Goal: Task Accomplishment & Management: Manage account settings

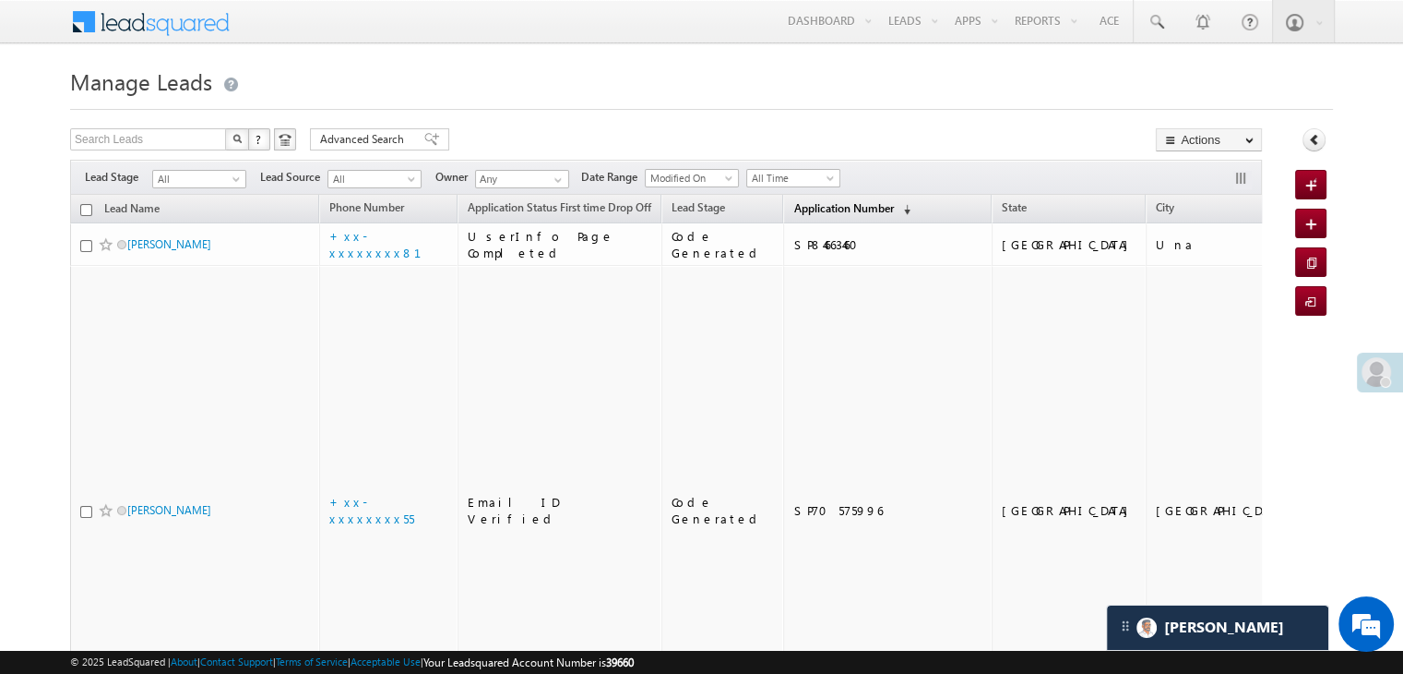
click at [816, 215] on span "Application Number" at bounding box center [844, 208] width 100 height 14
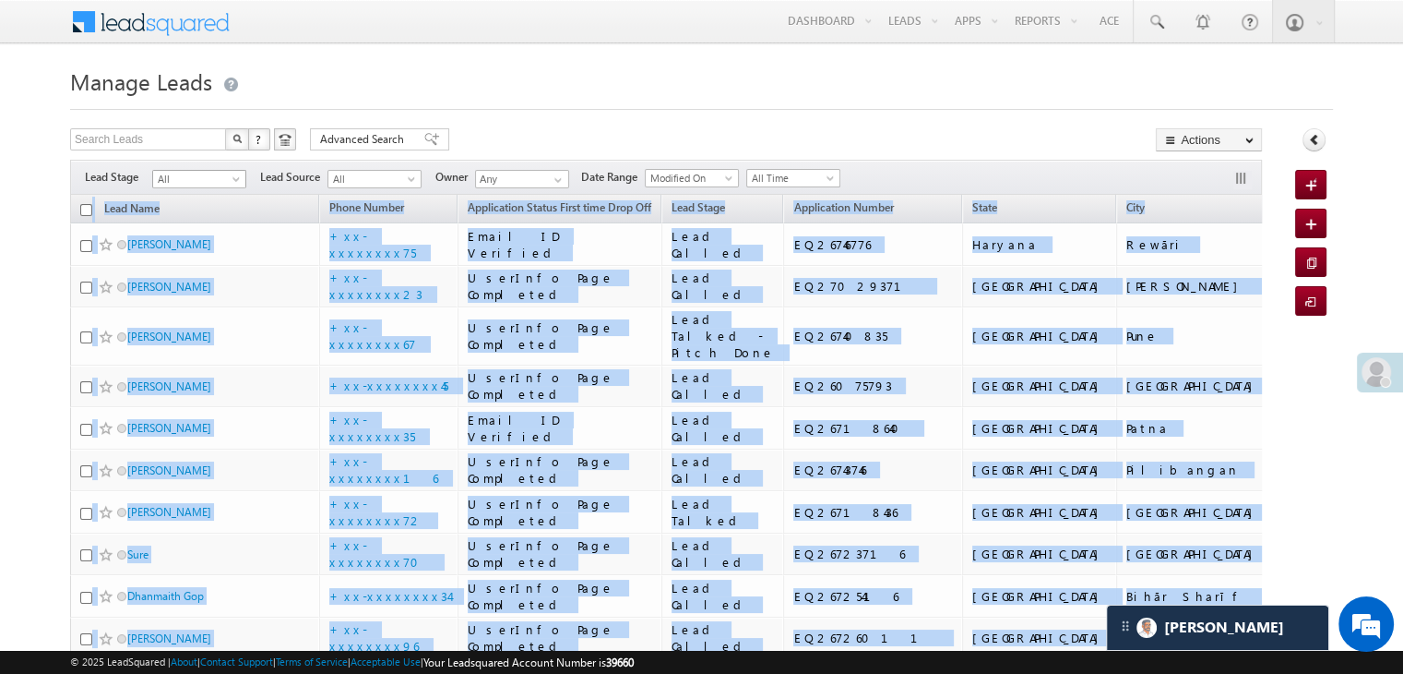
click at [227, 184] on span "All" at bounding box center [197, 179] width 88 height 17
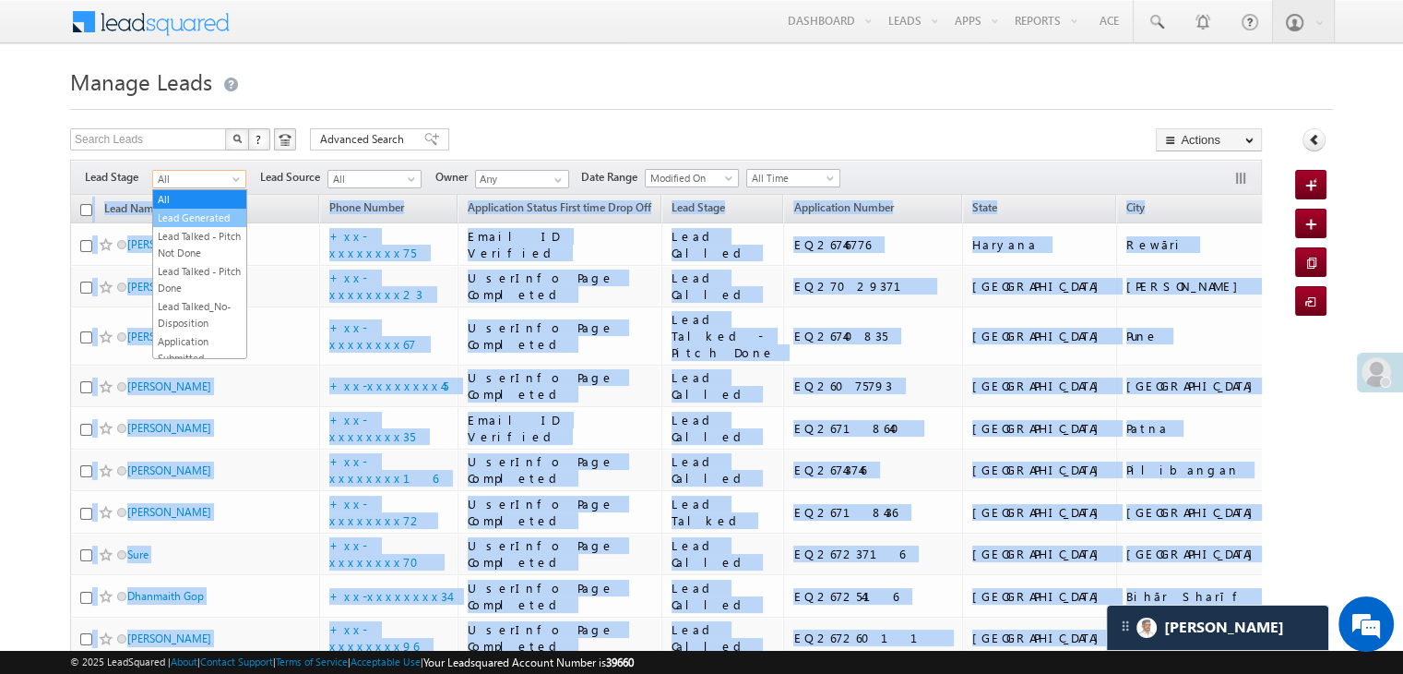
click at [201, 219] on link "Lead Generated" at bounding box center [199, 217] width 93 height 17
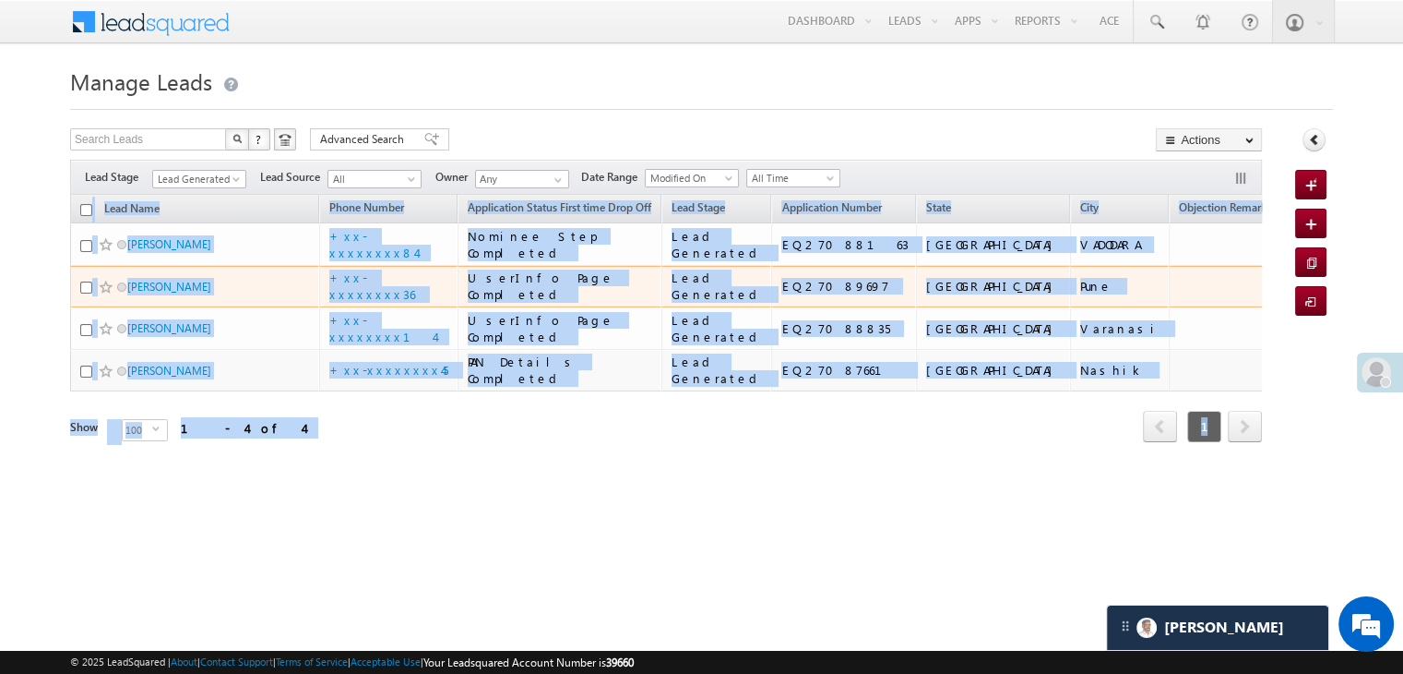
scroll to position [139, 0]
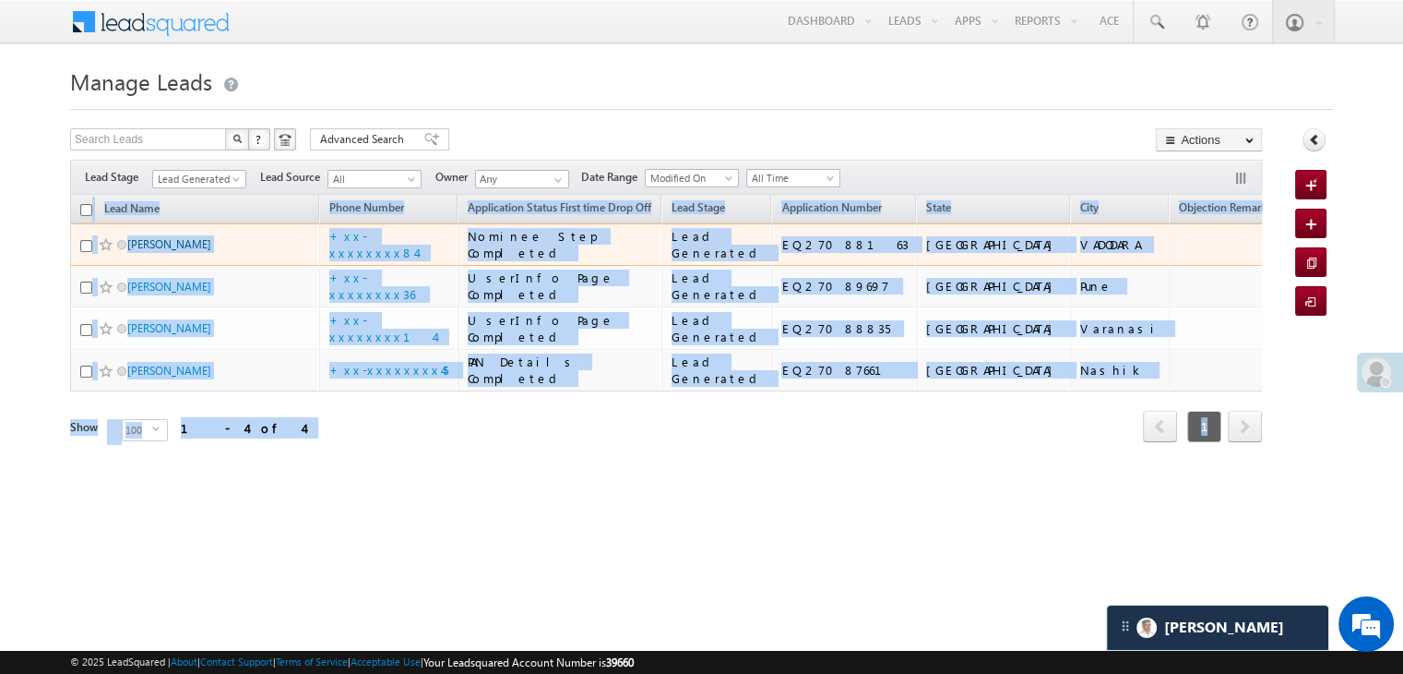
click at [140, 237] on link "Rathva Sandip" at bounding box center [169, 244] width 84 height 14
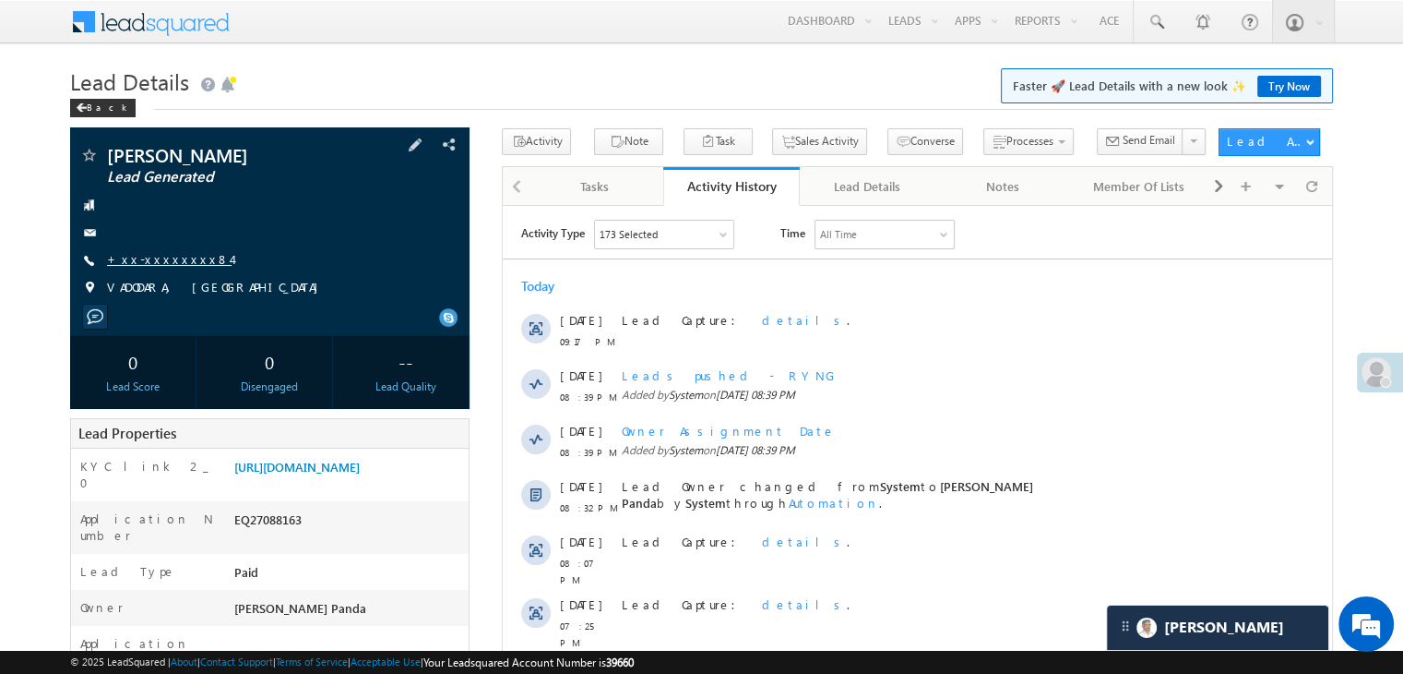
click at [162, 262] on link "+xx-xxxxxxxx84" at bounding box center [169, 259] width 125 height 16
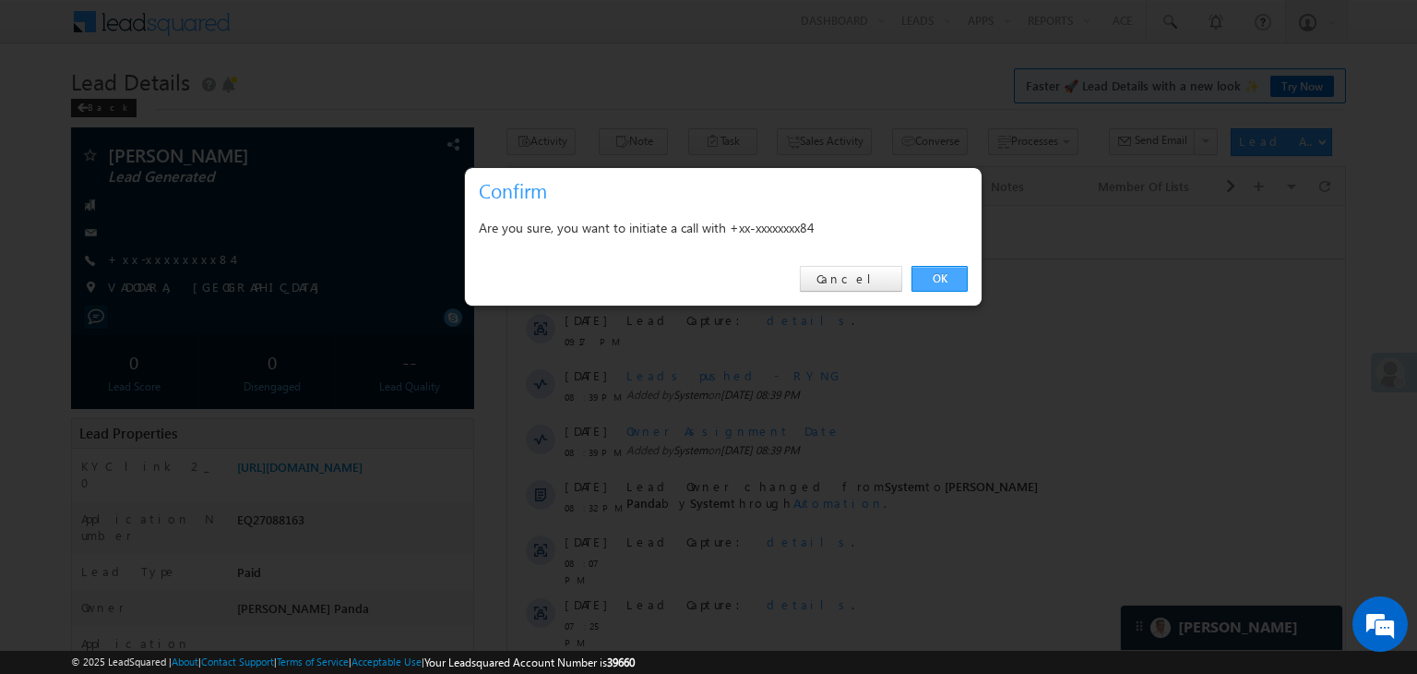
click at [943, 280] on link "OK" at bounding box center [940, 279] width 56 height 26
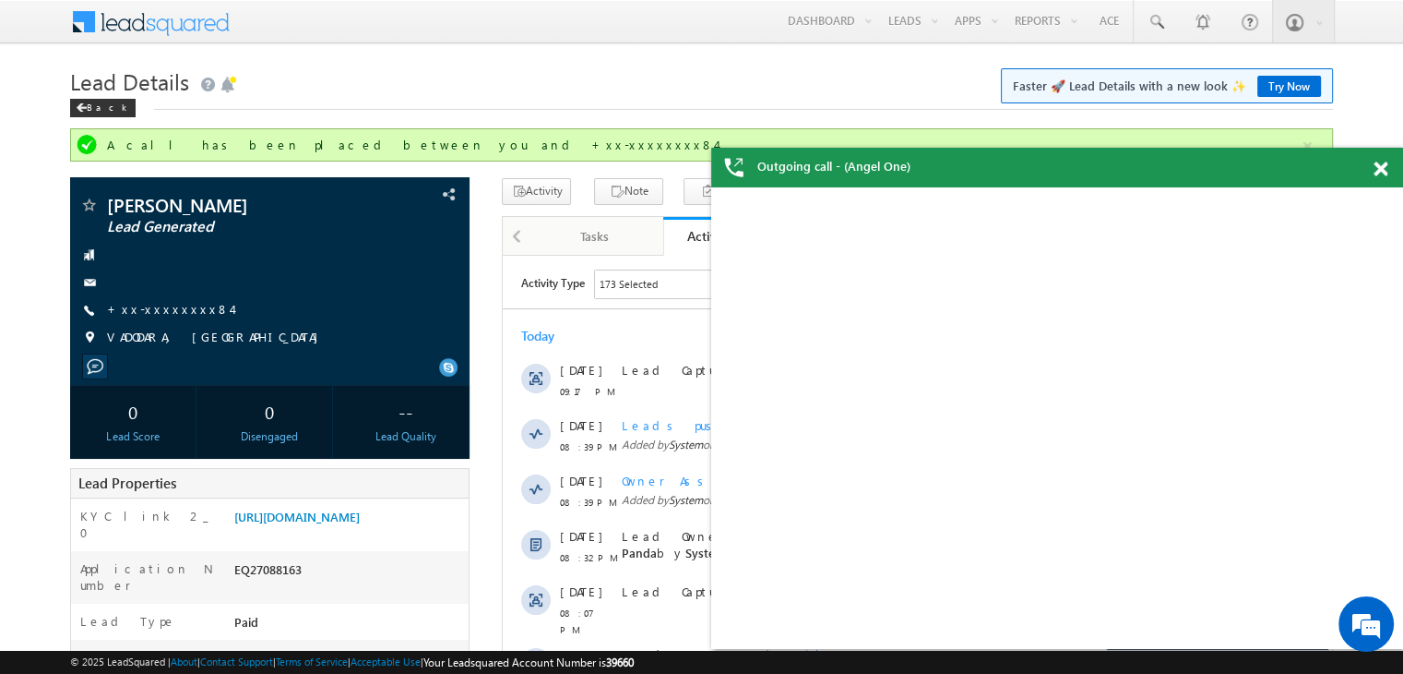
click at [1383, 171] on span at bounding box center [1381, 169] width 14 height 16
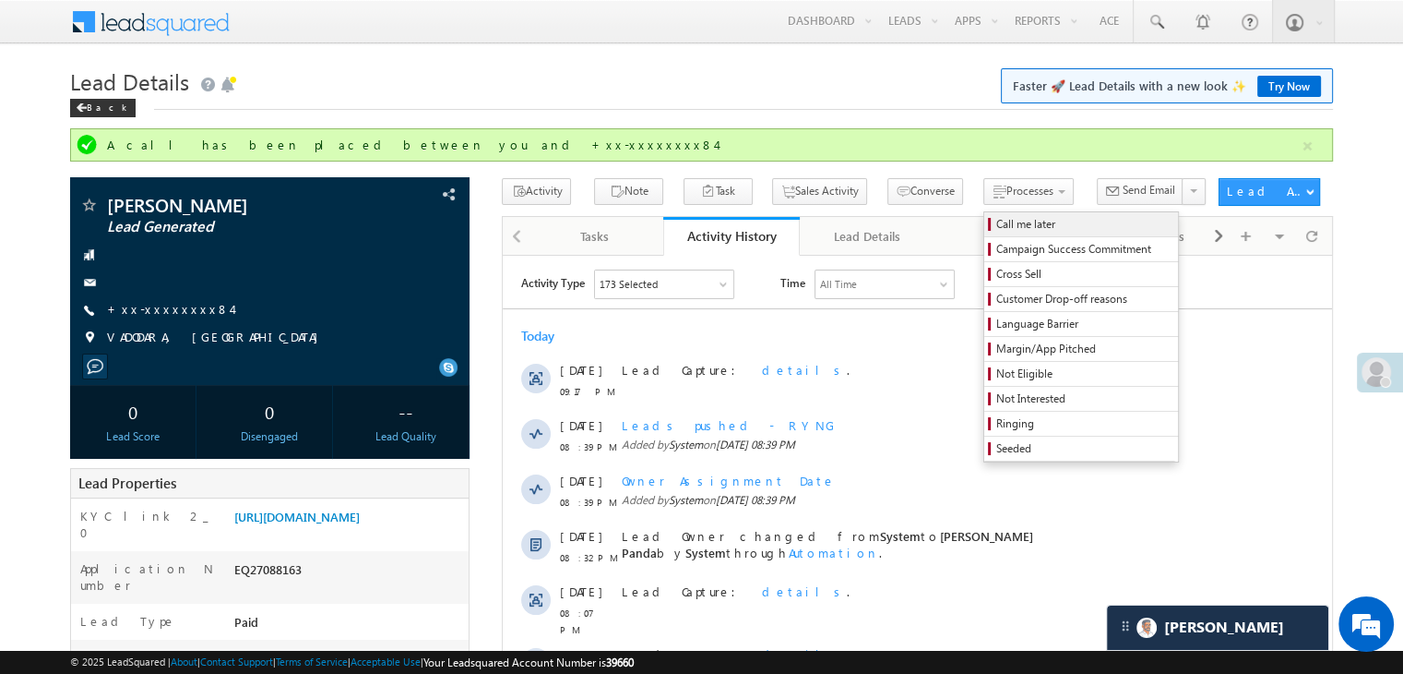
click at [997, 226] on span "Call me later" at bounding box center [1084, 224] width 175 height 17
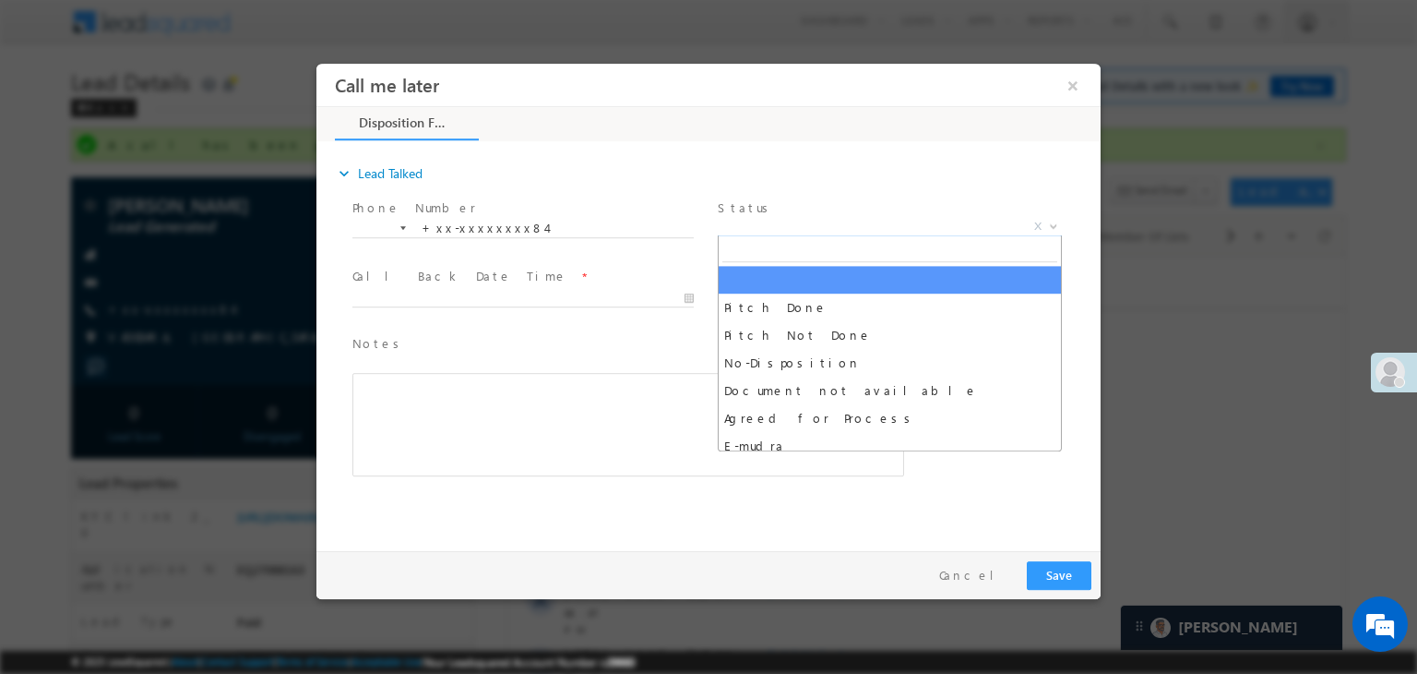
click at [905, 228] on span "X" at bounding box center [890, 227] width 344 height 18
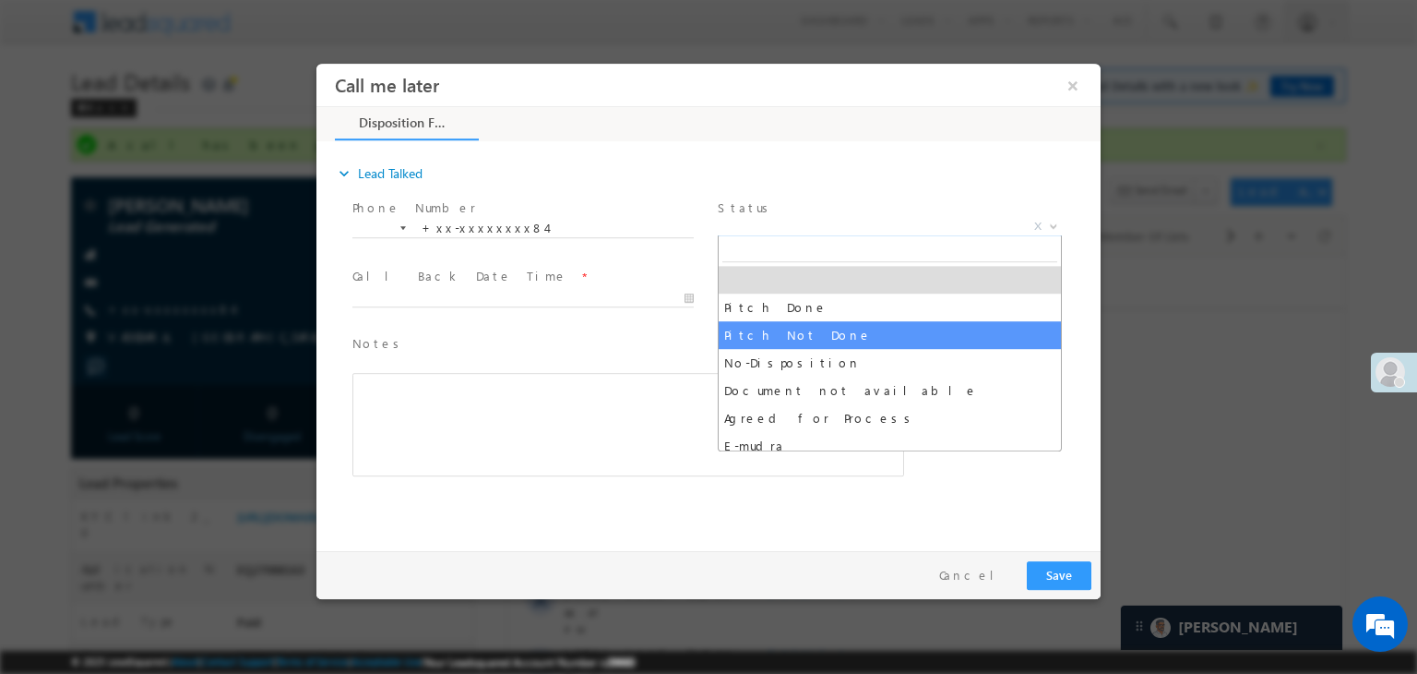
select select "Pitch Not Done"
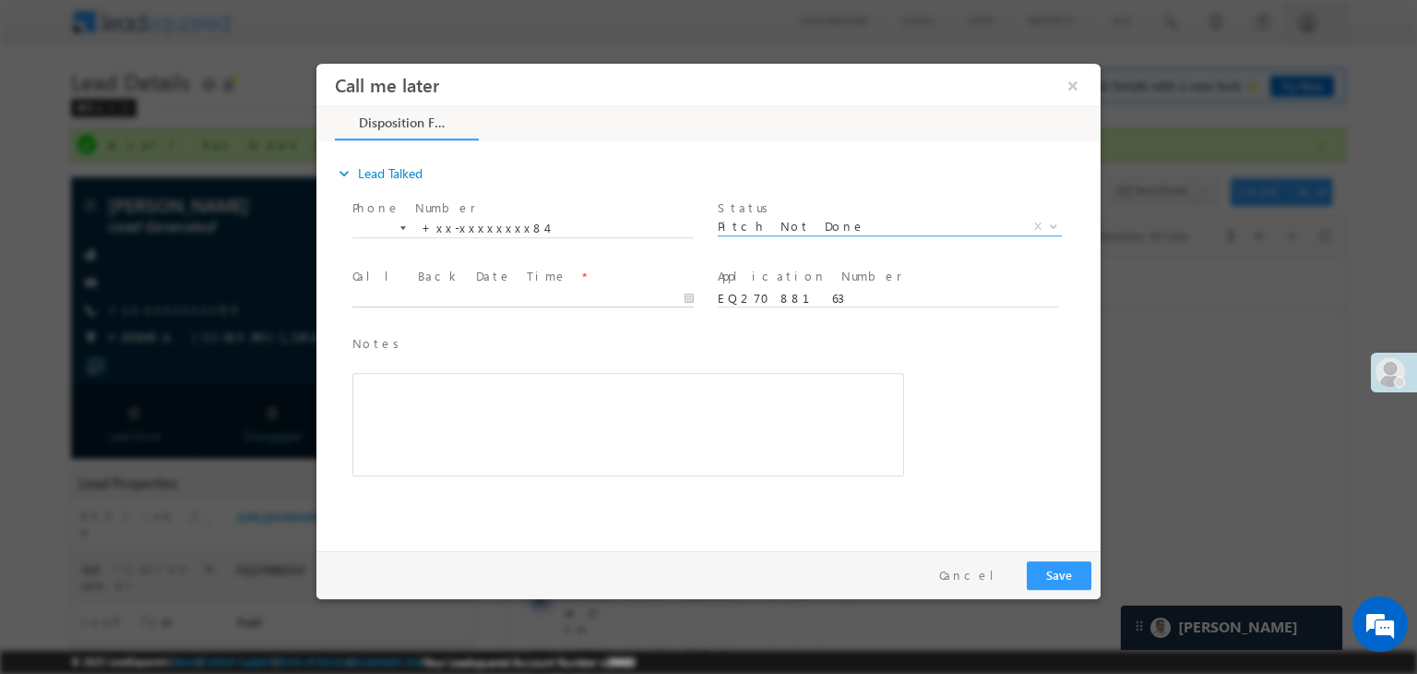
type input "08/12/25 9:34 PM"
click at [639, 301] on input "08/12/25 9:34 PM" at bounding box center [522, 299] width 341 height 18
click at [1056, 573] on button "Save" at bounding box center [1059, 575] width 65 height 29
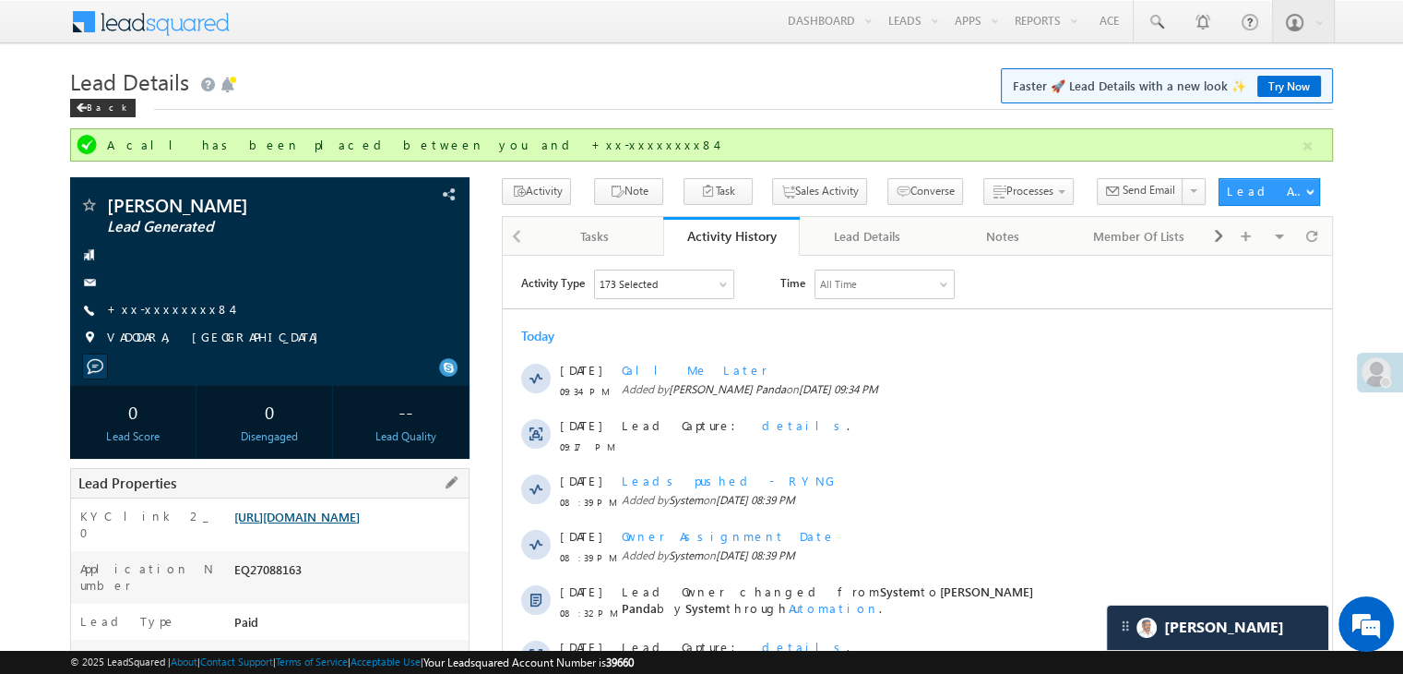
click at [306, 524] on link "[URL][DOMAIN_NAME]" at bounding box center [296, 516] width 125 height 16
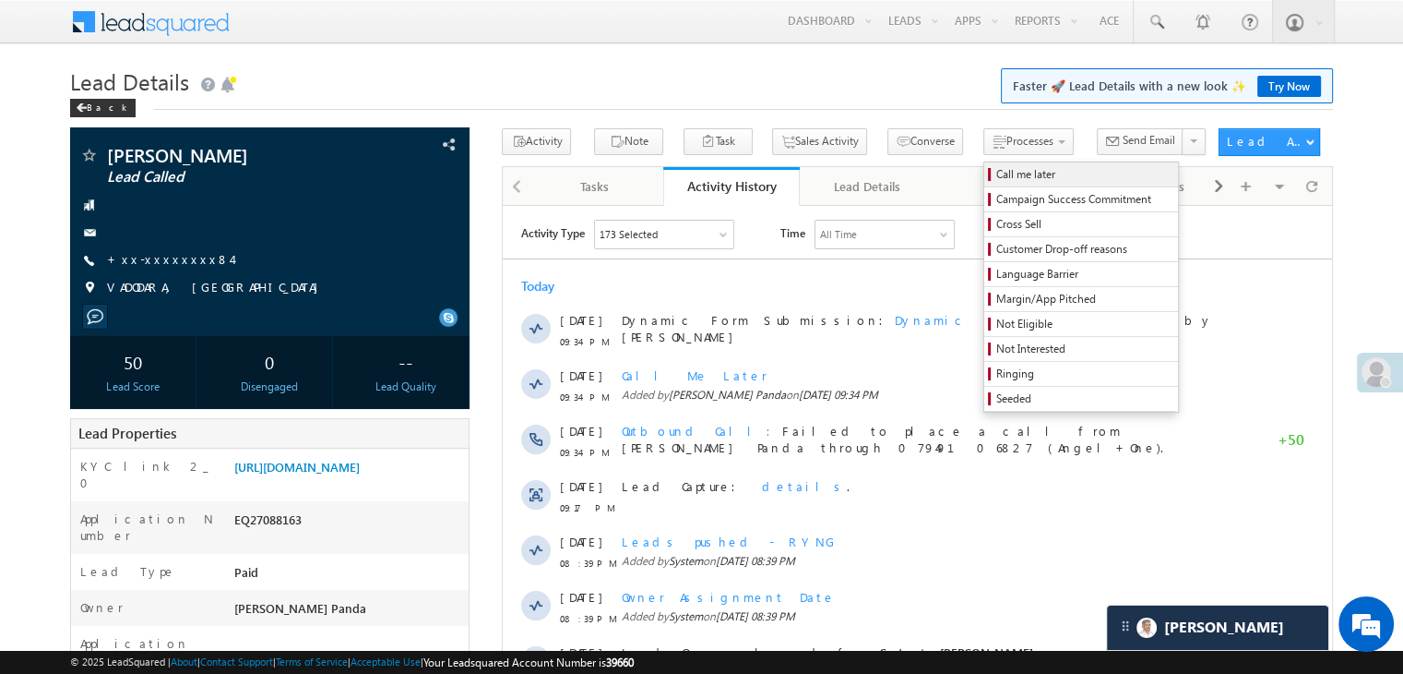
click at [997, 178] on span "Call me later" at bounding box center [1084, 174] width 175 height 17
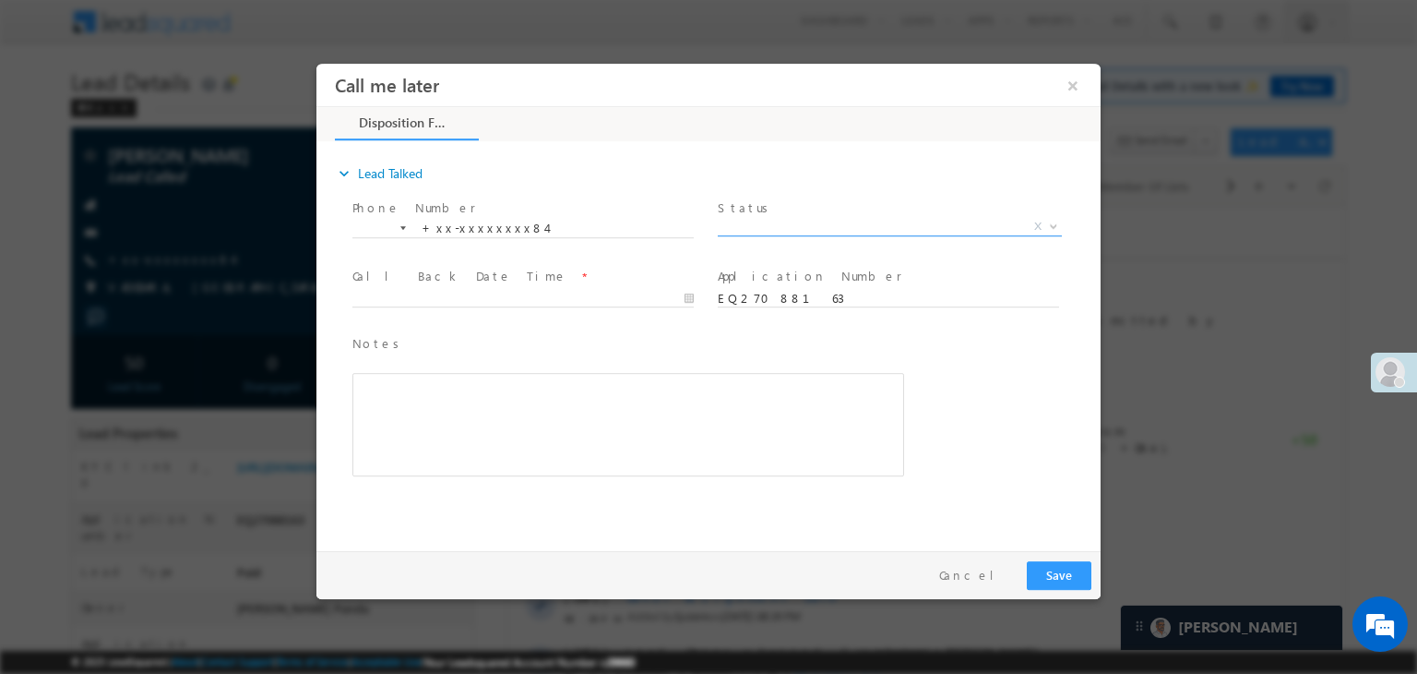
click at [877, 221] on span "X" at bounding box center [890, 227] width 344 height 18
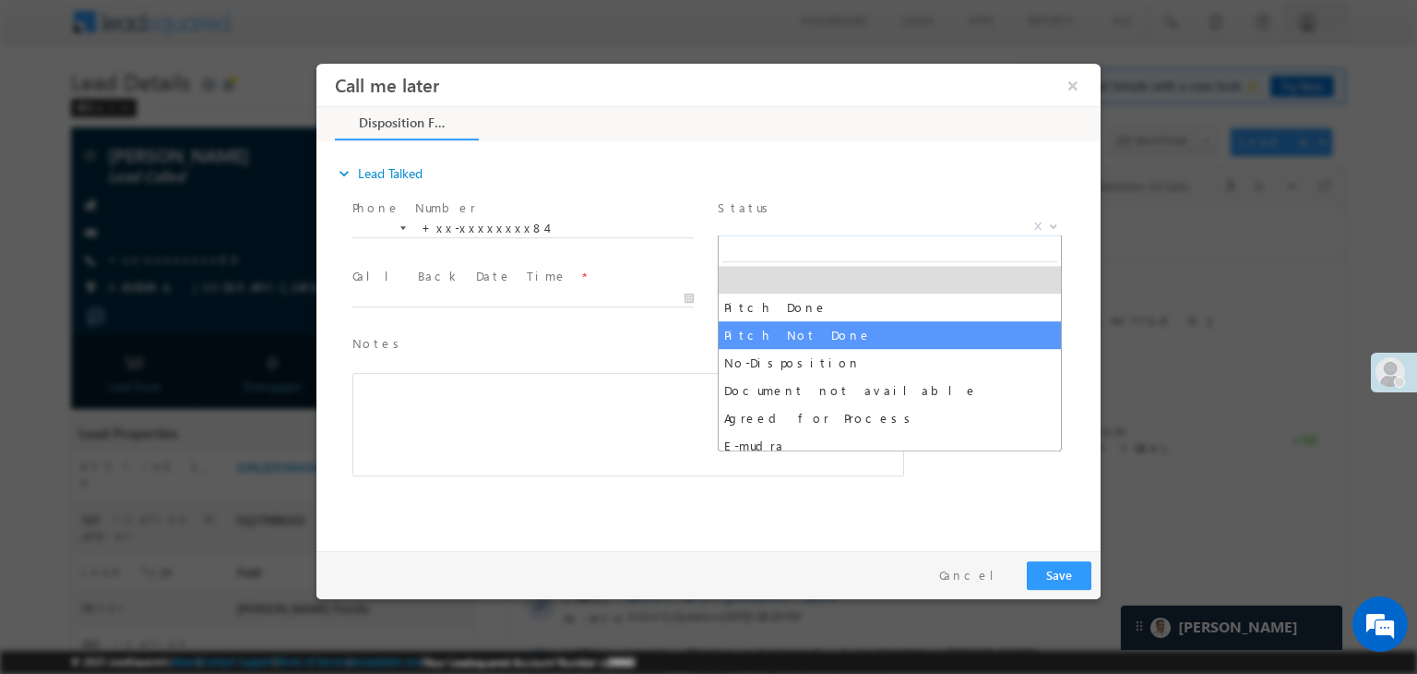
select select "Pitch Not Done"
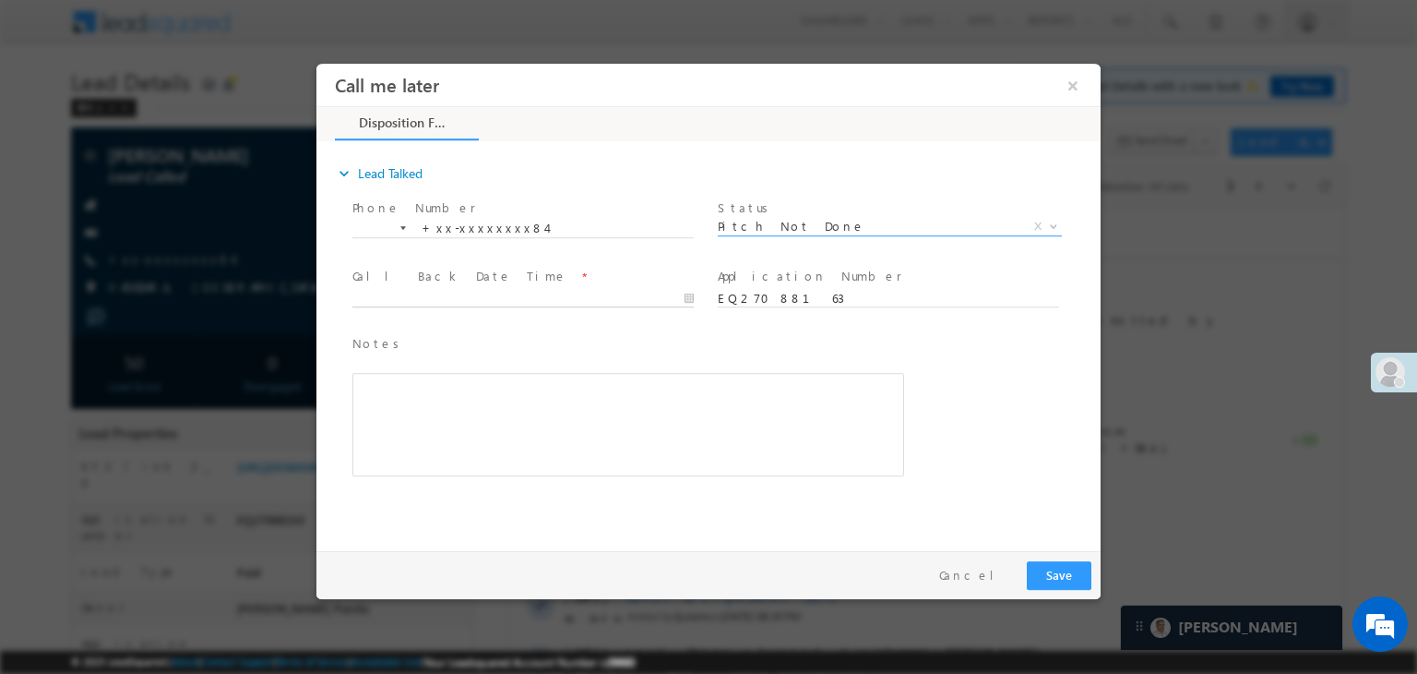
type input "08/12/25 9:35 PM"
click at [621, 304] on input "08/12/25 9:35 PM" at bounding box center [522, 299] width 341 height 18
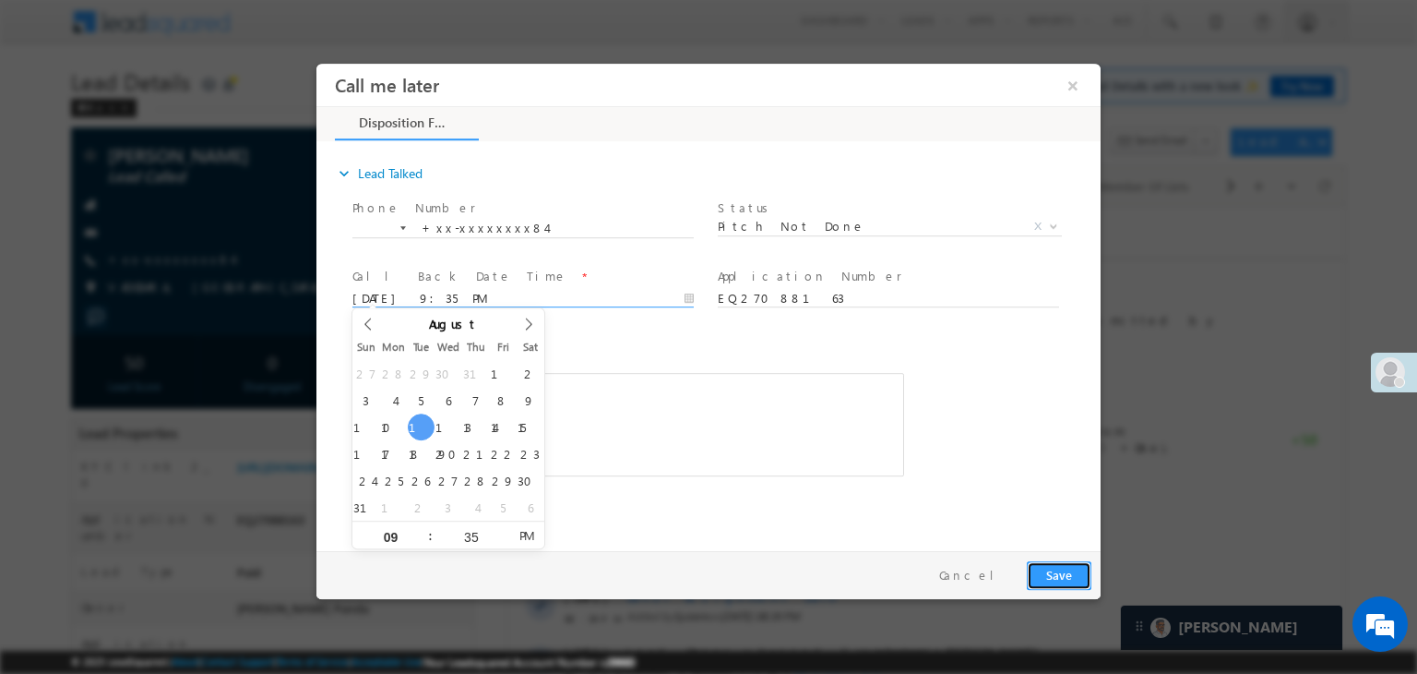
click at [1059, 577] on button "Save" at bounding box center [1059, 575] width 65 height 29
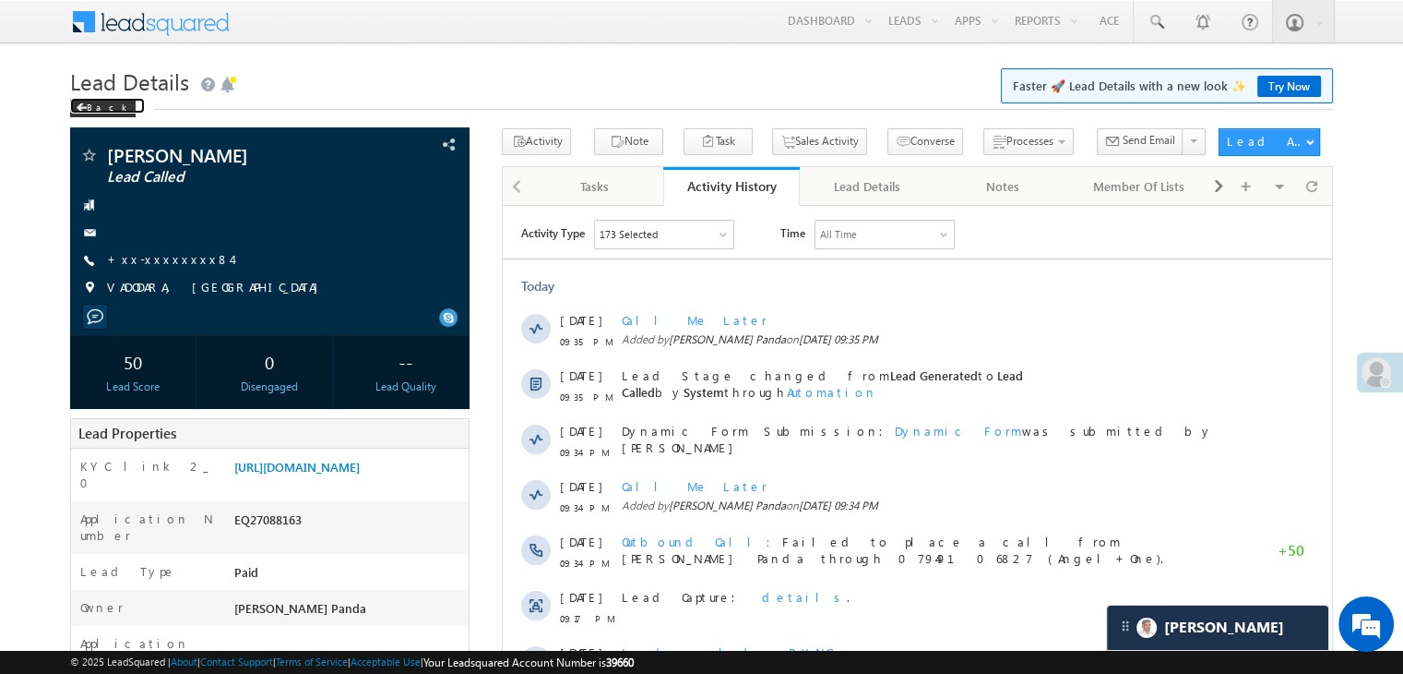
click at [83, 110] on span at bounding box center [81, 107] width 11 height 9
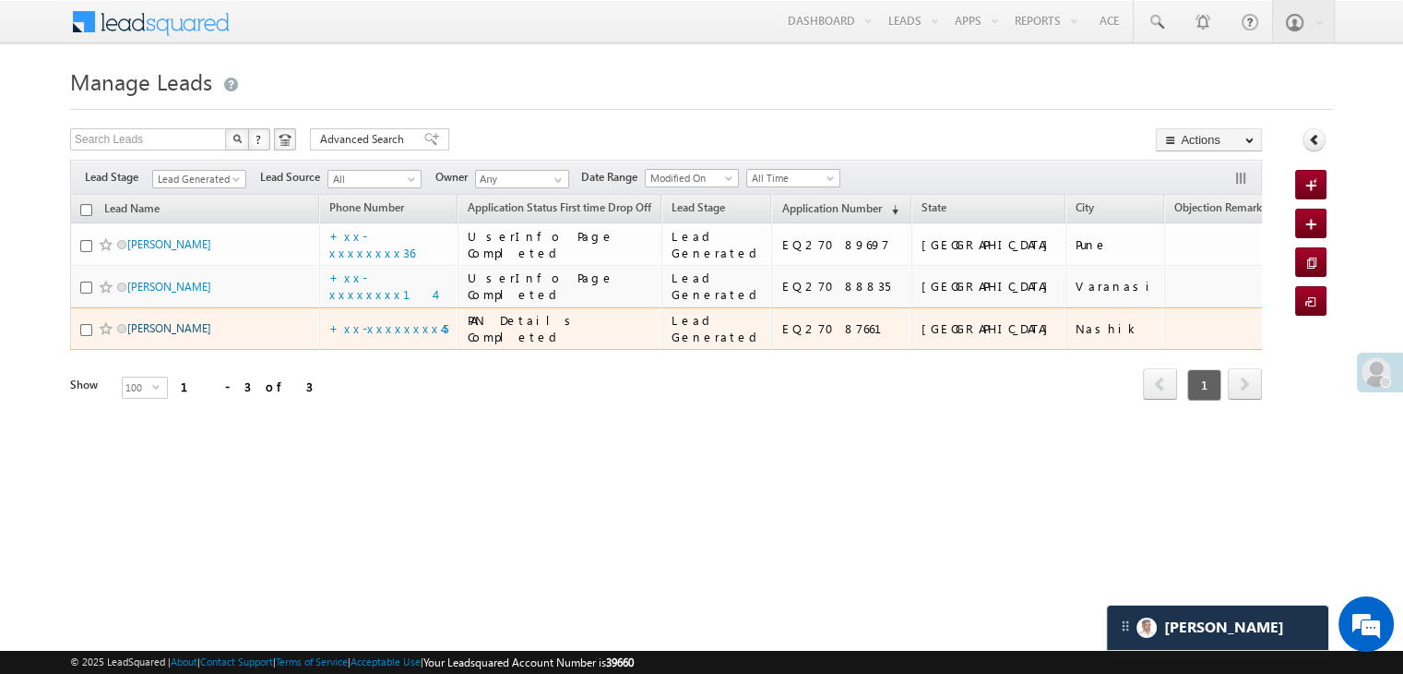
click at [173, 335] on link "[PERSON_NAME]" at bounding box center [169, 328] width 84 height 14
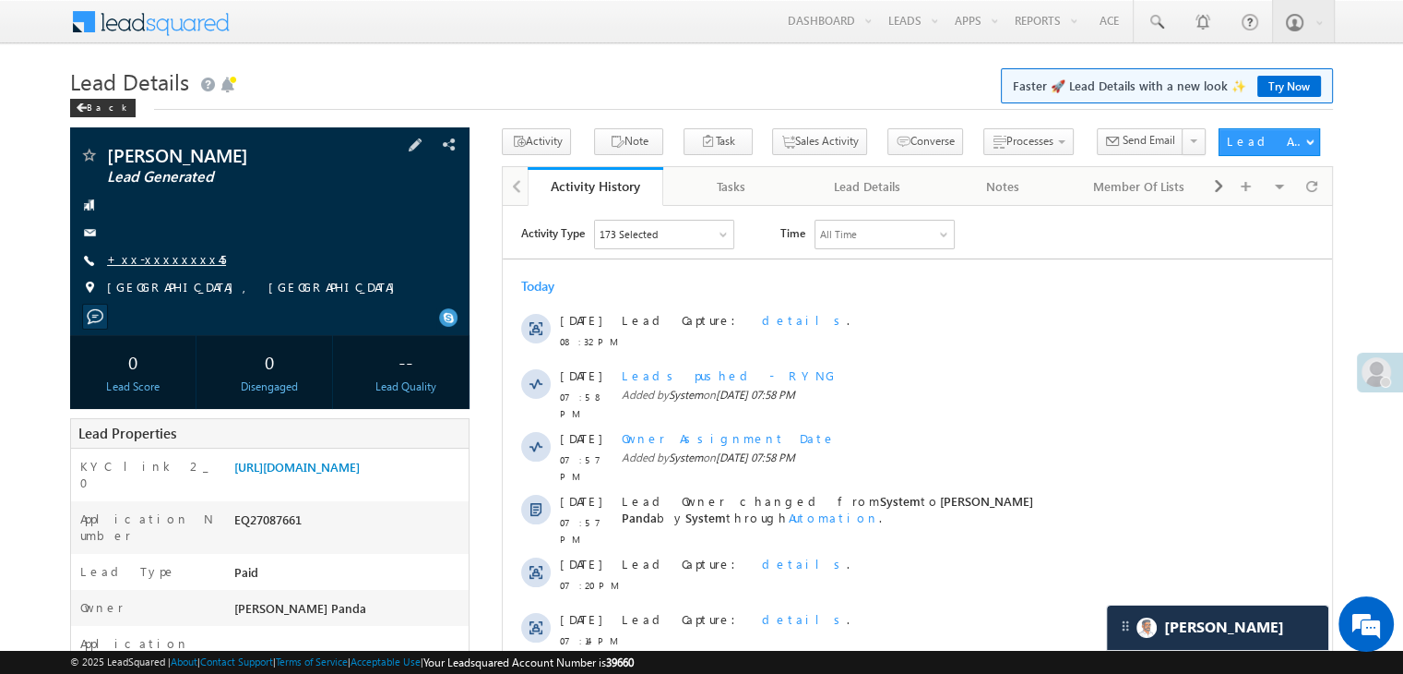
click at [159, 258] on link "+xx-xxxxxxxx45" at bounding box center [166, 259] width 119 height 16
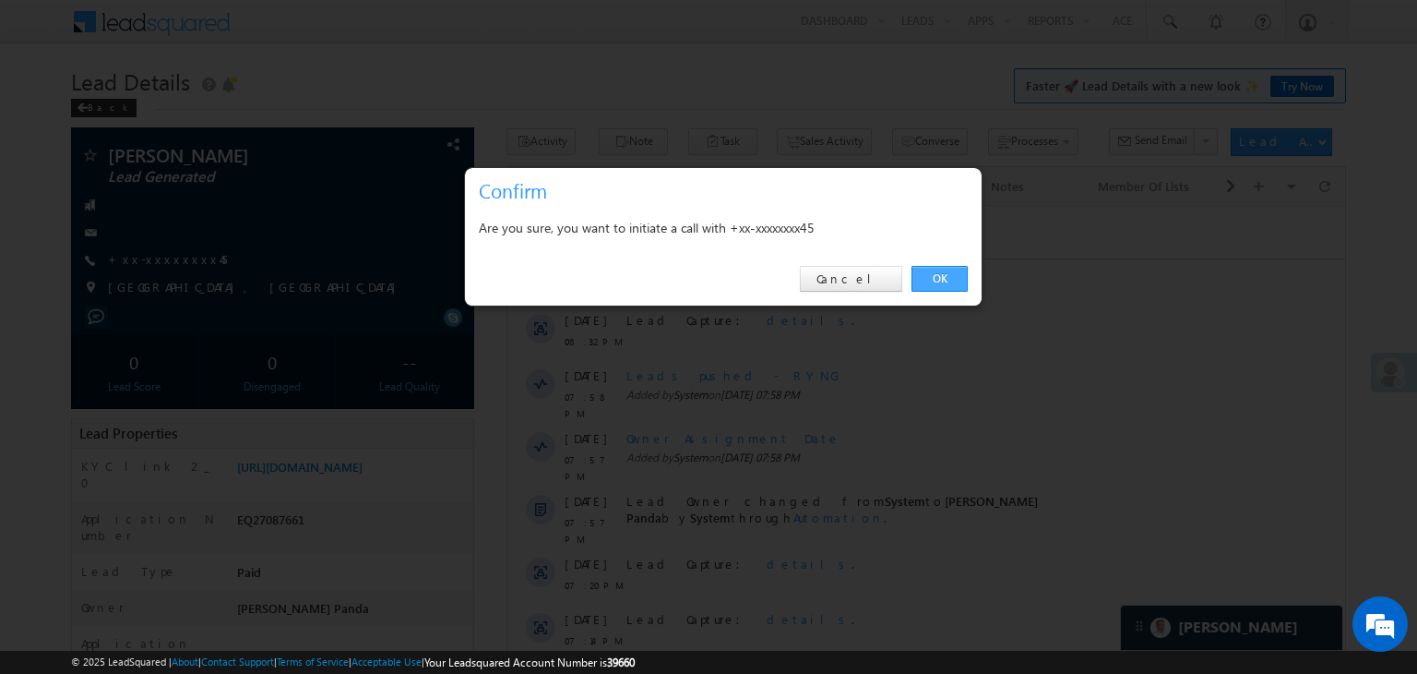
click at [933, 275] on link "OK" at bounding box center [940, 279] width 56 height 26
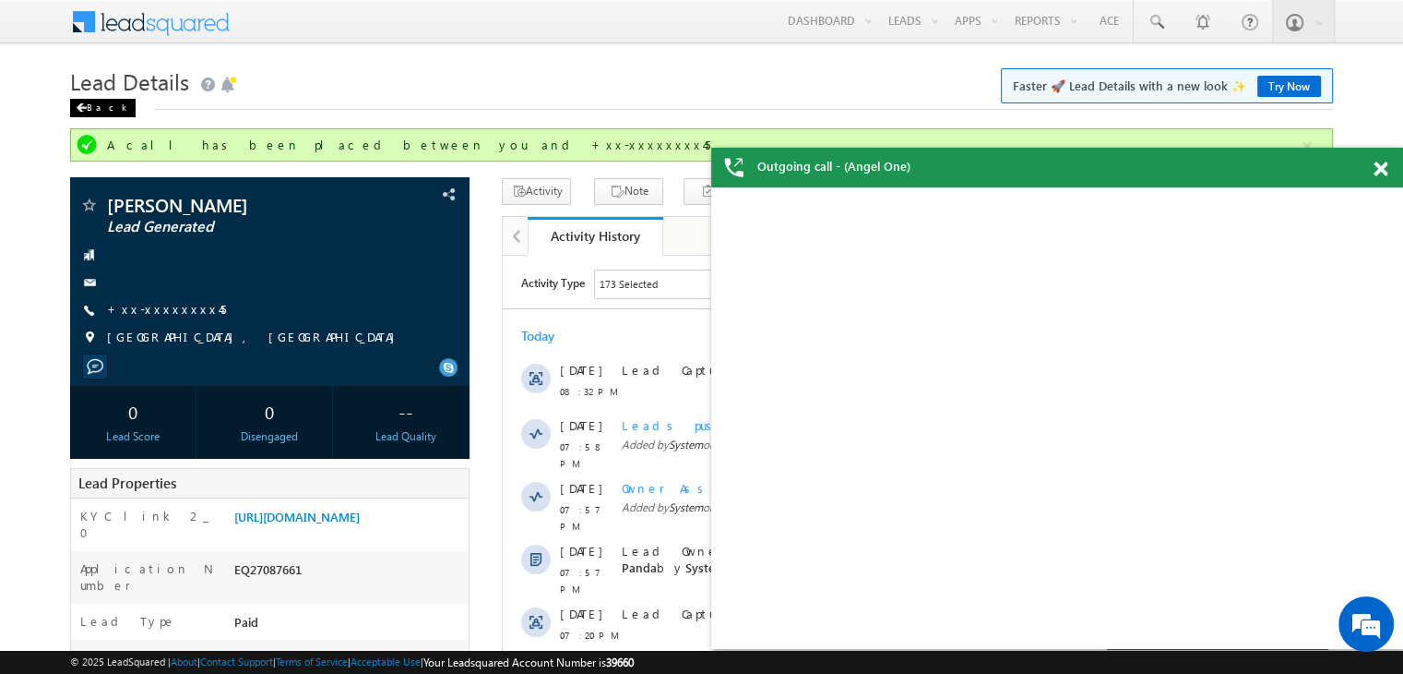
click at [92, 112] on div "Back" at bounding box center [103, 108] width 66 height 18
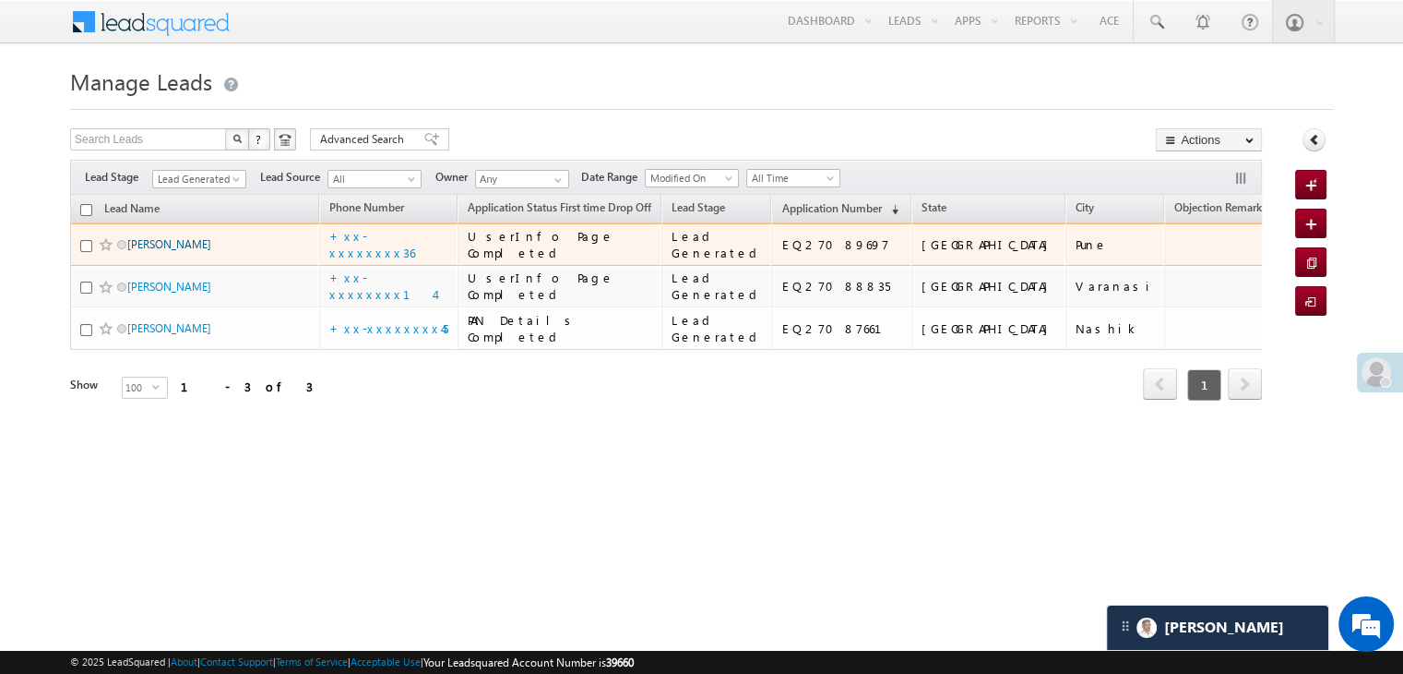
click at [172, 251] on link "[PERSON_NAME]" at bounding box center [169, 244] width 84 height 14
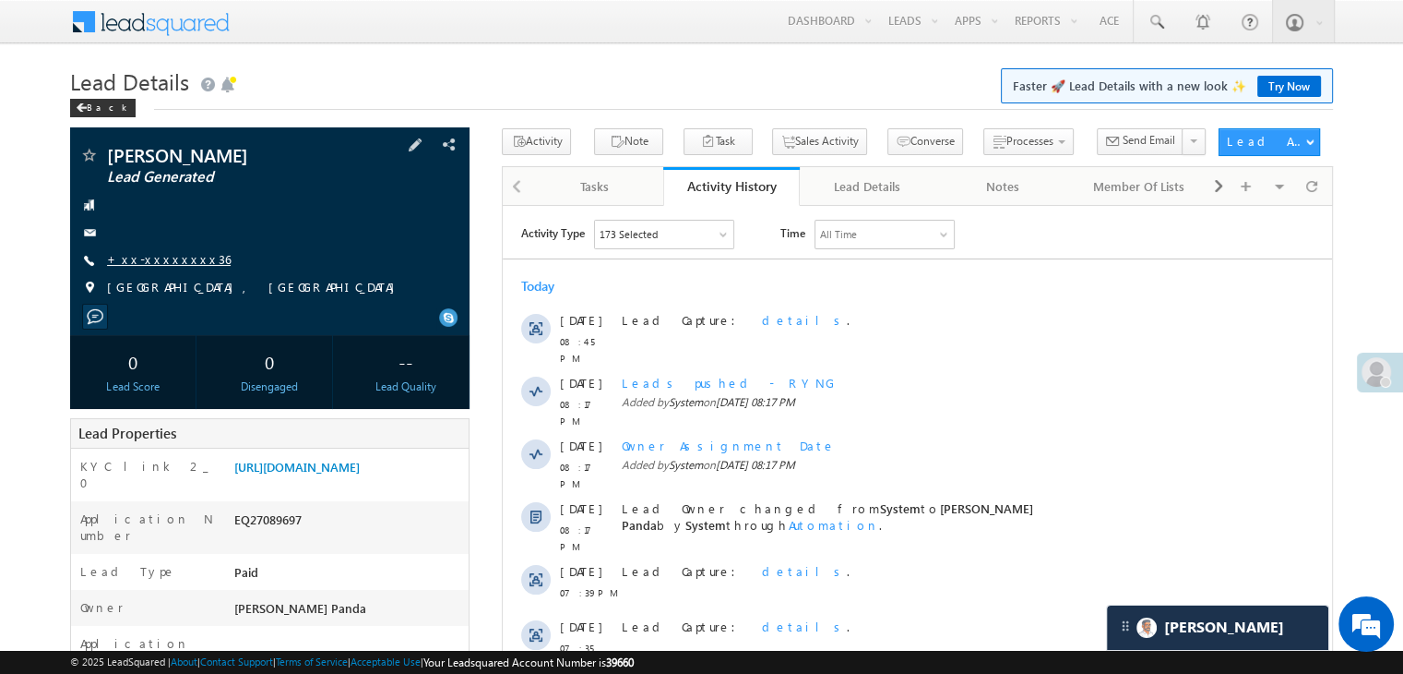
click at [178, 263] on link "+xx-xxxxxxxx36" at bounding box center [169, 259] width 124 height 16
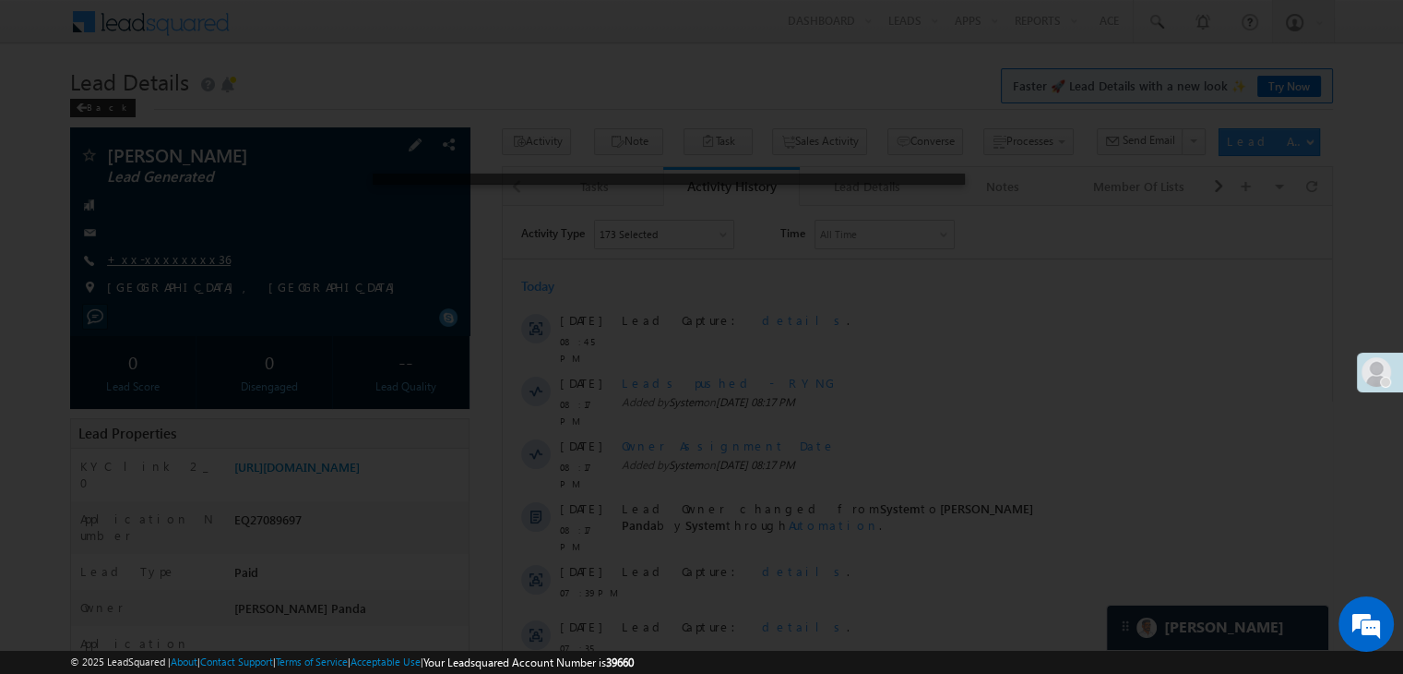
click at [178, 263] on div at bounding box center [701, 337] width 1403 height 674
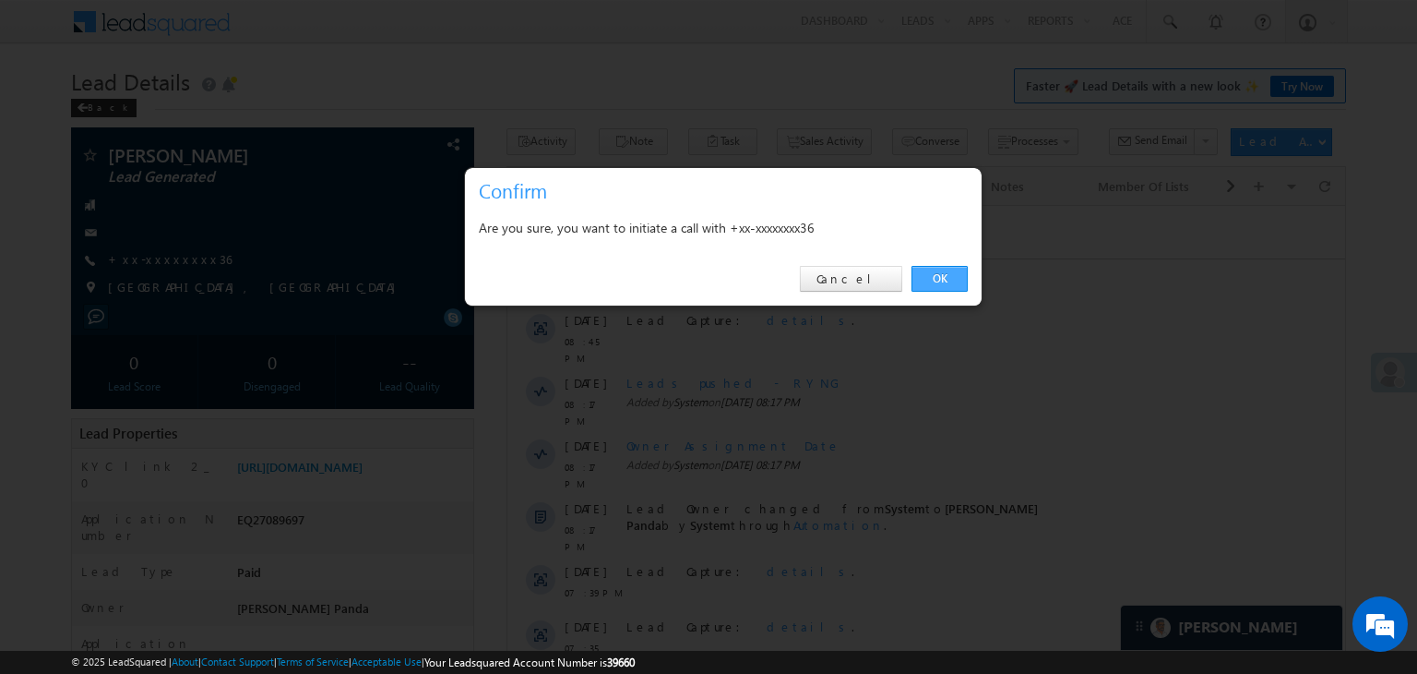
click at [929, 275] on link "OK" at bounding box center [940, 279] width 56 height 26
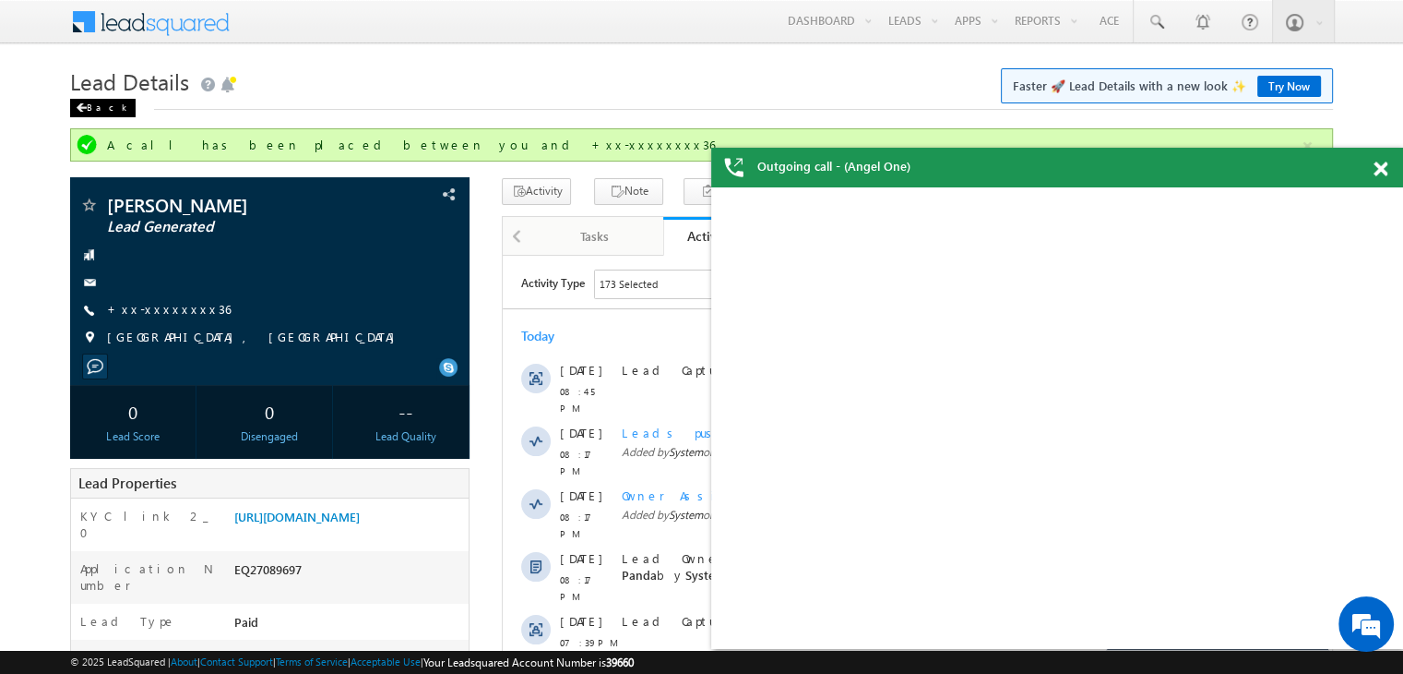
click at [91, 106] on div "Back" at bounding box center [103, 108] width 66 height 18
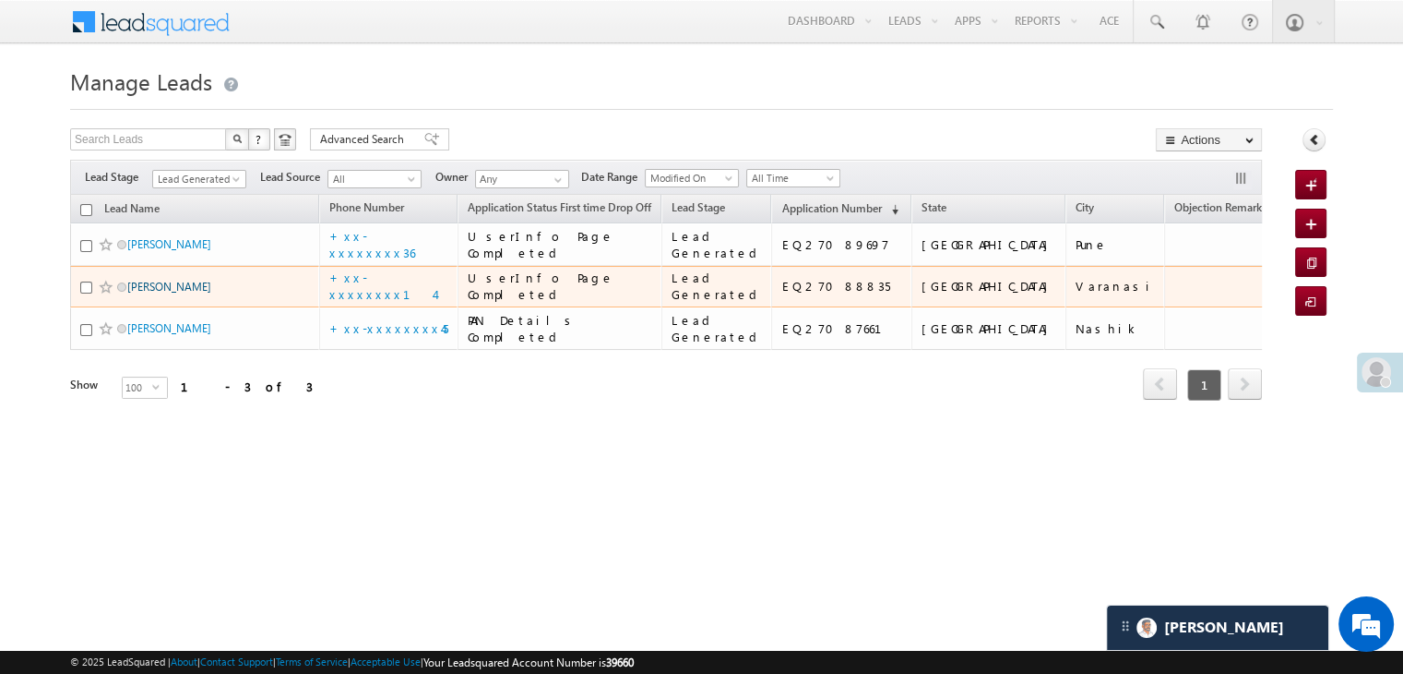
click at [158, 293] on link "[PERSON_NAME]" at bounding box center [169, 287] width 84 height 14
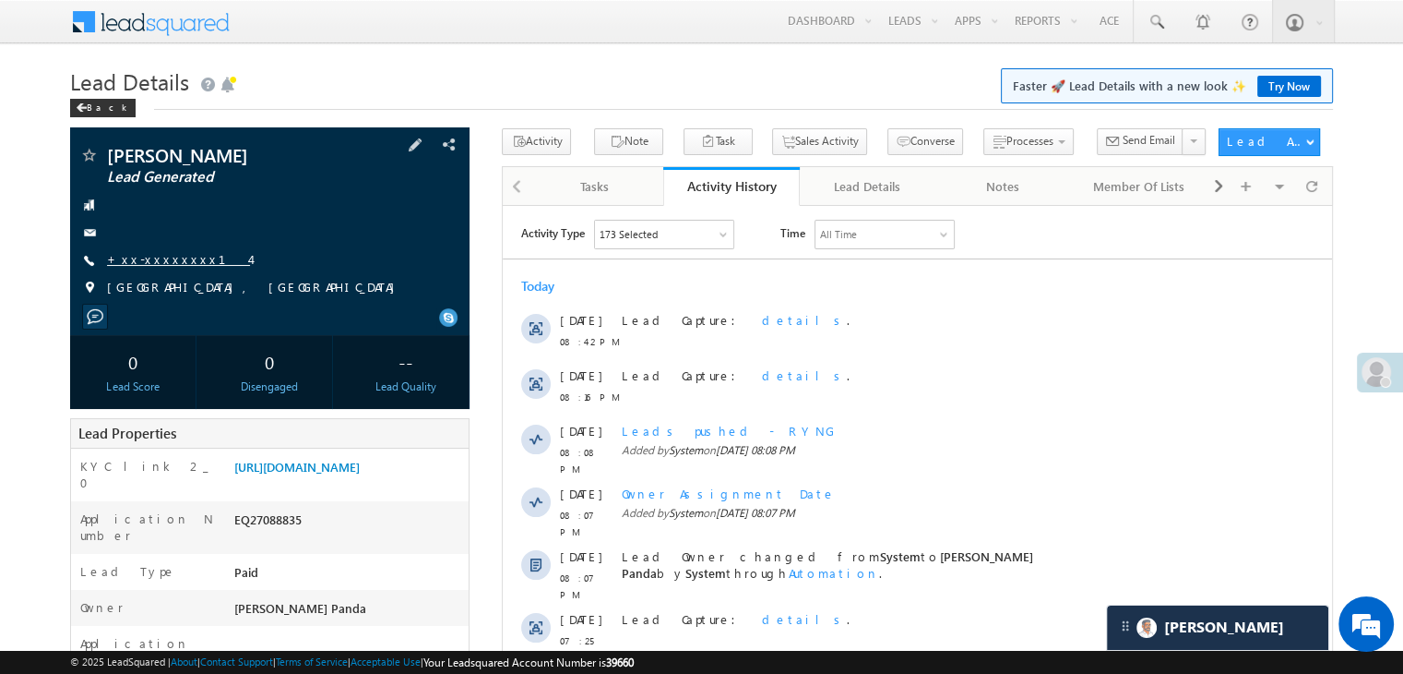
click at [168, 257] on link "+xx-xxxxxxxx14" at bounding box center [178, 259] width 143 height 16
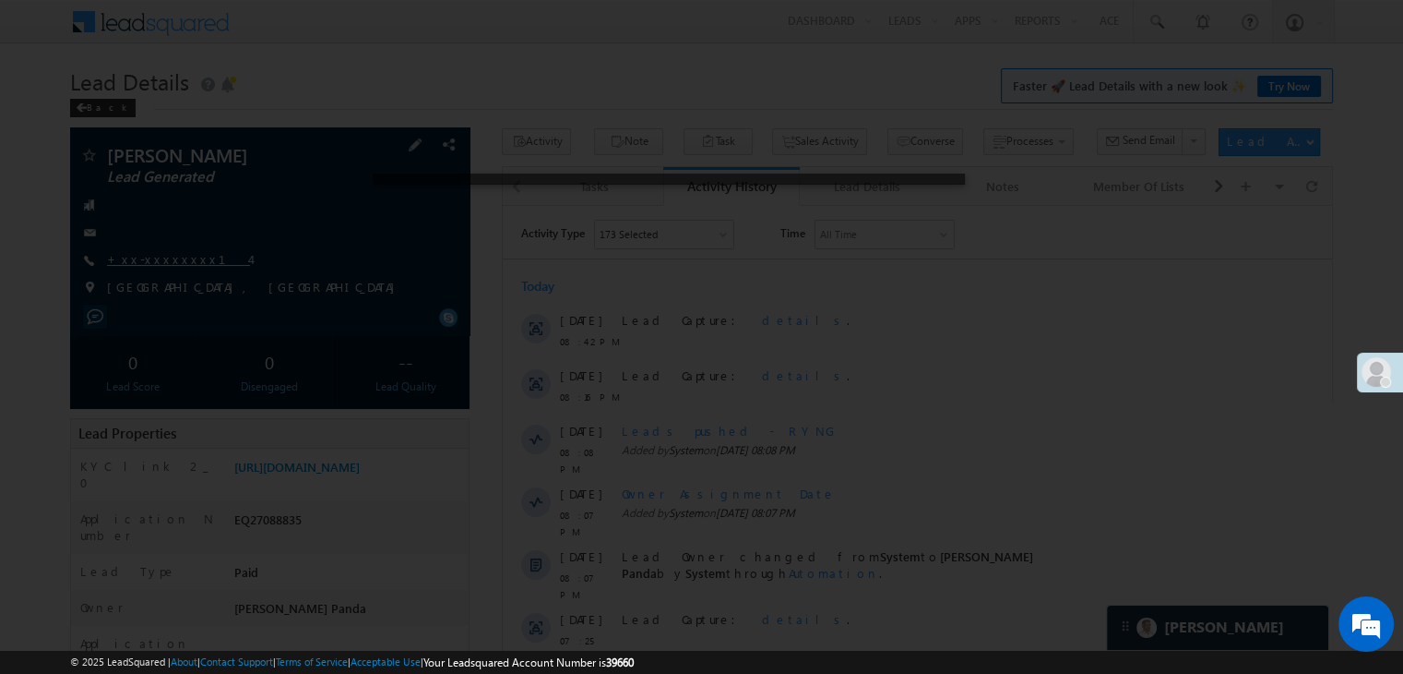
click at [168, 257] on div at bounding box center [701, 337] width 1403 height 674
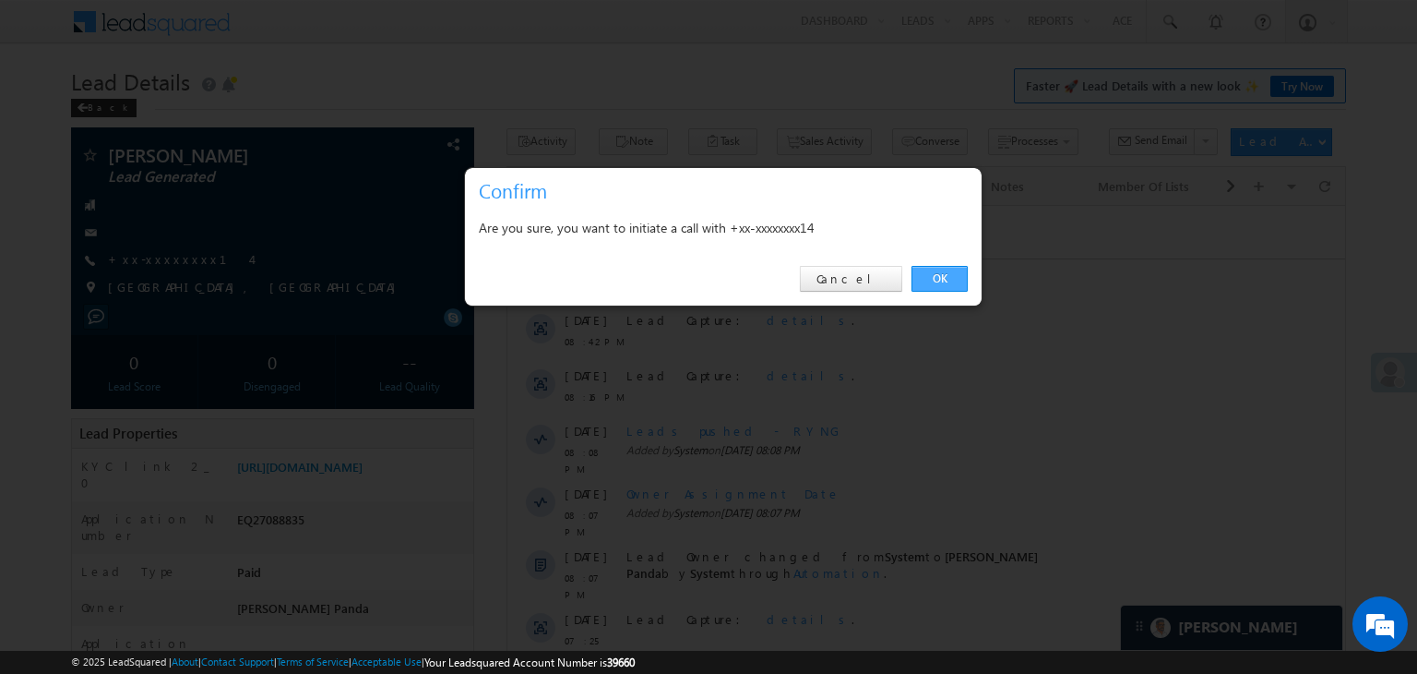
click at [935, 274] on link "OK" at bounding box center [940, 279] width 56 height 26
click at [939, 272] on div "Today 12 Aug 08:42 PM Lead Capture: details . 12 Aug 08:16 PM Lead Capture: det…" at bounding box center [926, 466] width 838 height 397
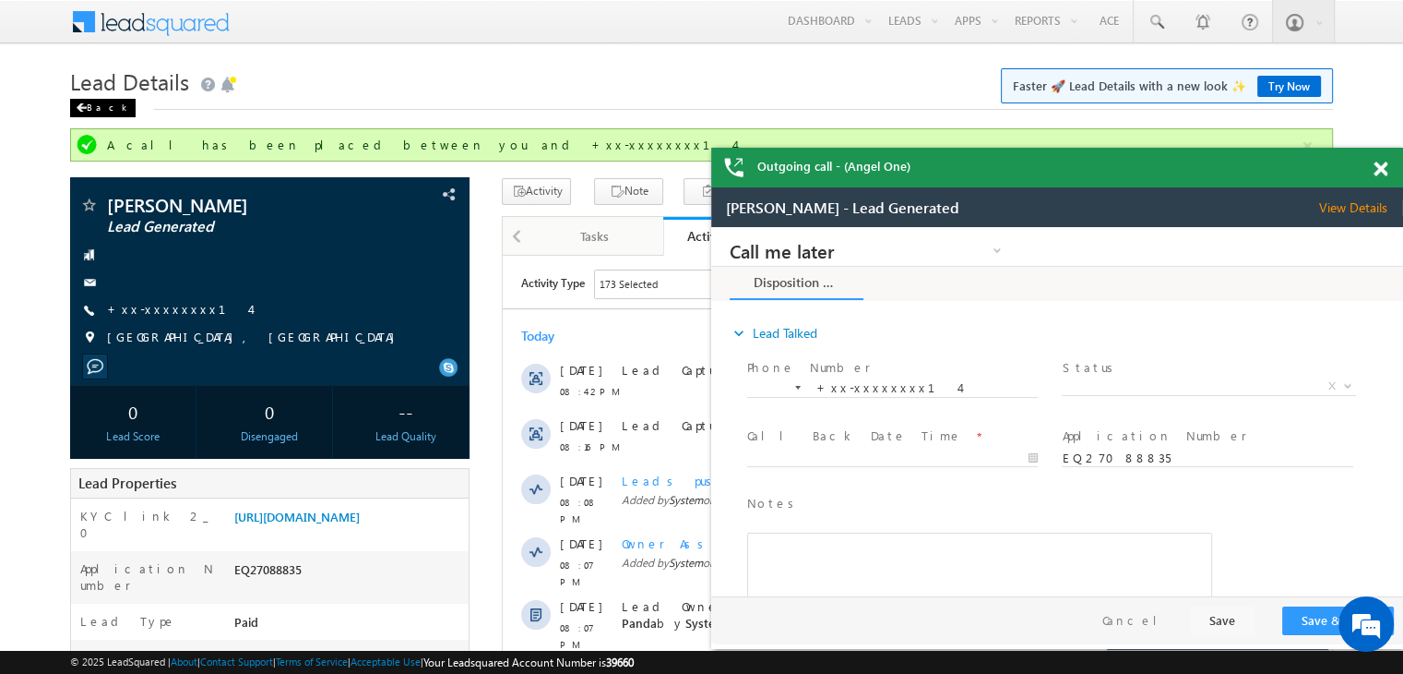
click at [99, 117] on div "Back" at bounding box center [103, 108] width 66 height 18
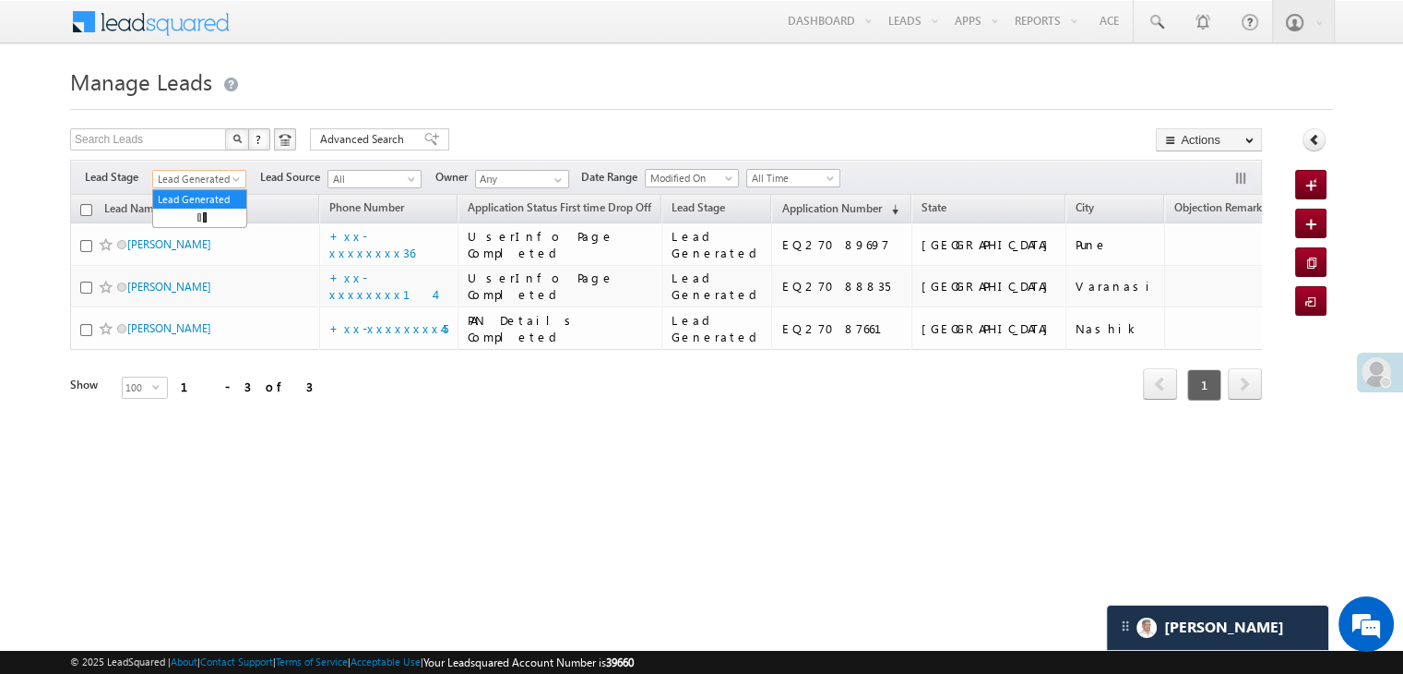
click at [231, 178] on span at bounding box center [238, 182] width 15 height 15
click at [185, 195] on link "All" at bounding box center [199, 199] width 93 height 17
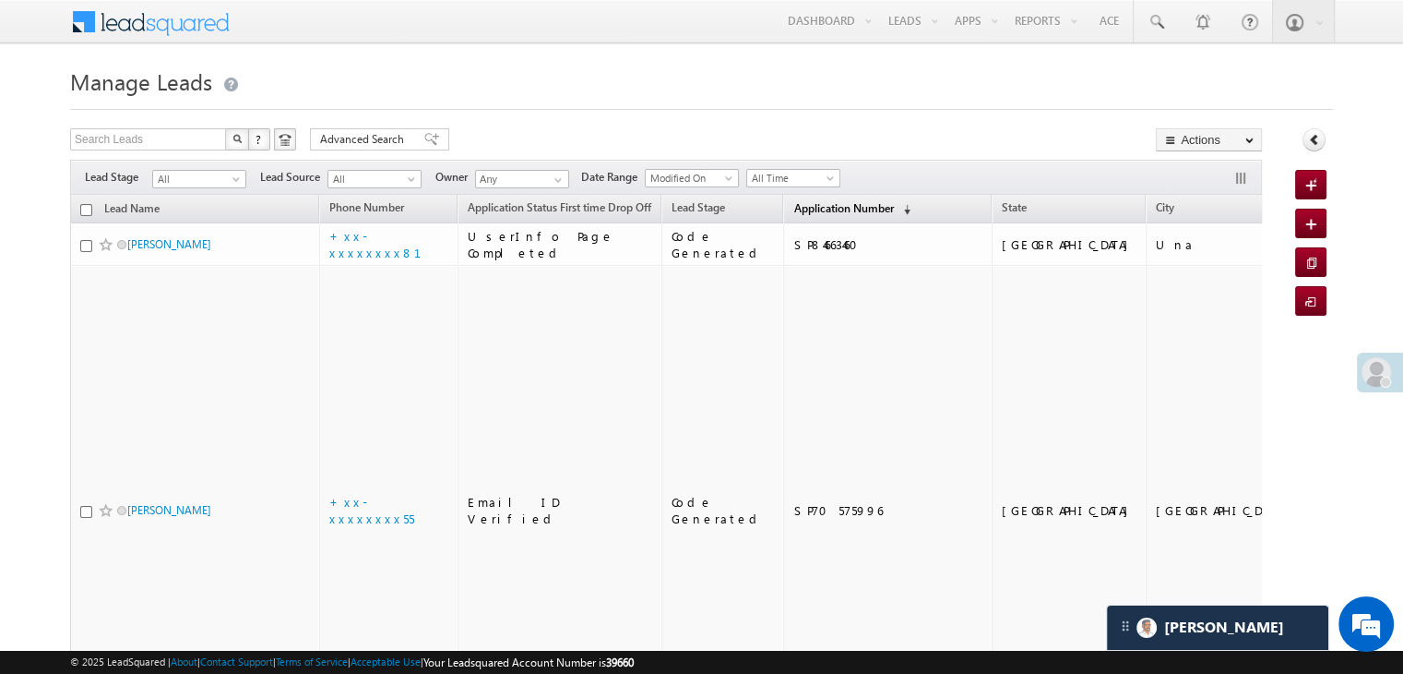
click at [839, 204] on span "Application Number" at bounding box center [844, 208] width 100 height 14
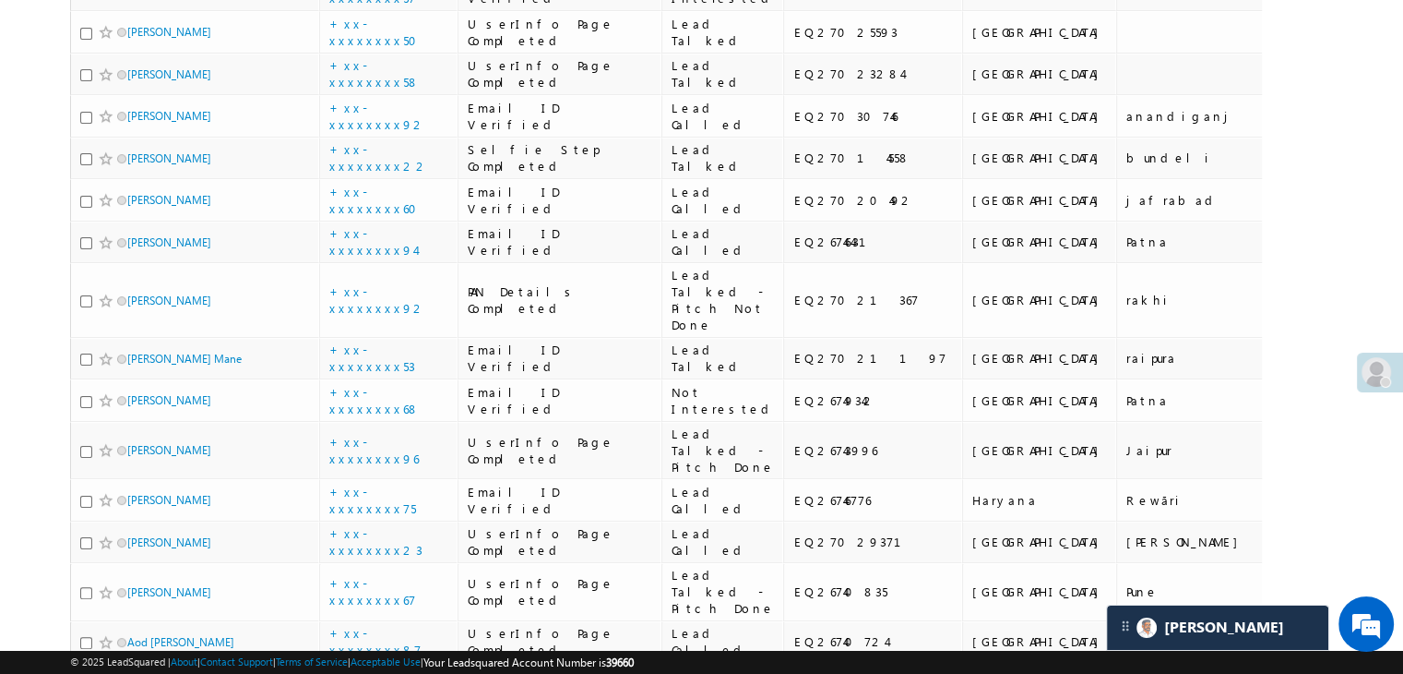
scroll to position [369, 0]
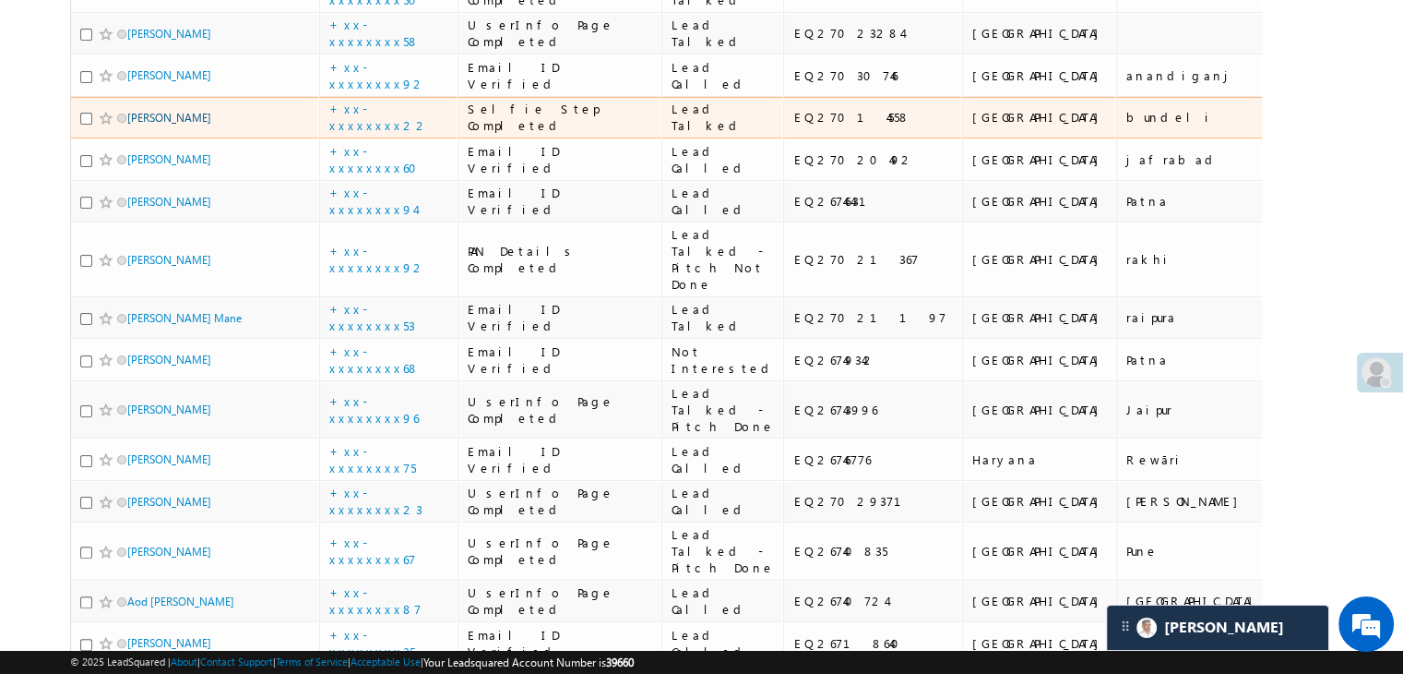
click at [159, 125] on link "[PERSON_NAME]" at bounding box center [169, 118] width 84 height 14
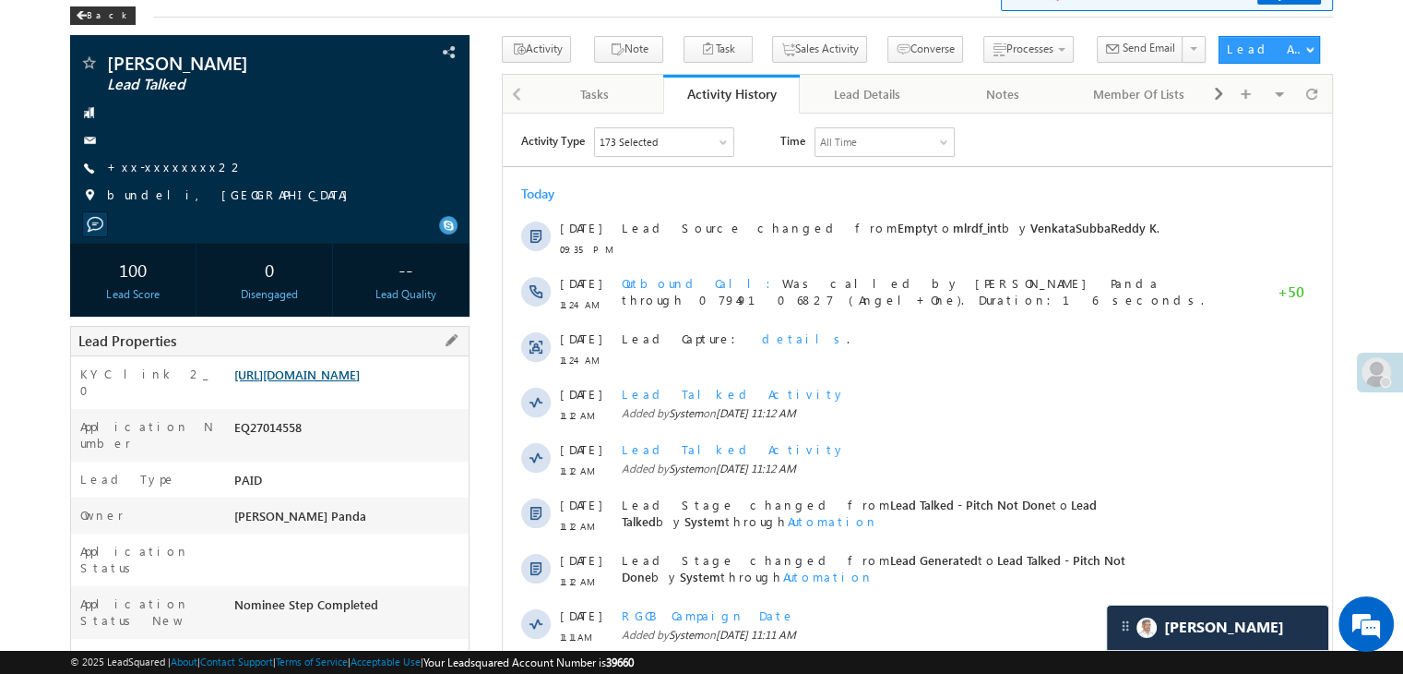
click at [360, 382] on link "[URL][DOMAIN_NAME]" at bounding box center [296, 374] width 125 height 16
click at [87, 16] on div "Back" at bounding box center [103, 15] width 66 height 18
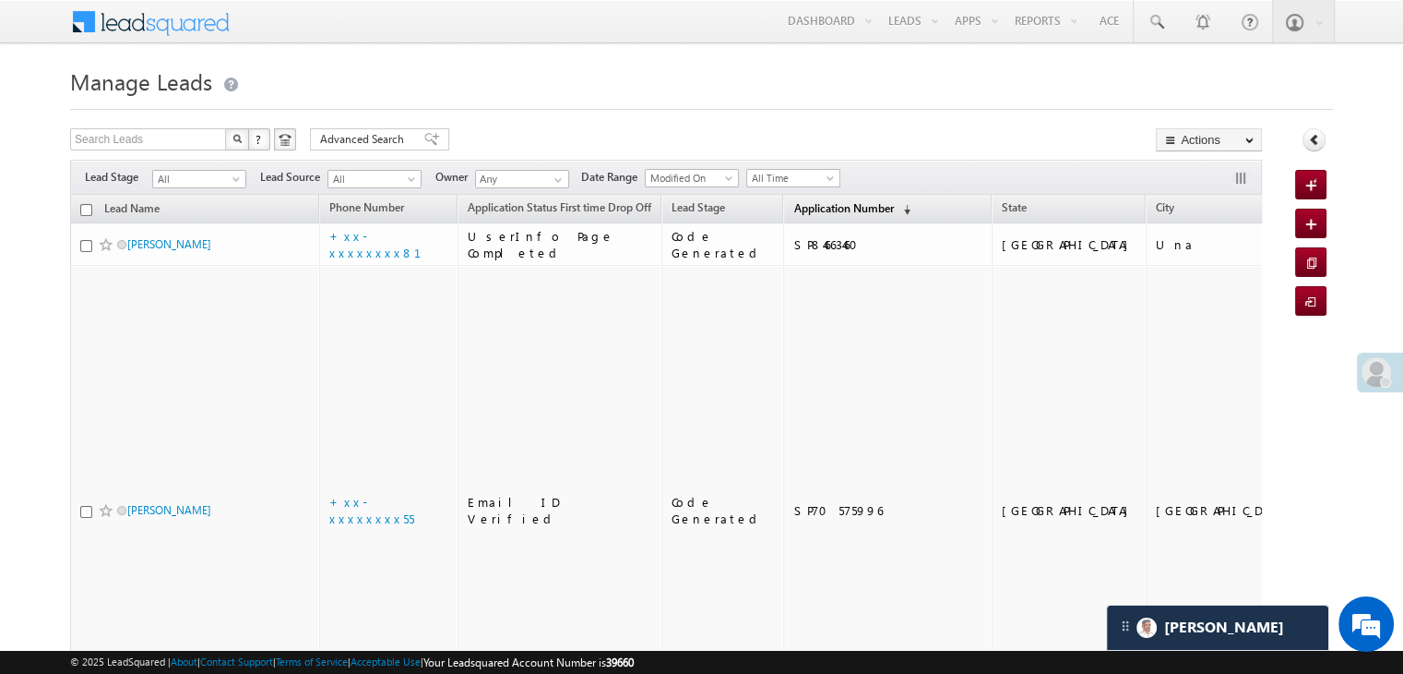
click at [795, 211] on span "Application Number" at bounding box center [844, 208] width 100 height 14
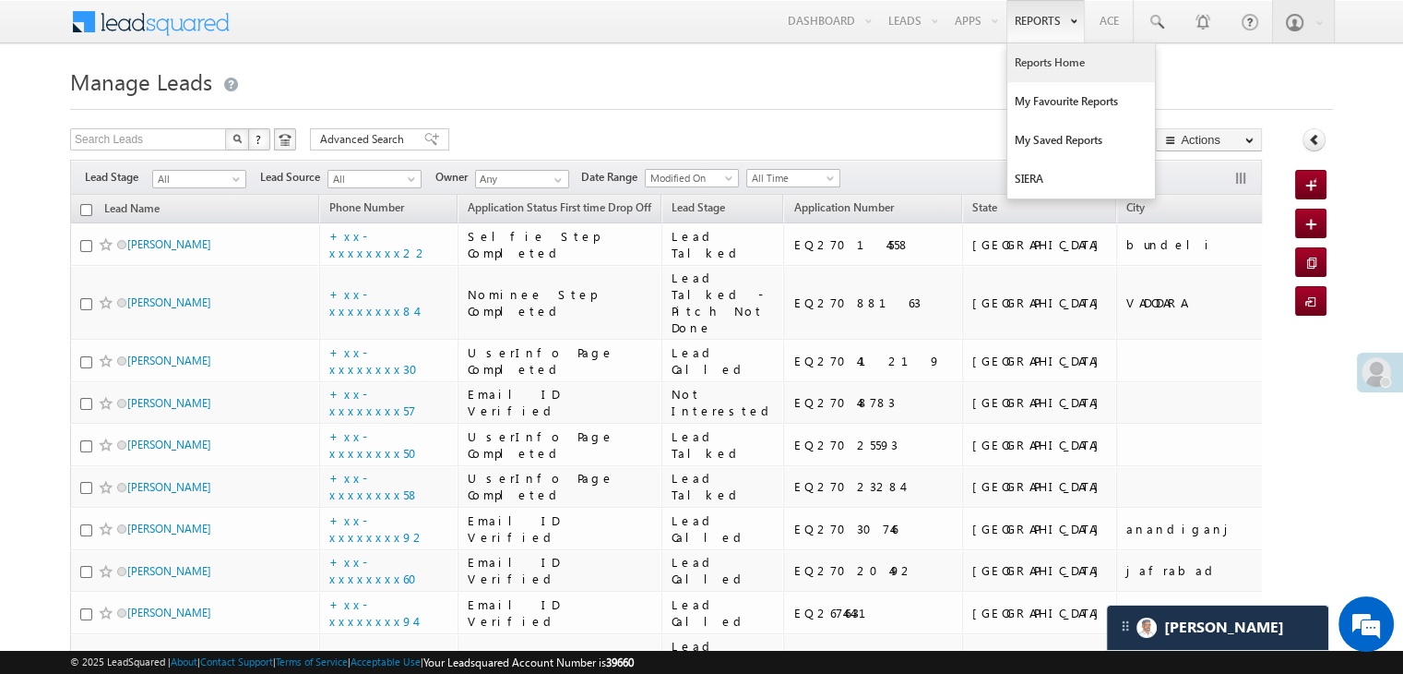
click at [1037, 64] on link "Reports Home" at bounding box center [1082, 62] width 148 height 39
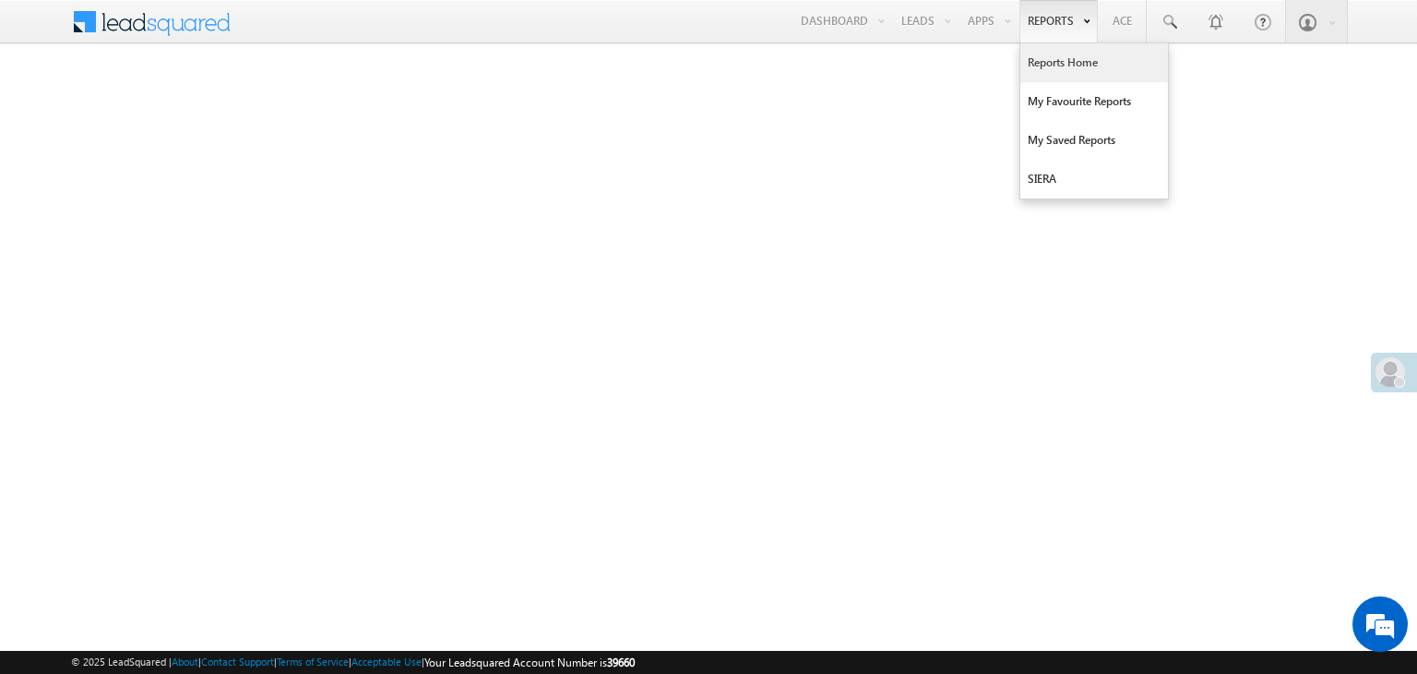
click at [1049, 56] on link "Reports Home" at bounding box center [1095, 62] width 148 height 39
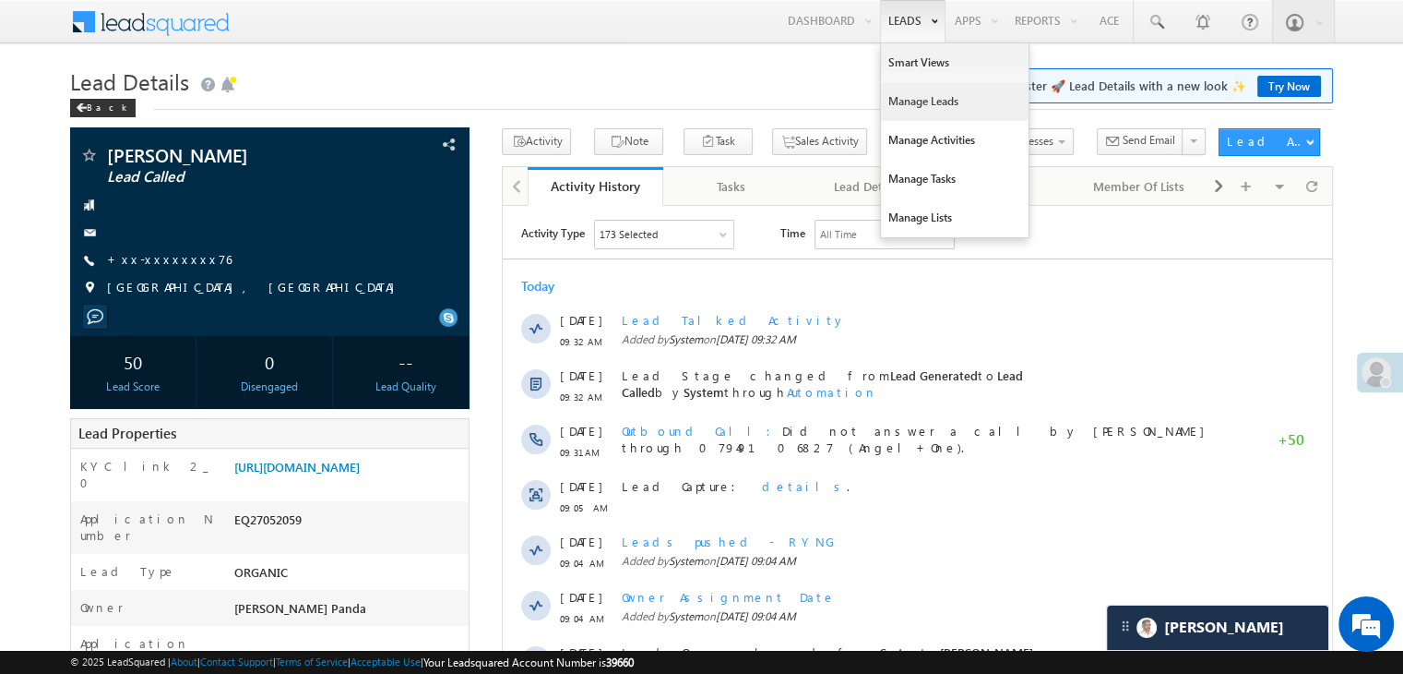
click at [912, 96] on link "Manage Leads" at bounding box center [955, 101] width 148 height 39
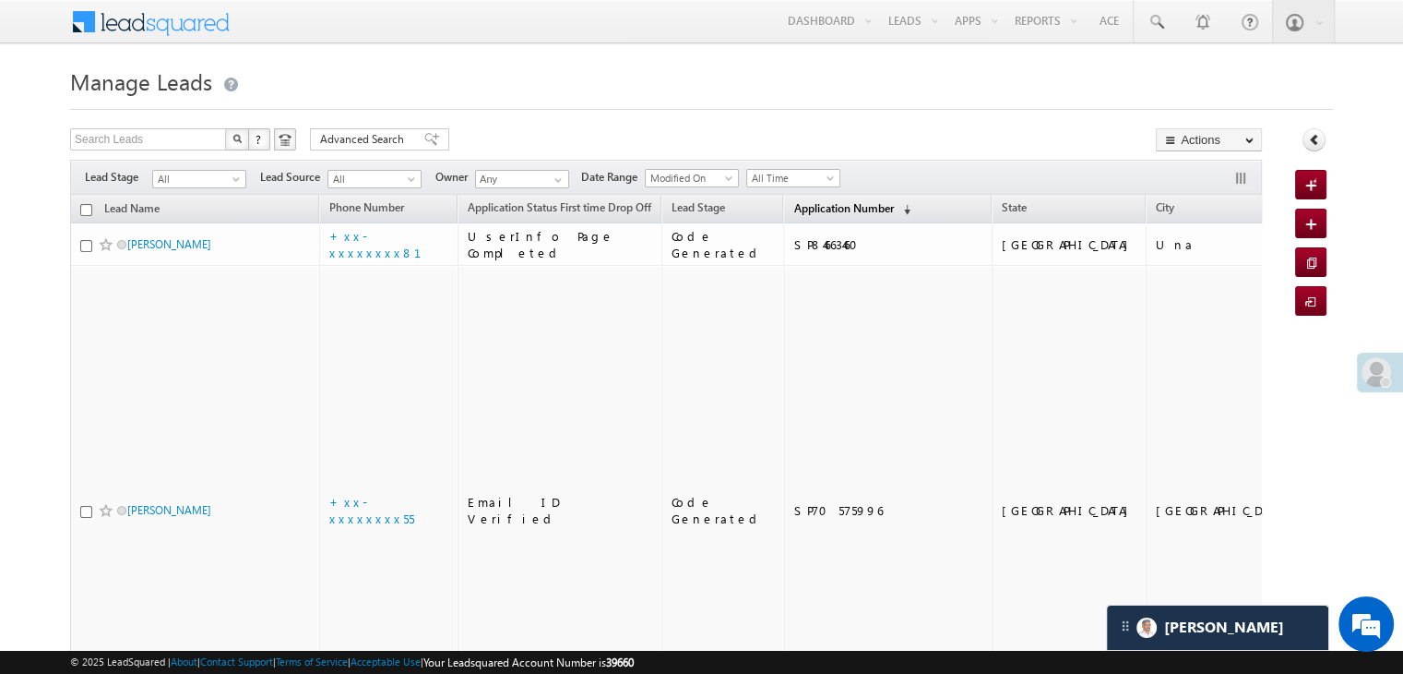
click at [807, 204] on span "Application Number" at bounding box center [844, 208] width 100 height 14
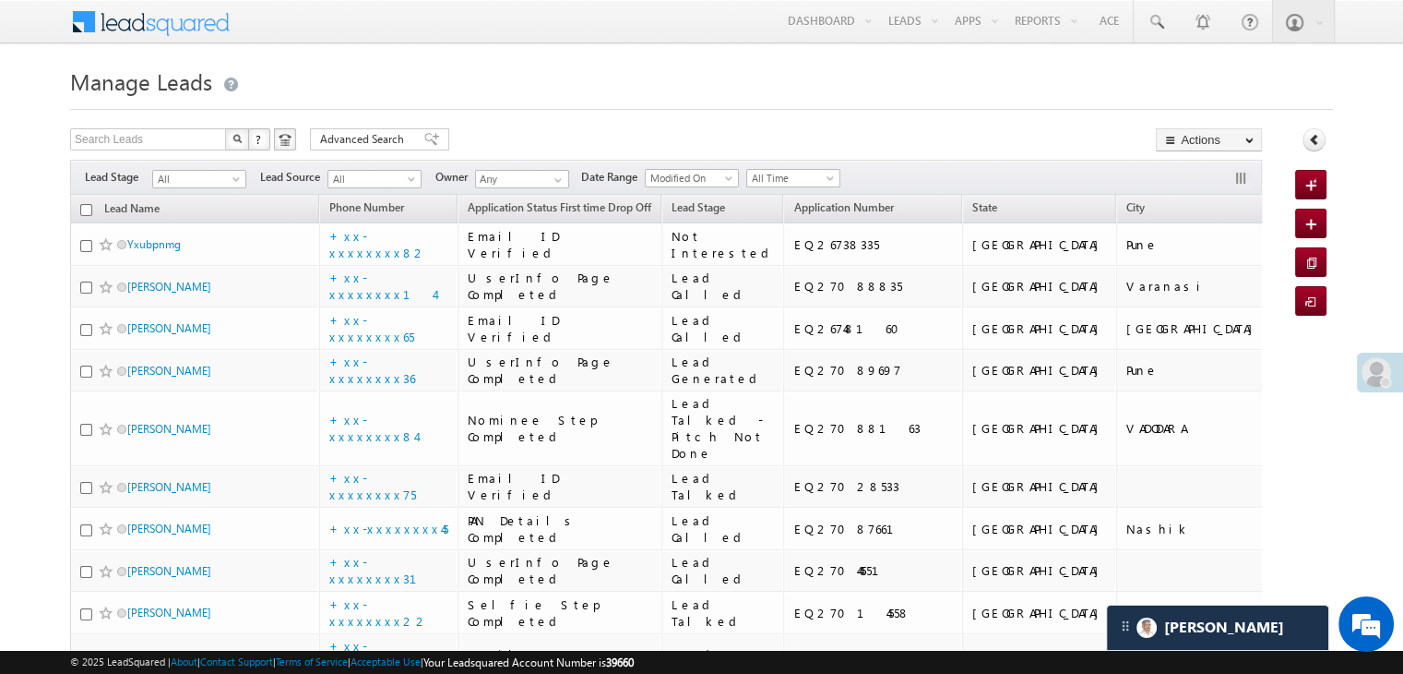
click at [240, 193] on div "Filters Lead Stage All All Lead Source All All Owner Any Any Date Range Go maxd…" at bounding box center [666, 177] width 1192 height 35
click at [236, 183] on span at bounding box center [238, 182] width 15 height 15
click at [196, 226] on link "Lead Generated" at bounding box center [199, 217] width 93 height 17
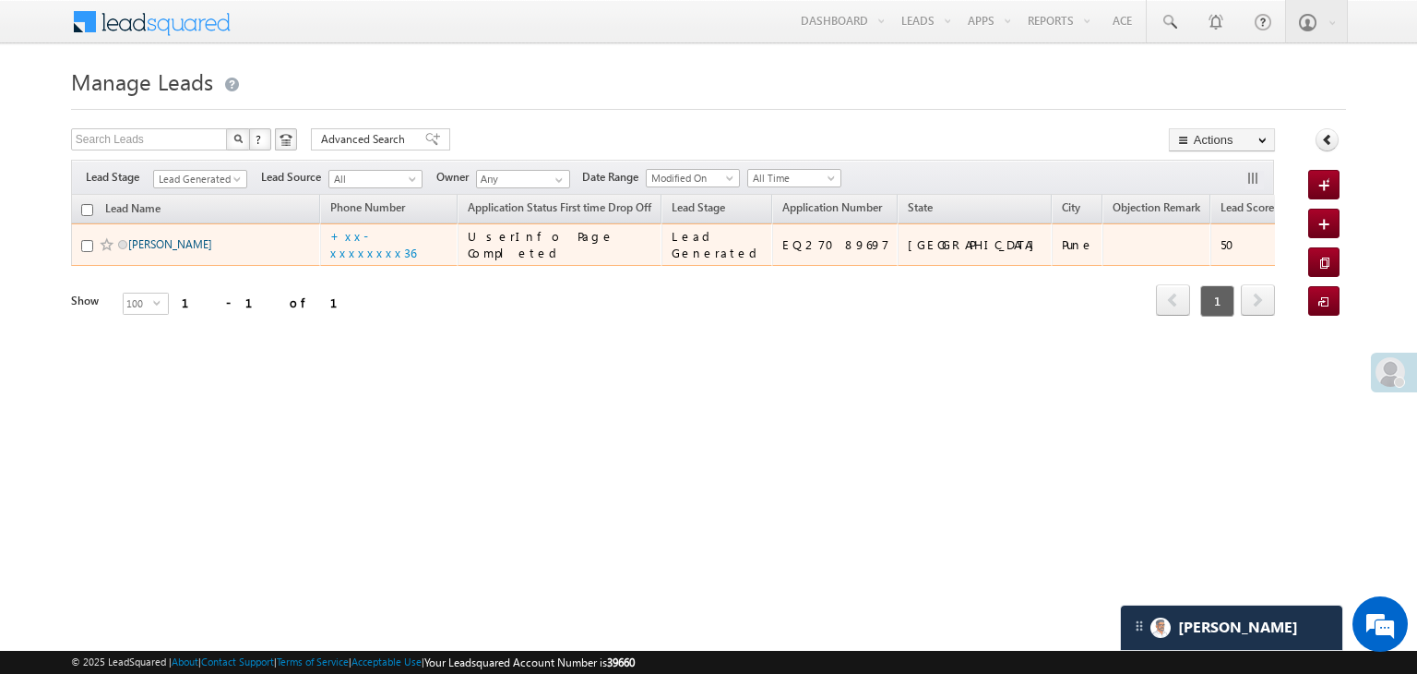
click at [179, 251] on link "Nivas Dhende" at bounding box center [170, 244] width 84 height 14
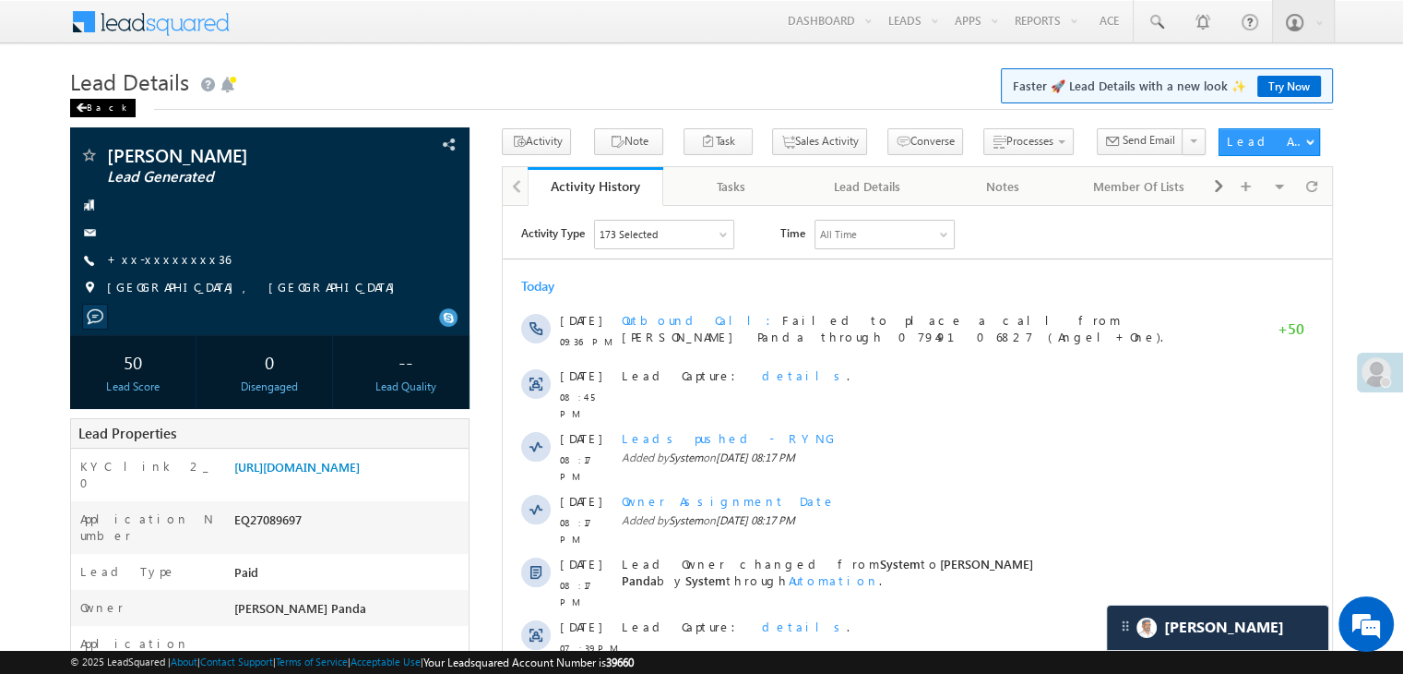
click at [85, 106] on span at bounding box center [81, 107] width 11 height 9
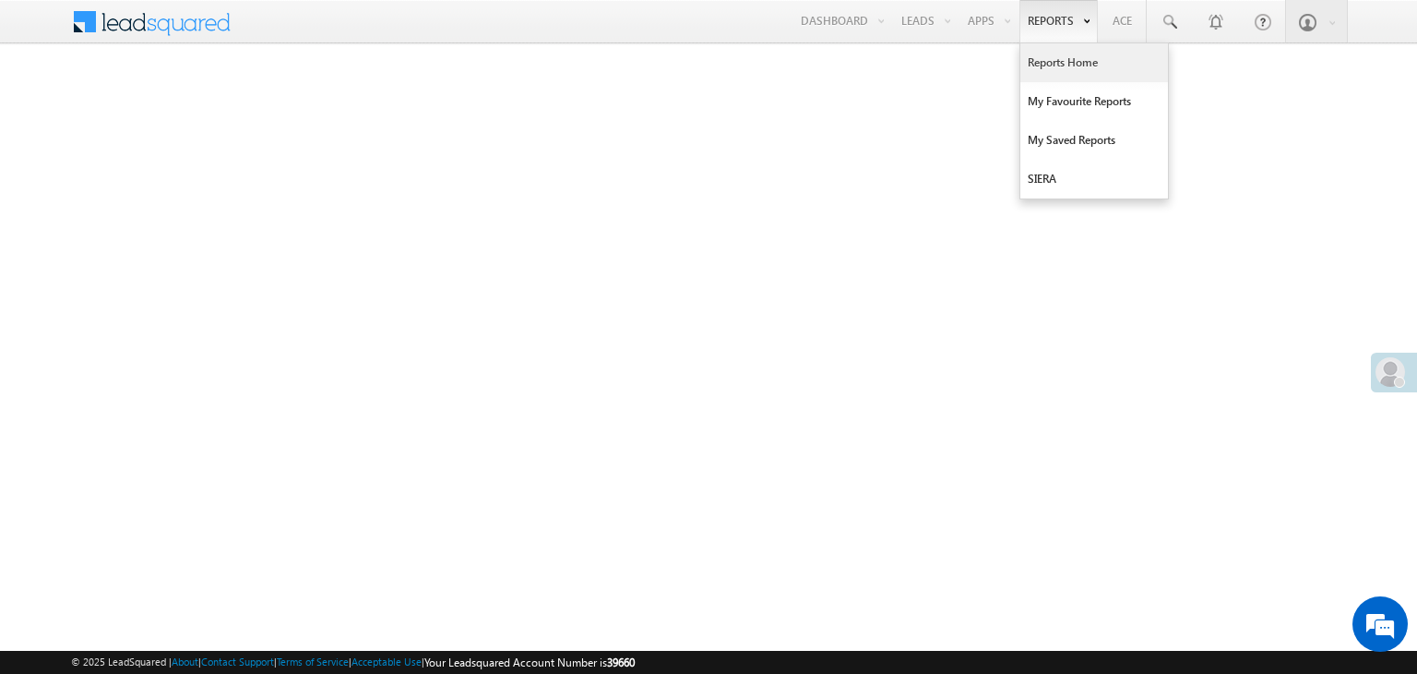
click at [1059, 65] on link "Reports Home" at bounding box center [1095, 62] width 148 height 39
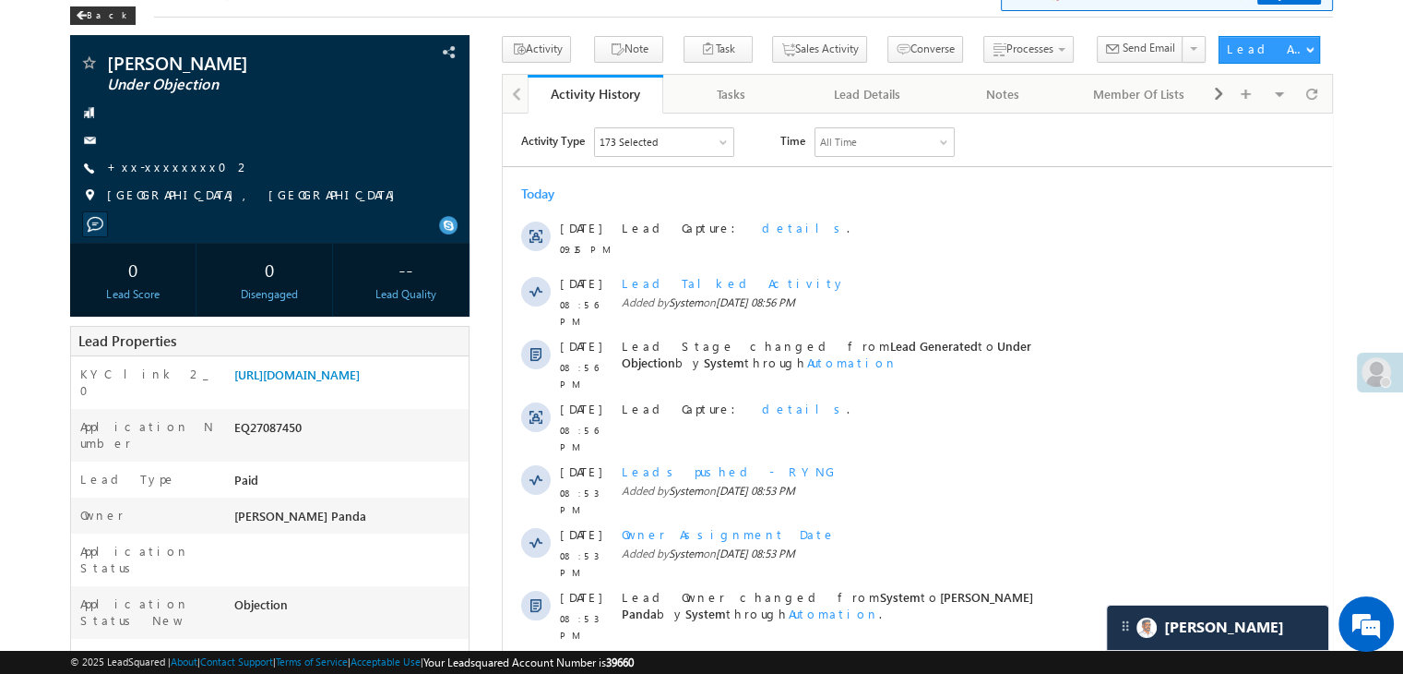
scroll to position [92, 0]
click at [170, 167] on link "+xx-xxxxxxxx02" at bounding box center [179, 167] width 144 height 16
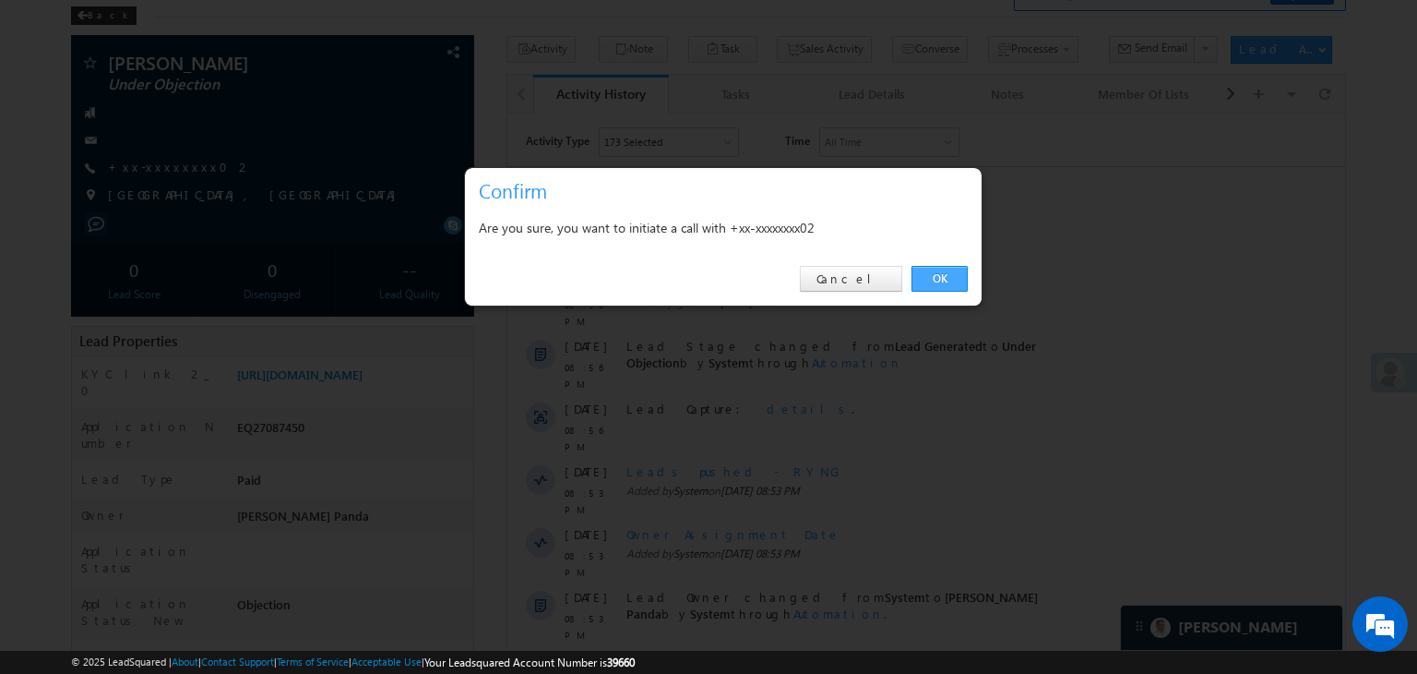
click at [945, 278] on link "OK" at bounding box center [940, 279] width 56 height 26
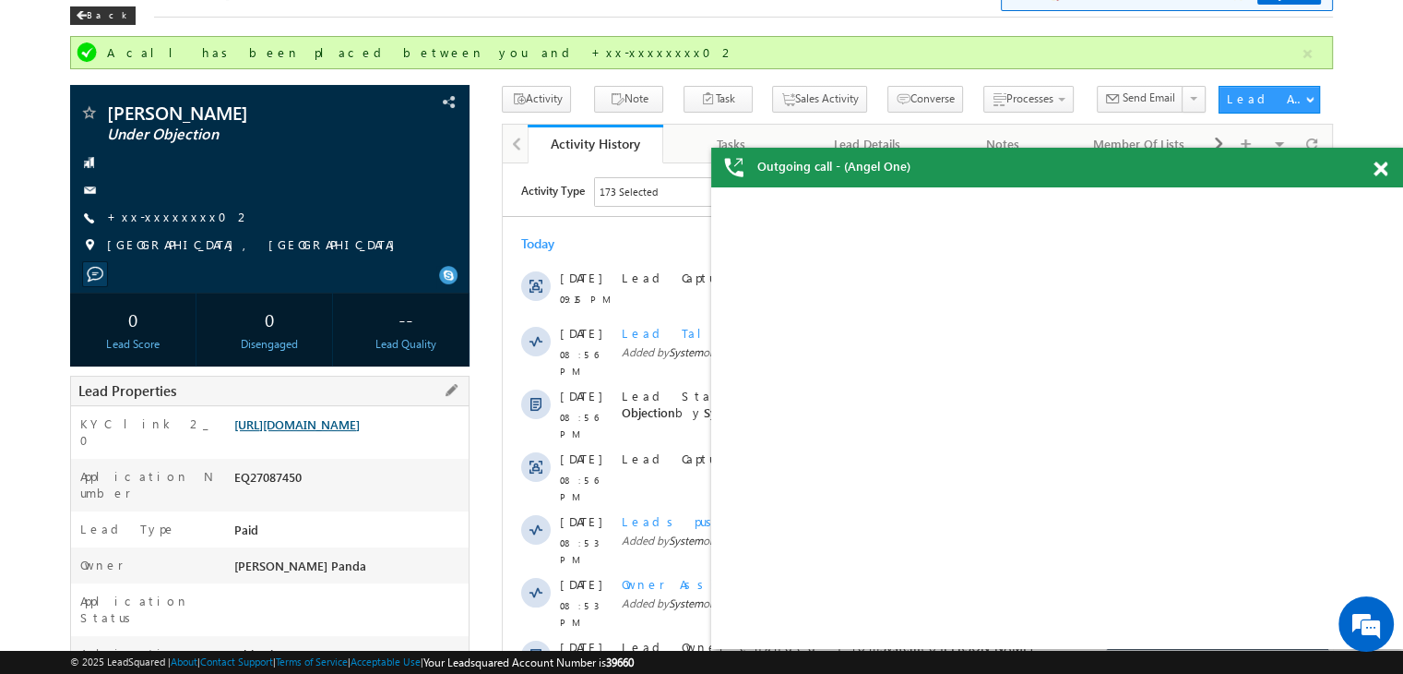
scroll to position [0, 0]
click at [360, 432] on link "https://angelbroking1-pk3em7sa.customui-test.leadsquared.com?leadId=0d32864e-57…" at bounding box center [296, 424] width 125 height 16
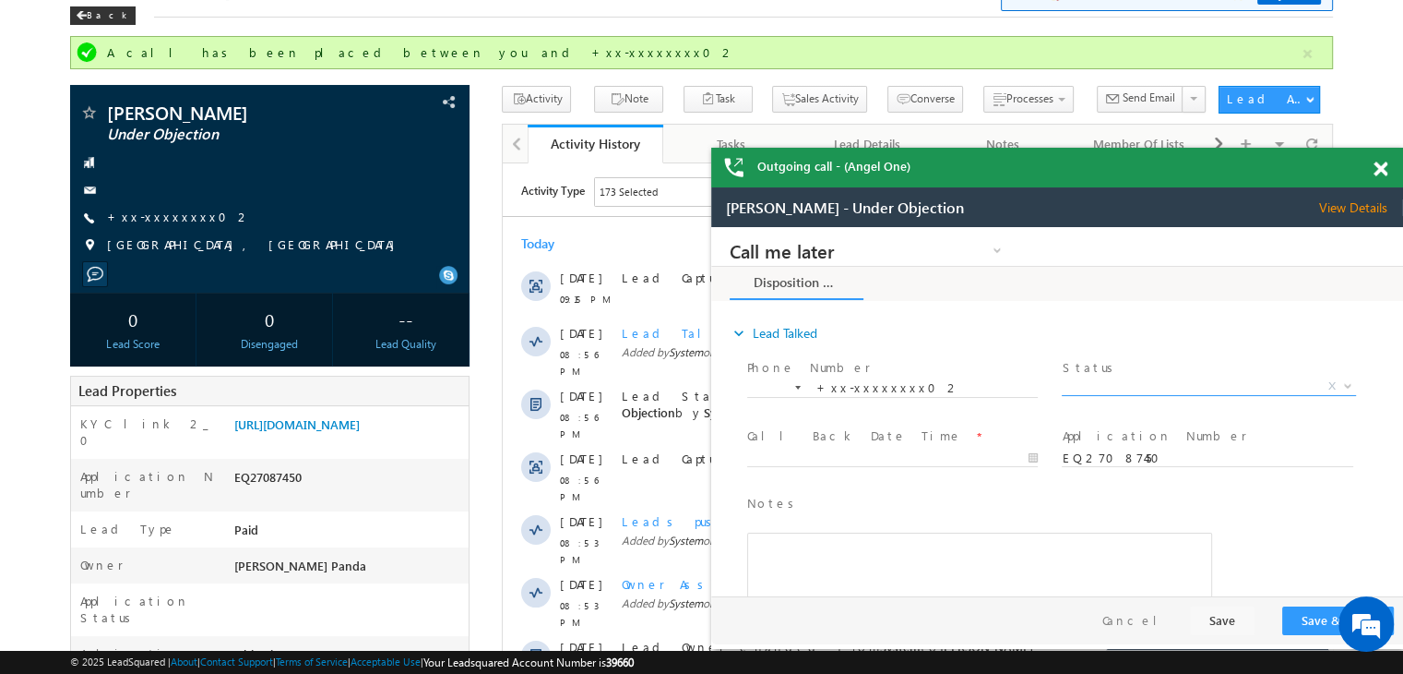
click at [1219, 381] on span "X" at bounding box center [1208, 386] width 293 height 18
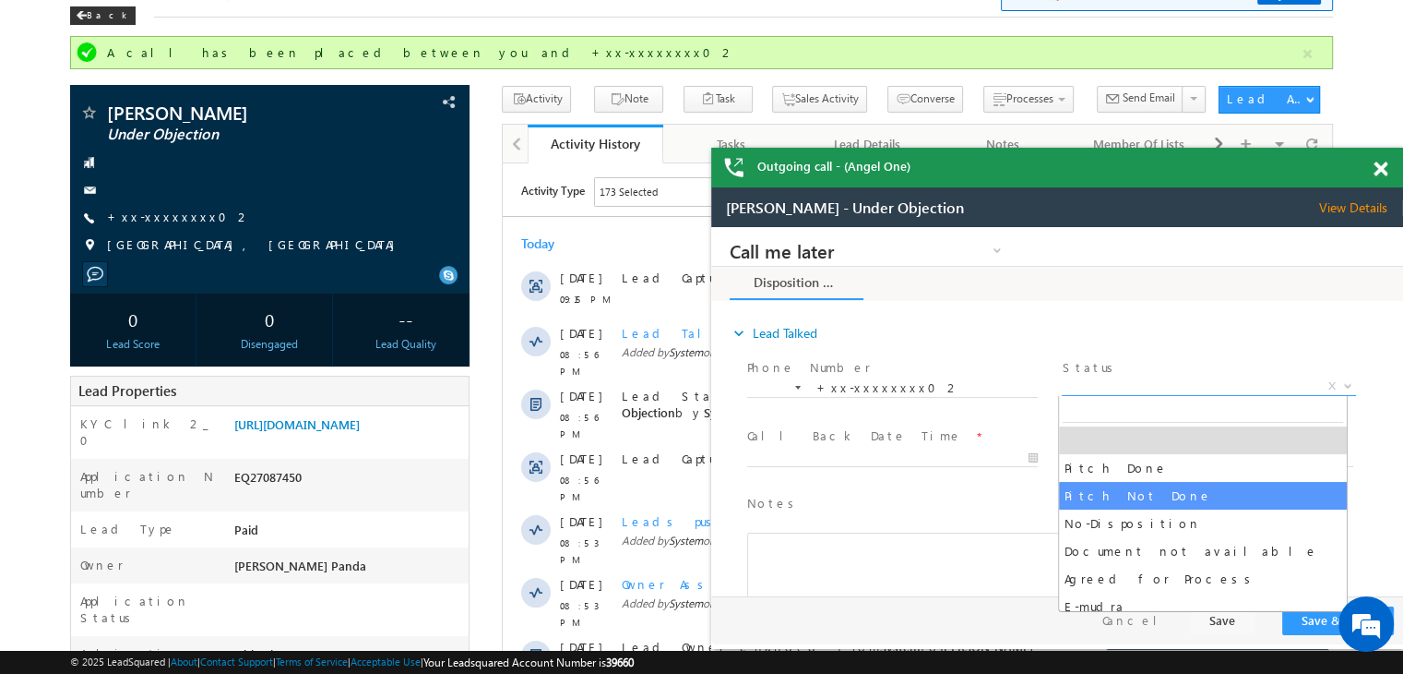
select select "Pitch Not Done"
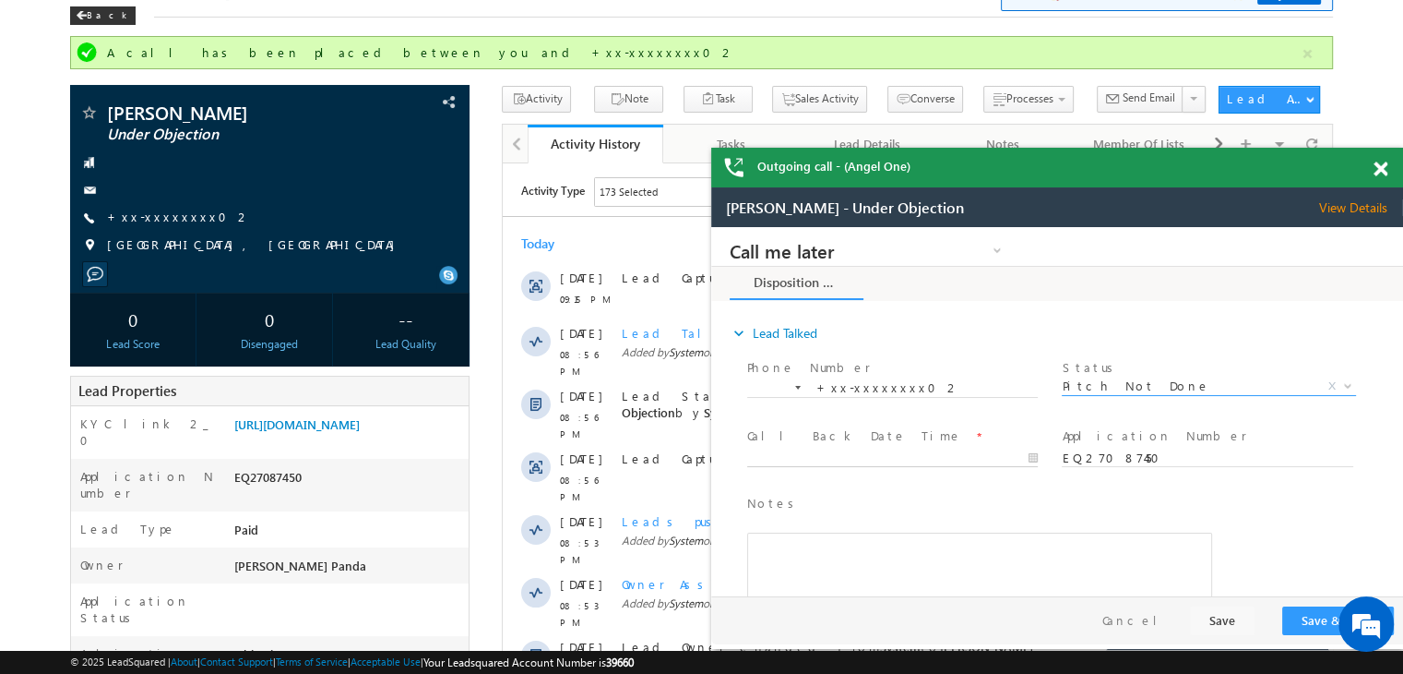
type input "08/12/25 9:42 PM"
click at [959, 457] on input "08/12/25 9:42 PM" at bounding box center [892, 458] width 291 height 18
drag, startPoint x: 1311, startPoint y: 621, endPoint x: 1355, endPoint y: 492, distance: 136.6
click at [1355, 492] on div "Notes * Editor toolbars Basic Styles Bold Italic Underline Paragraph Insert/Rem…" at bounding box center [1074, 574] width 660 height 169
click at [1319, 623] on button "Save & Close" at bounding box center [1339, 620] width 112 height 29
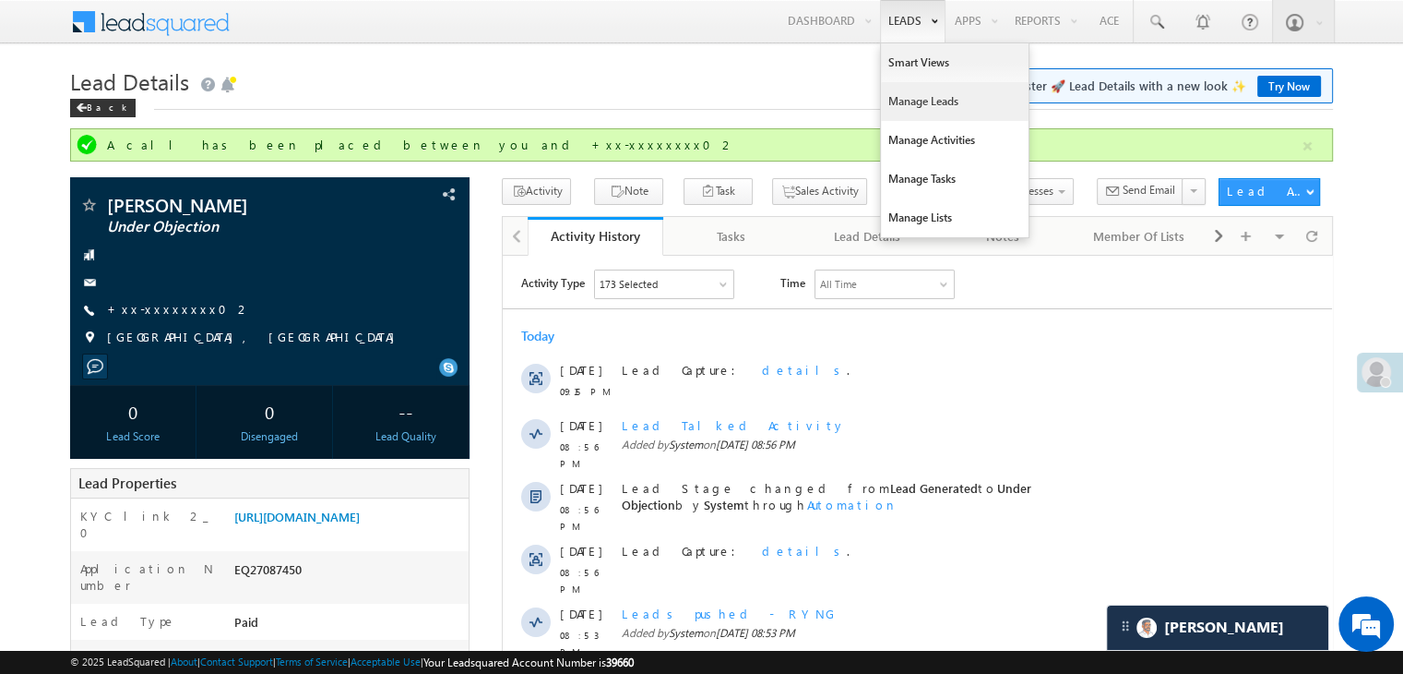
click at [901, 101] on link "Manage Leads" at bounding box center [955, 101] width 148 height 39
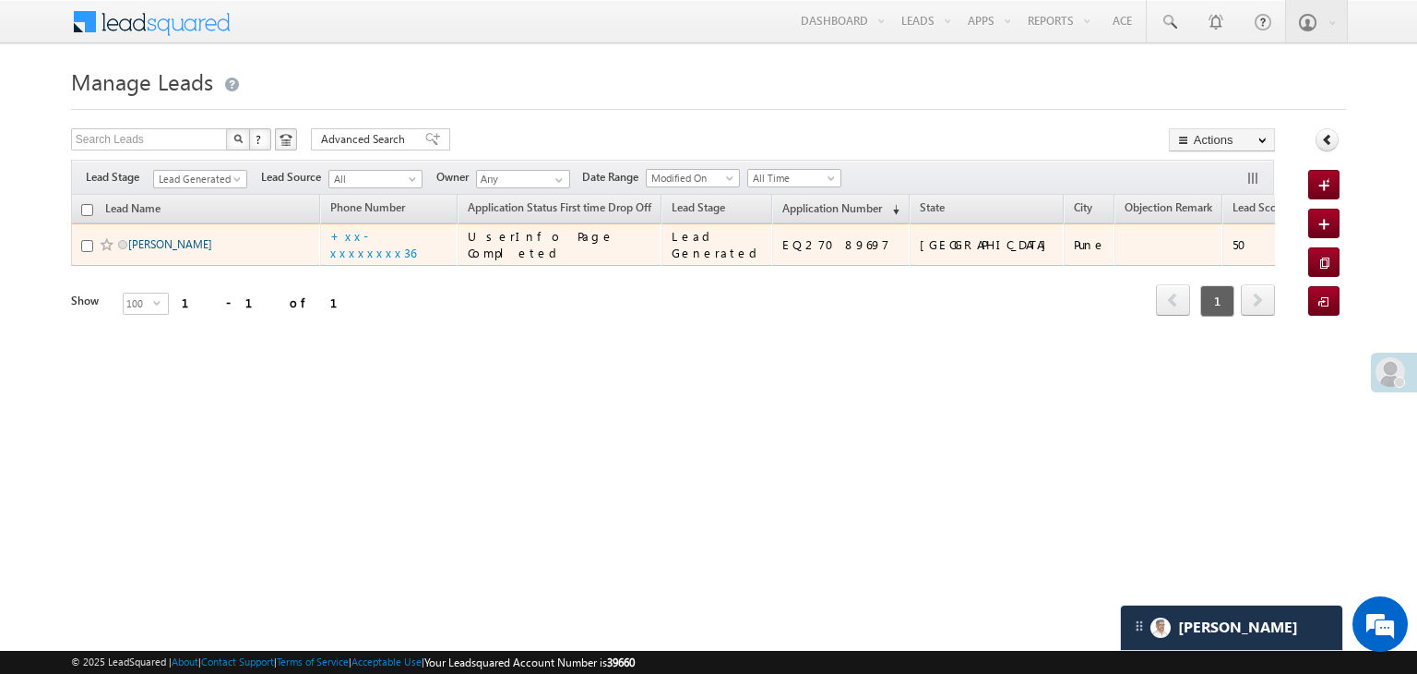
click at [178, 251] on link "[PERSON_NAME]" at bounding box center [170, 244] width 84 height 14
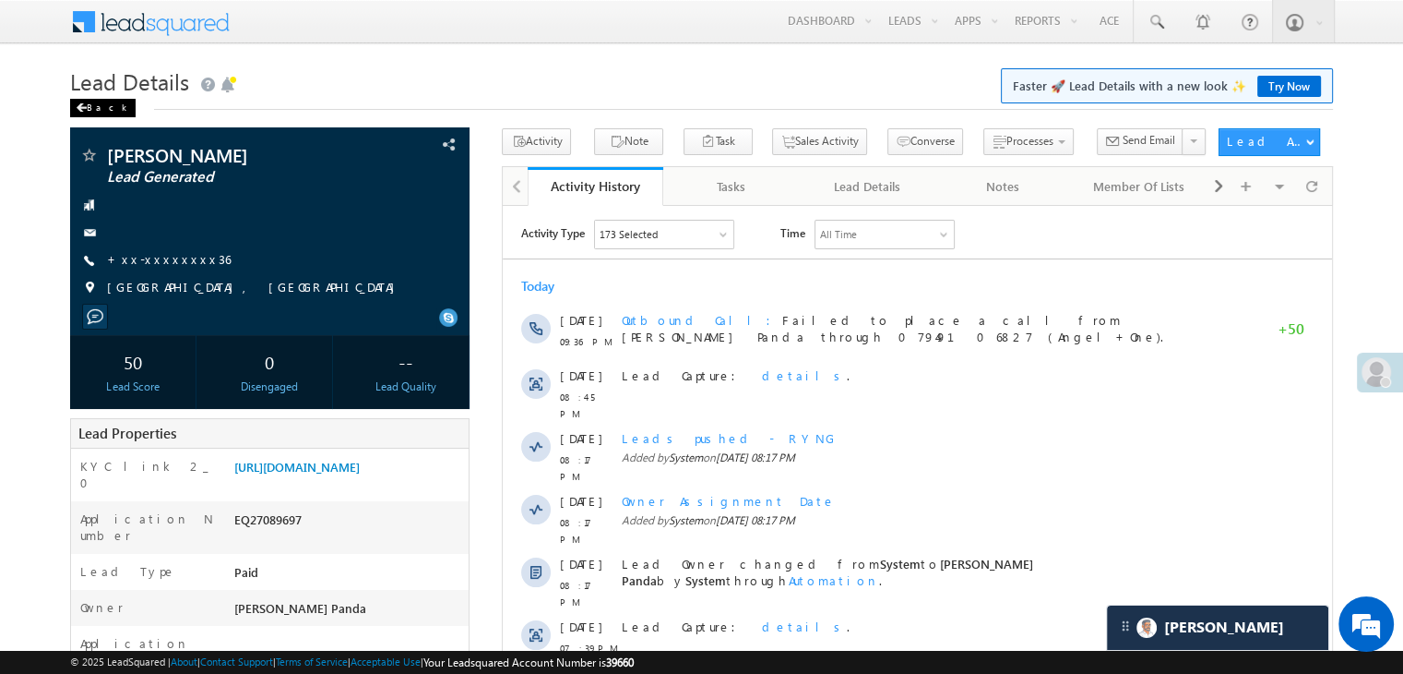
click at [107, 112] on div "Back" at bounding box center [103, 108] width 66 height 18
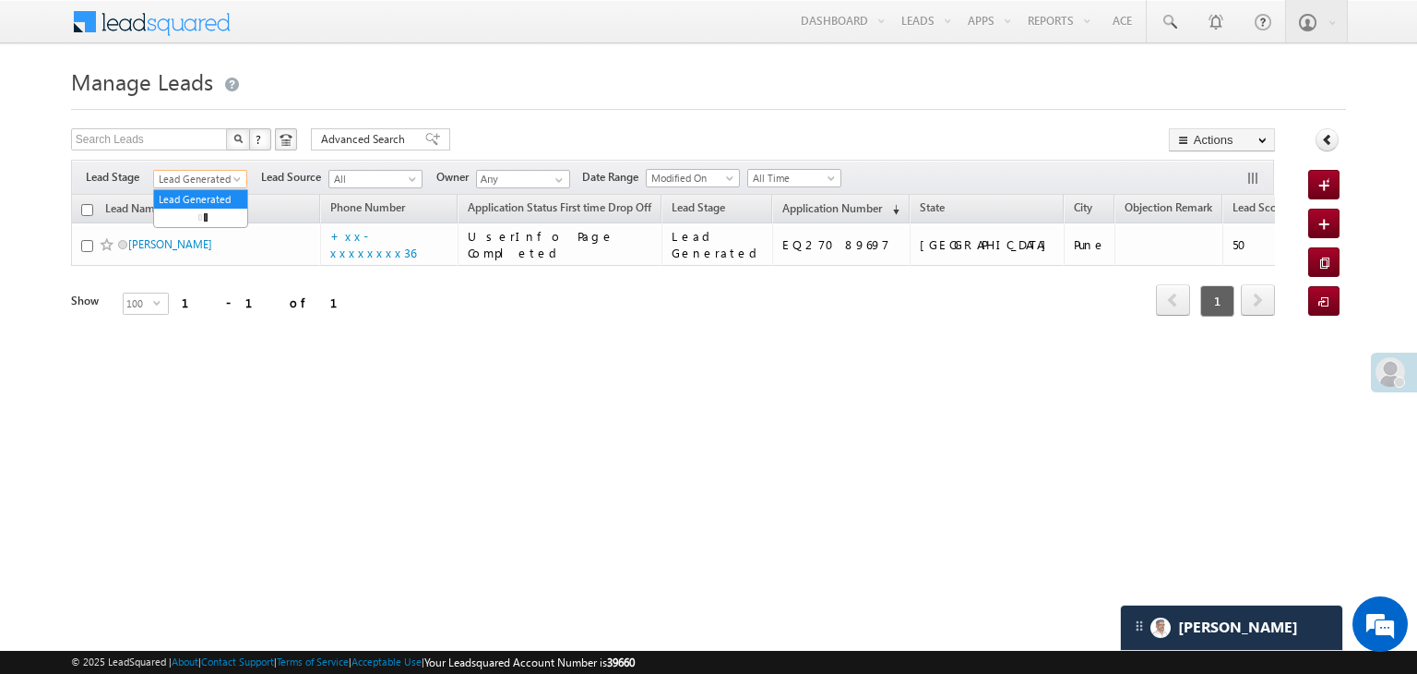
click at [240, 173] on span "Lead Generated" at bounding box center [198, 179] width 88 height 17
click at [209, 193] on link "All" at bounding box center [200, 199] width 93 height 17
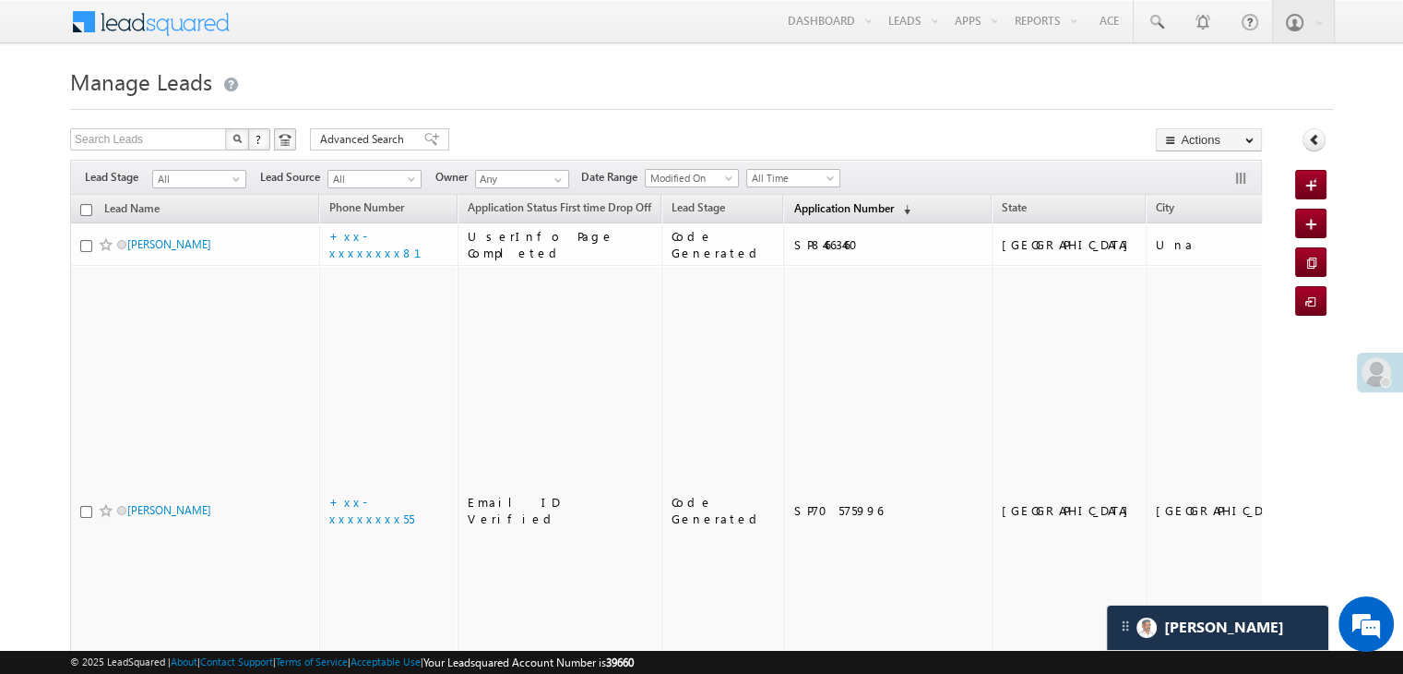
click at [834, 206] on span "Application Number" at bounding box center [844, 208] width 100 height 14
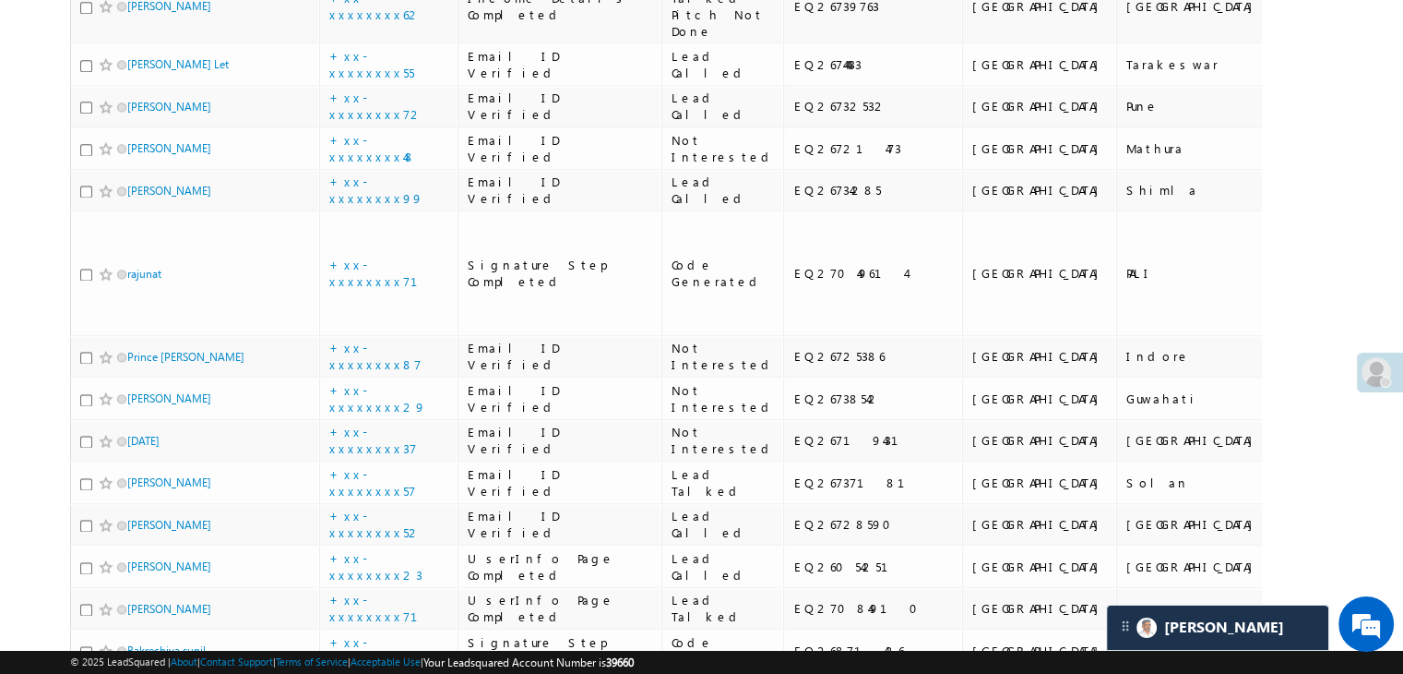
scroll to position [2399, 0]
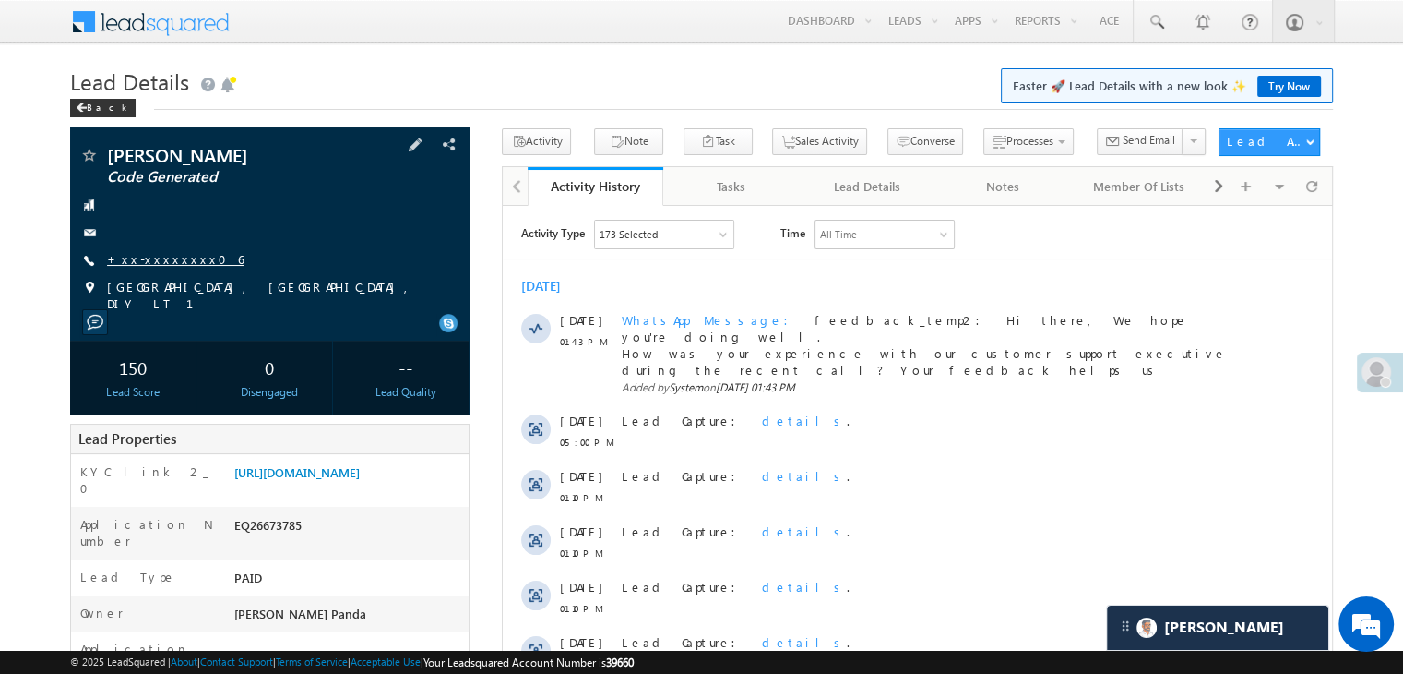
click at [144, 264] on link "+xx-xxxxxxxx06" at bounding box center [175, 259] width 137 height 16
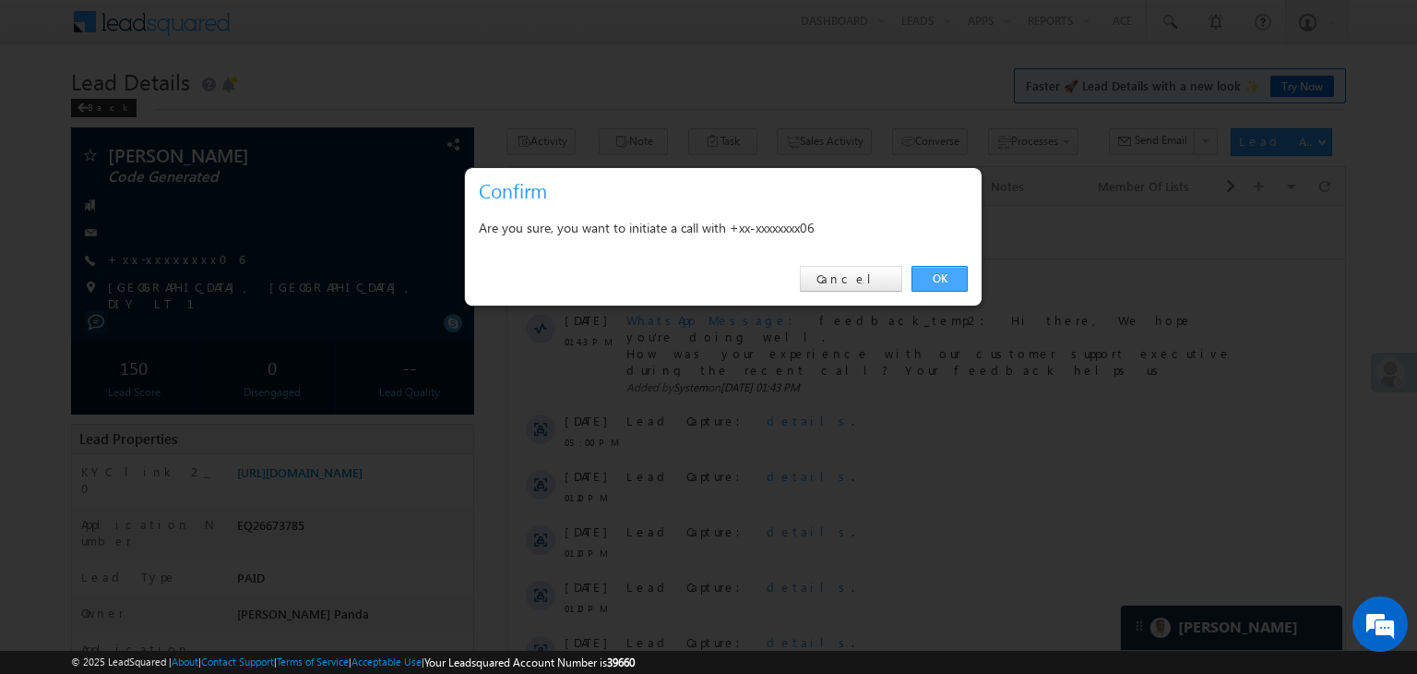
click at [940, 272] on link "OK" at bounding box center [940, 279] width 56 height 26
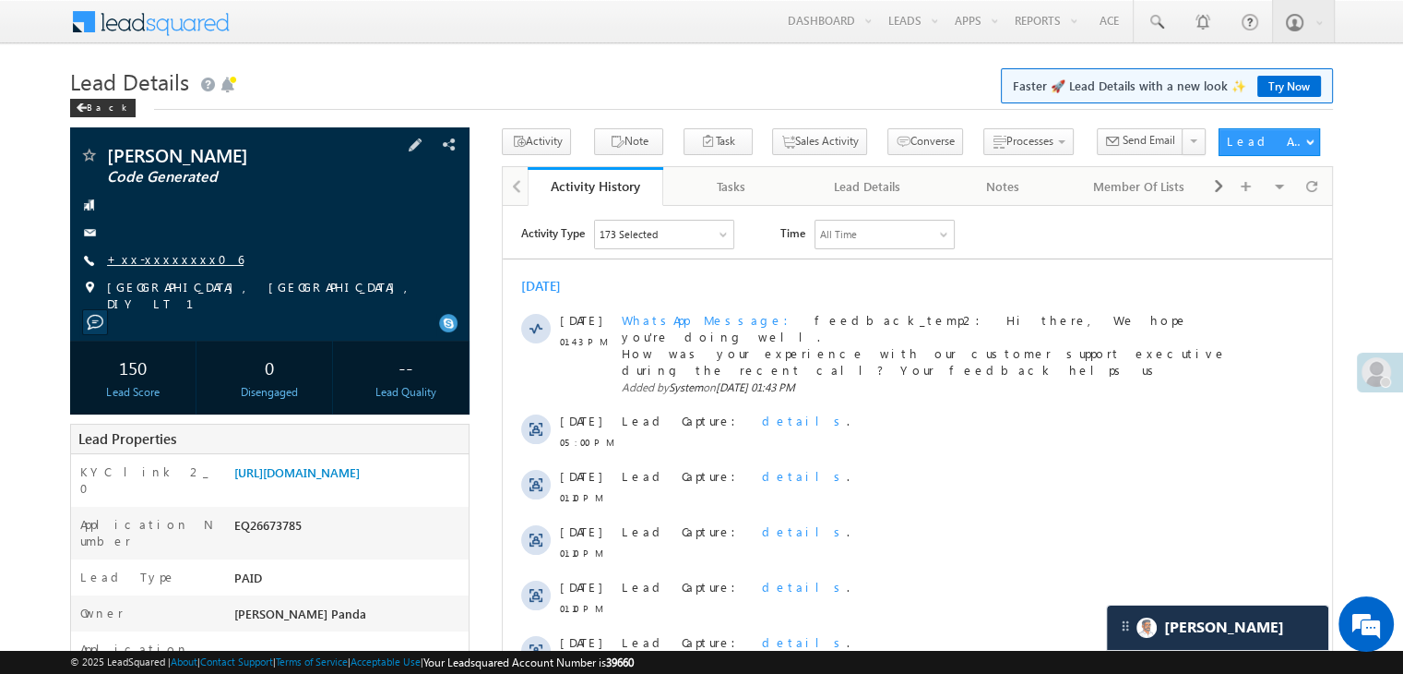
click at [164, 253] on link "+xx-xxxxxxxx06" at bounding box center [175, 259] width 137 height 16
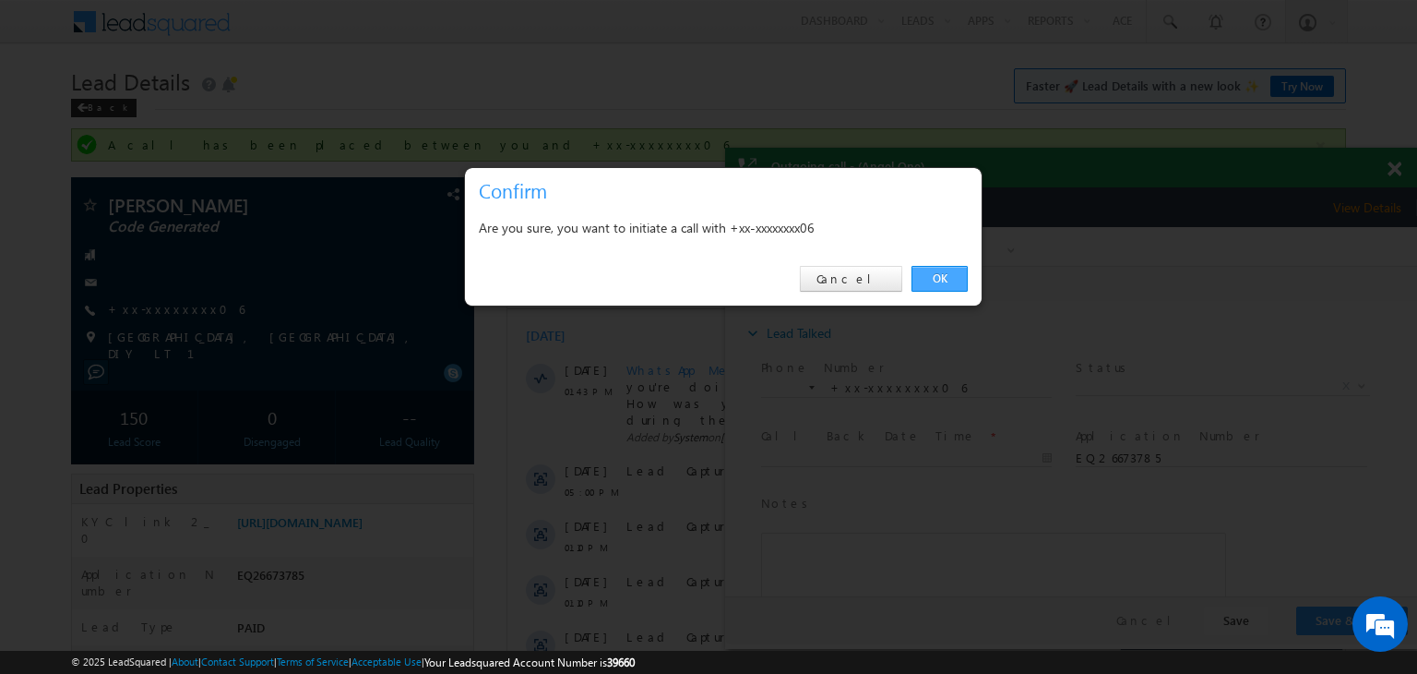
click at [930, 269] on link "OK" at bounding box center [940, 279] width 56 height 26
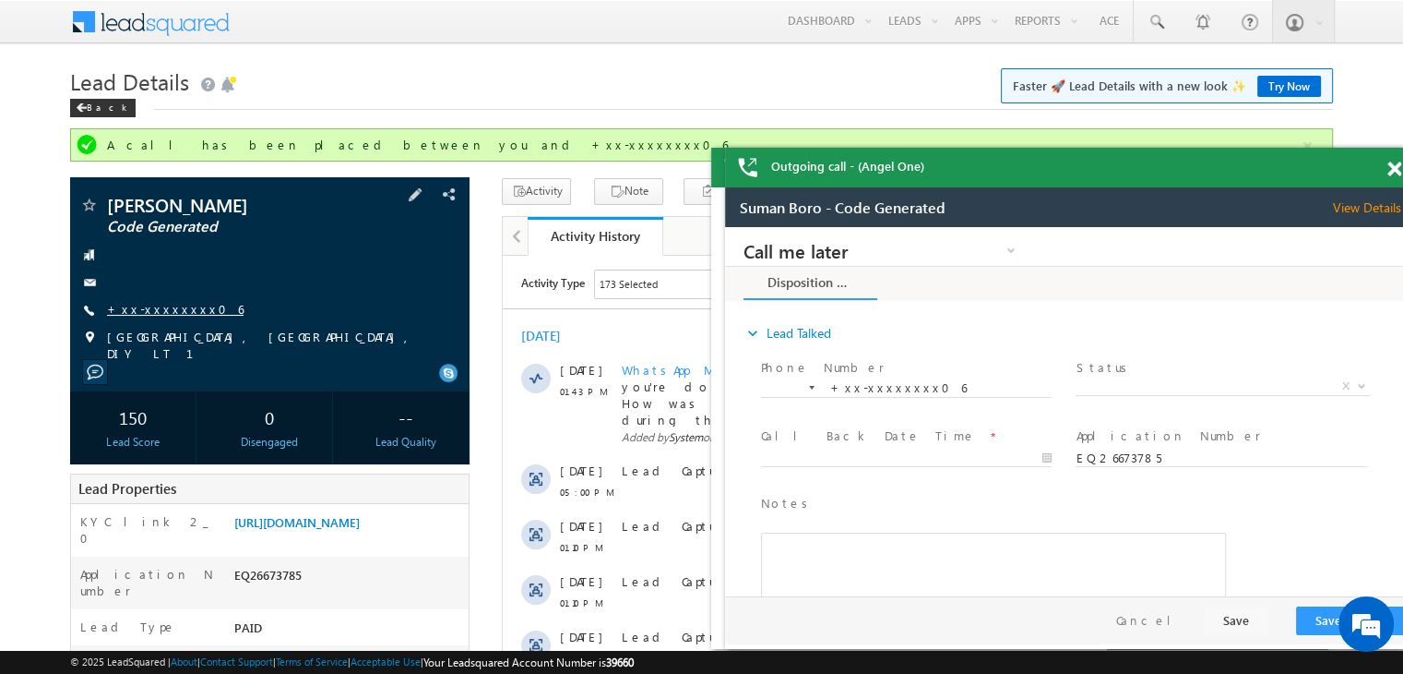
click at [161, 309] on link "+xx-xxxxxxxx06" at bounding box center [175, 309] width 137 height 16
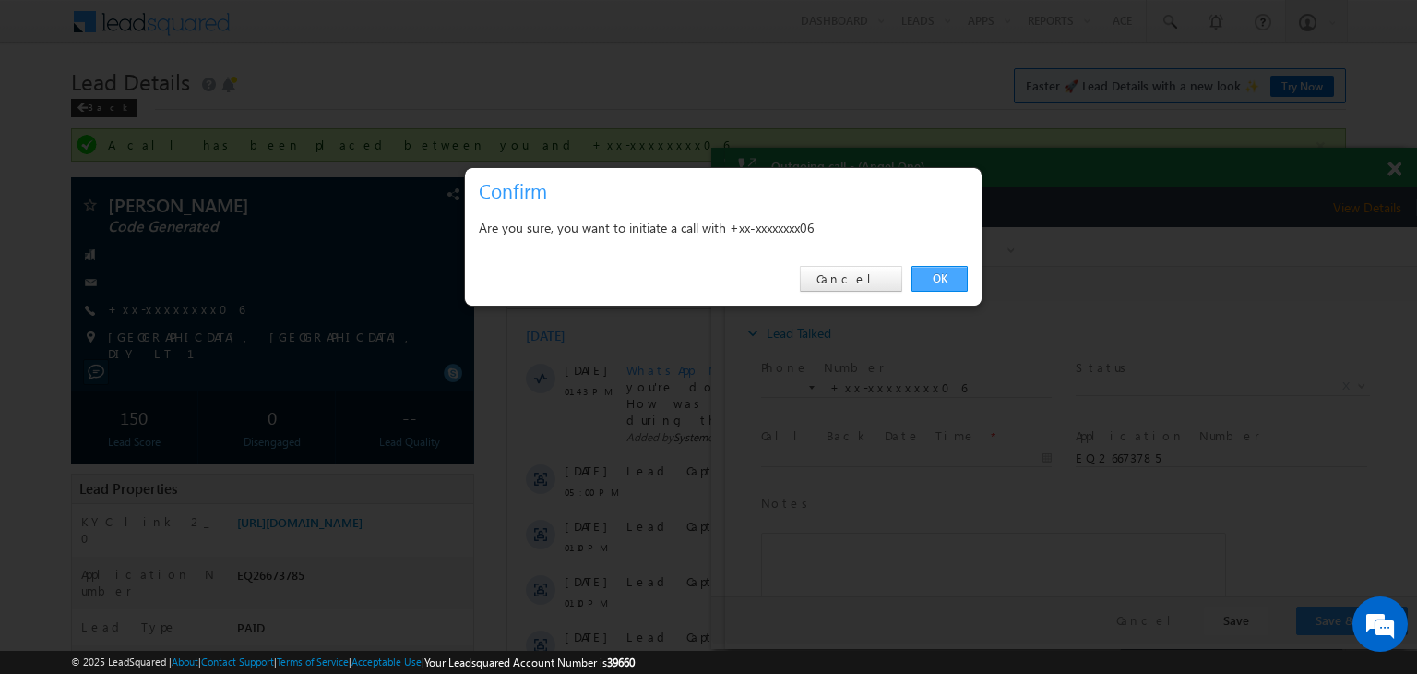
click at [954, 270] on link "OK" at bounding box center [940, 279] width 56 height 26
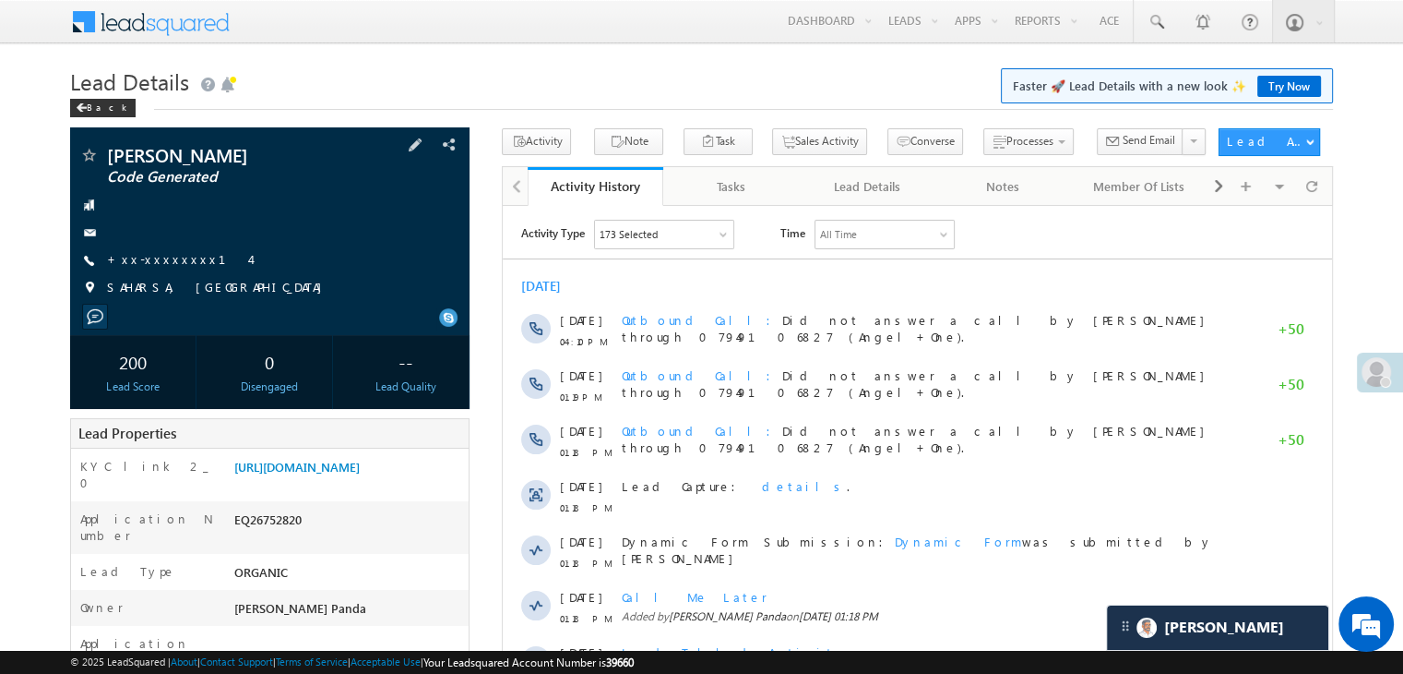
drag, startPoint x: 141, startPoint y: 257, endPoint x: 173, endPoint y: 321, distance: 71.8
click at [173, 321] on div "Ramesh Kumar Code Generated" at bounding box center [270, 231] width 400 height 208
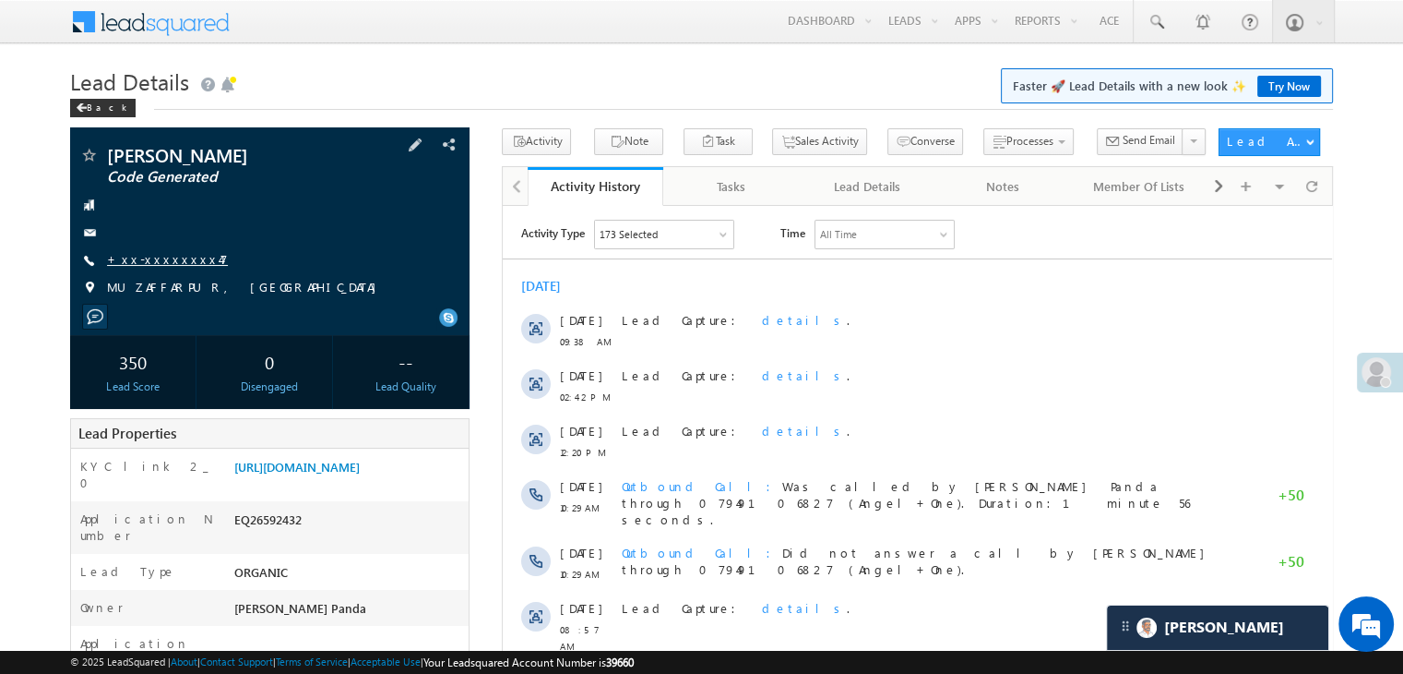
click at [155, 258] on link "+xx-xxxxxxxx47" at bounding box center [167, 259] width 121 height 16
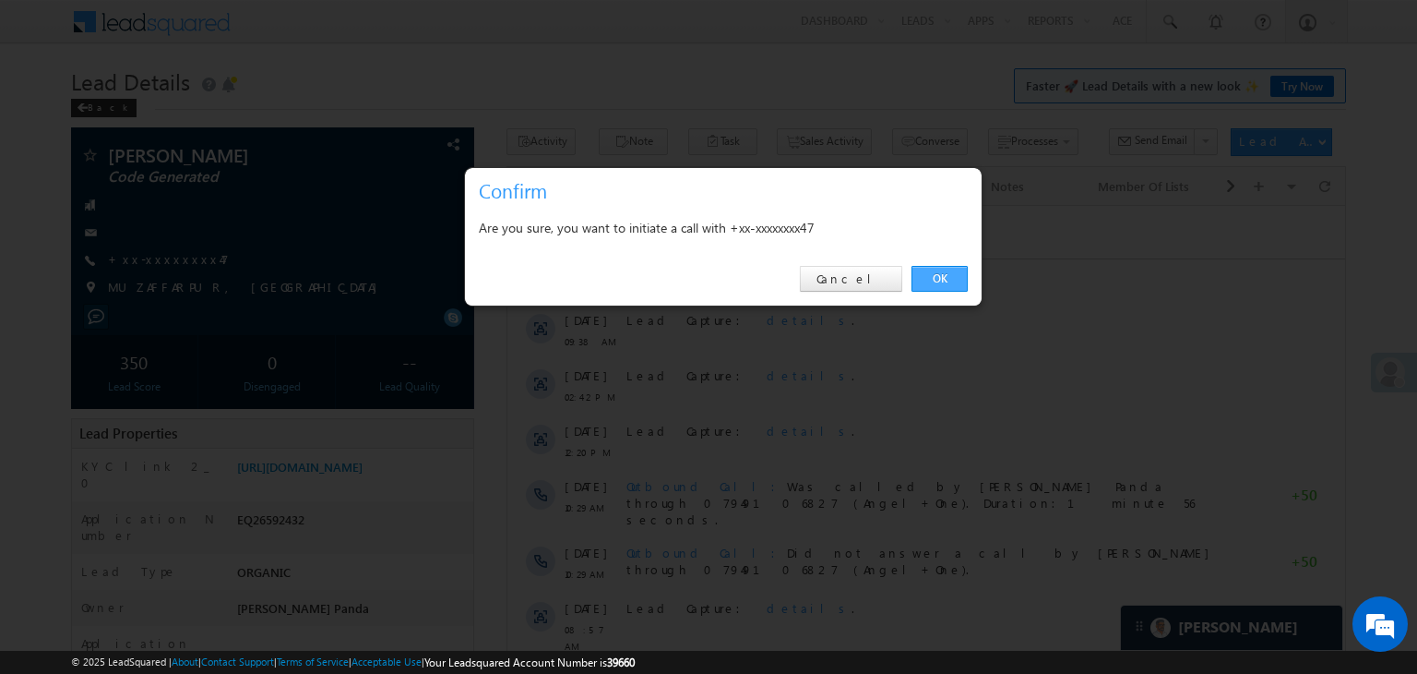
drag, startPoint x: 941, startPoint y: 271, endPoint x: 402, endPoint y: 66, distance: 576.5
click at [941, 271] on link "OK" at bounding box center [940, 279] width 56 height 26
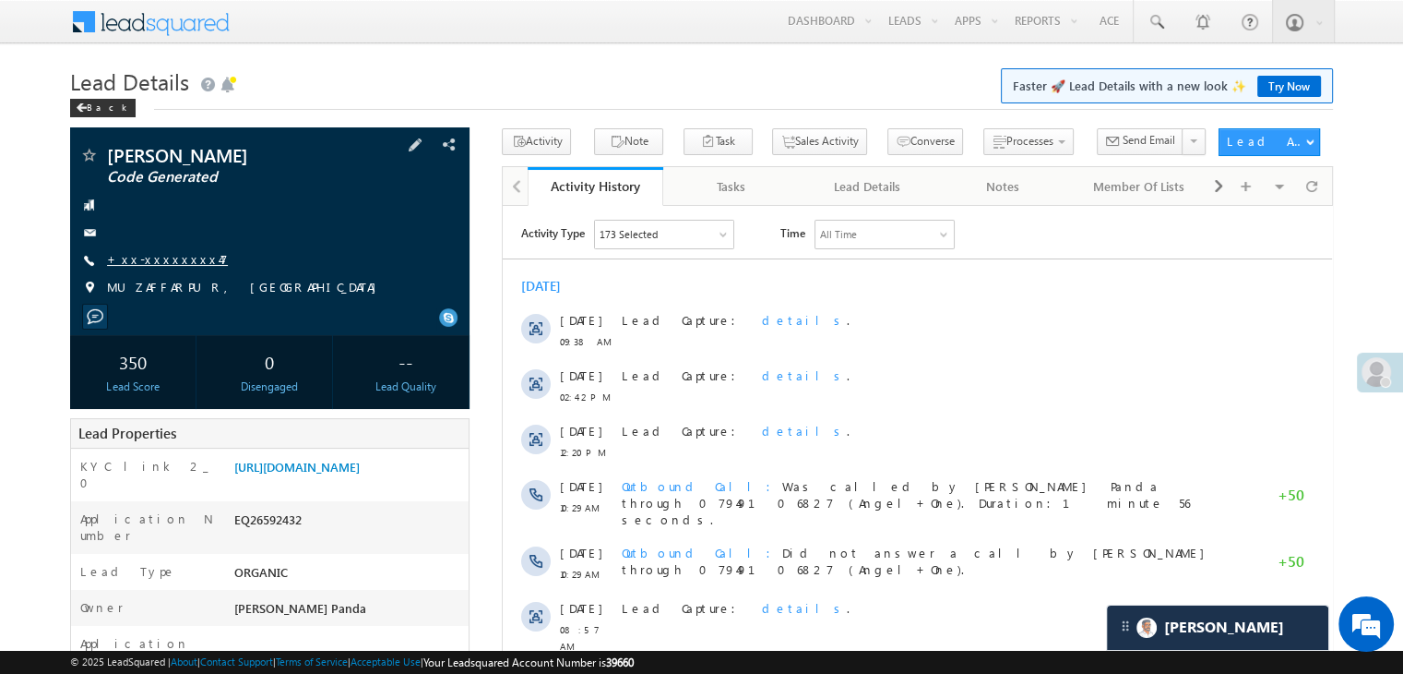
click at [162, 263] on link "+xx-xxxxxxxx47" at bounding box center [167, 259] width 121 height 16
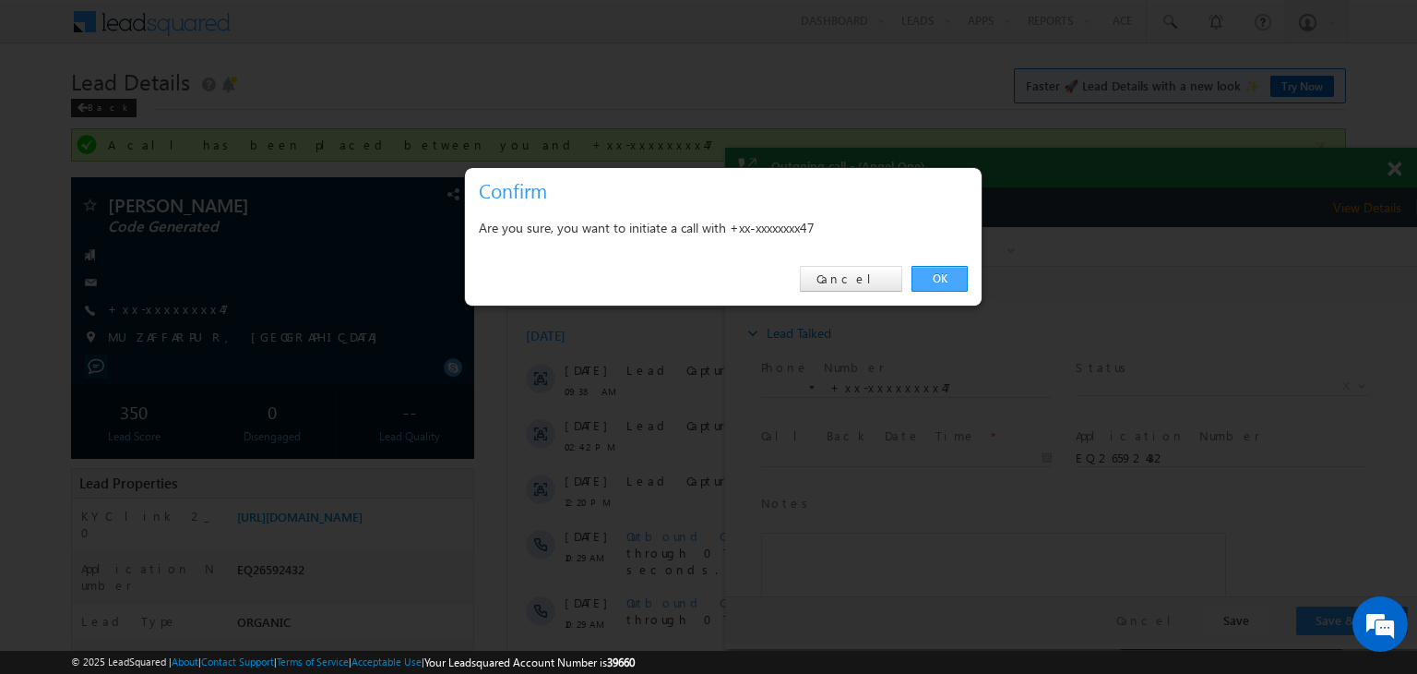
click at [948, 275] on link "OK" at bounding box center [940, 279] width 56 height 26
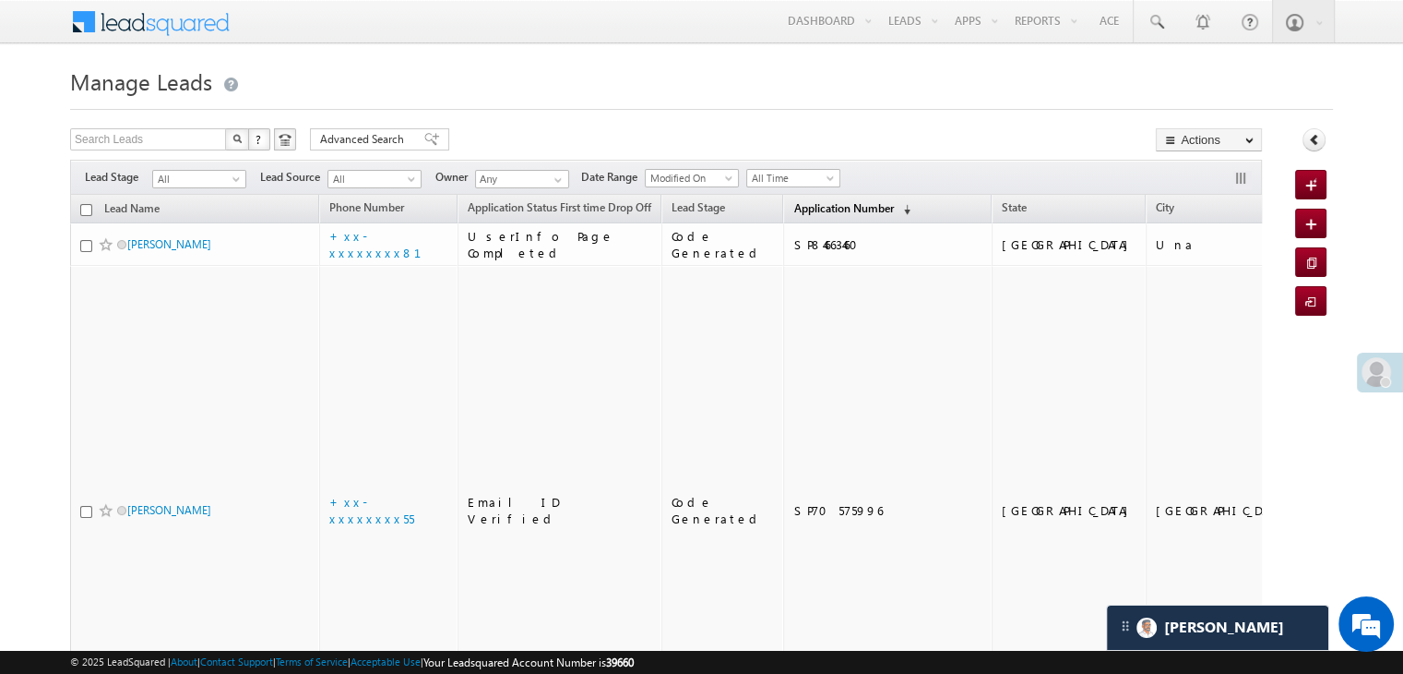
click at [794, 205] on span "Application Number" at bounding box center [844, 208] width 100 height 14
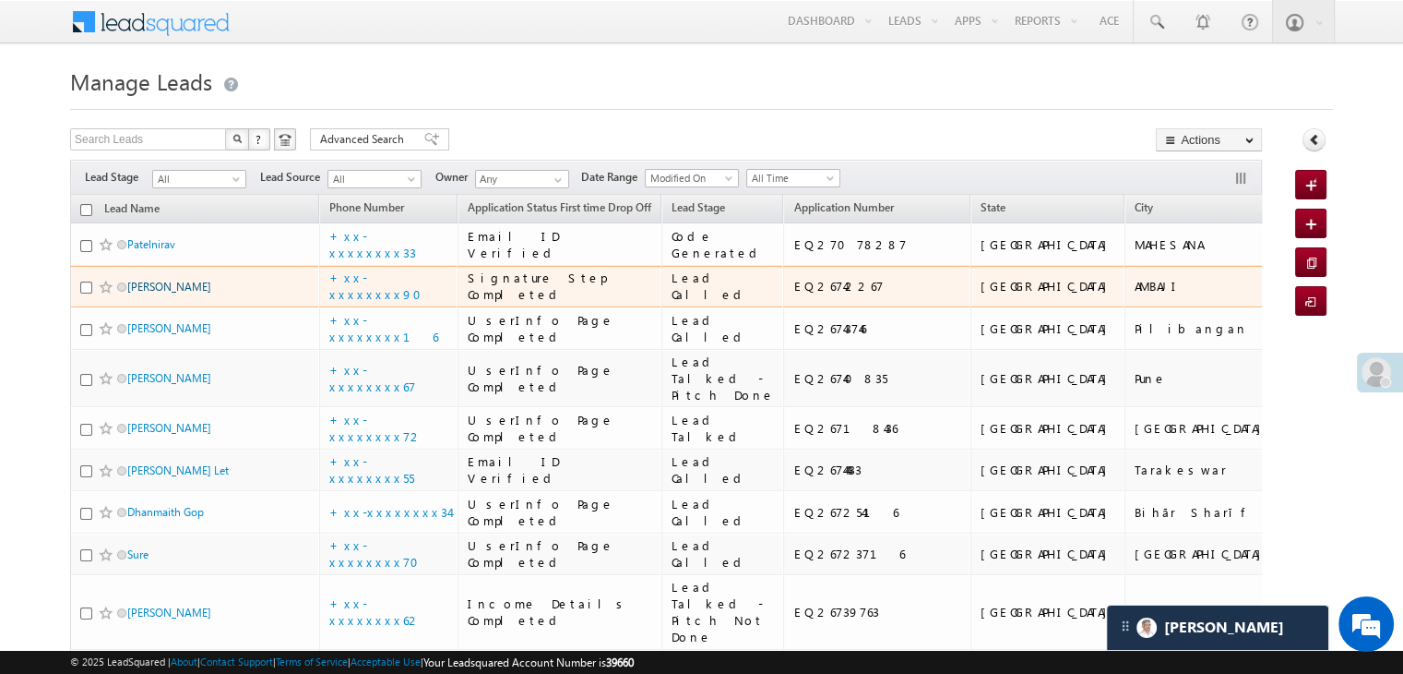
click at [161, 293] on link "[PERSON_NAME]" at bounding box center [169, 287] width 84 height 14
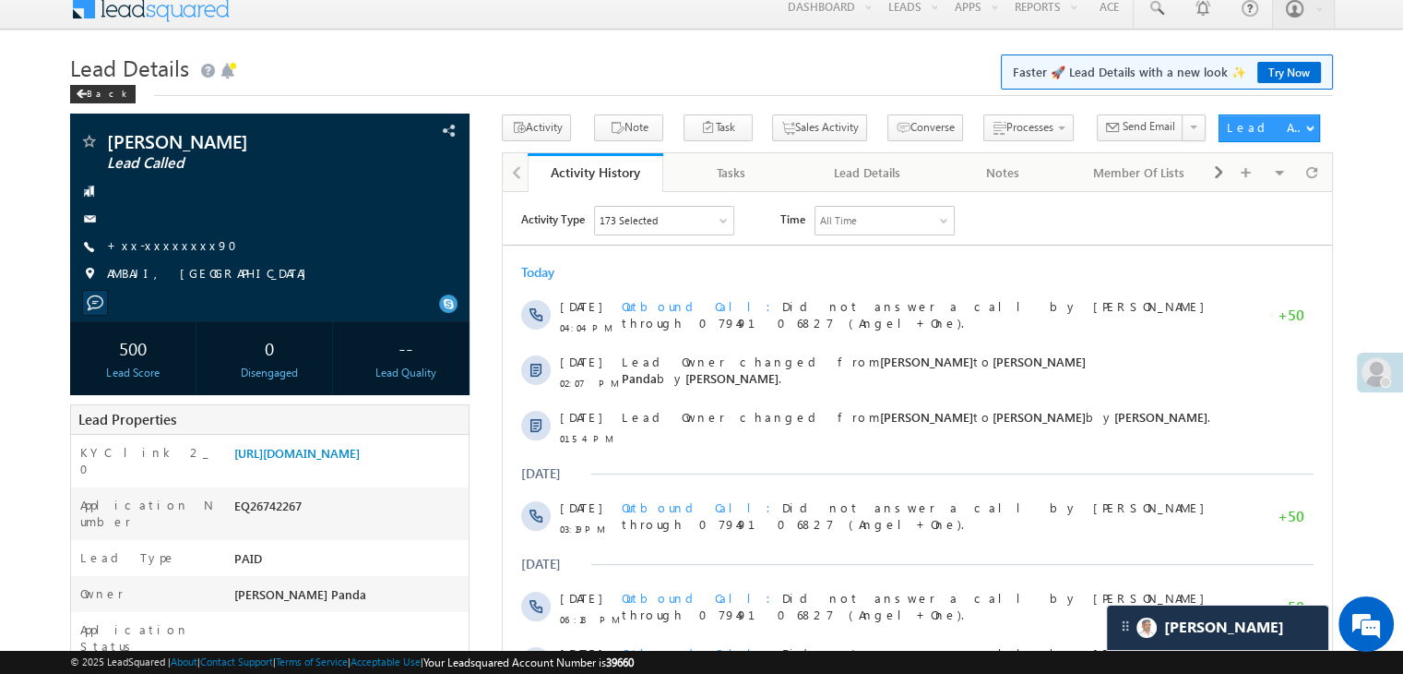
scroll to position [185, 0]
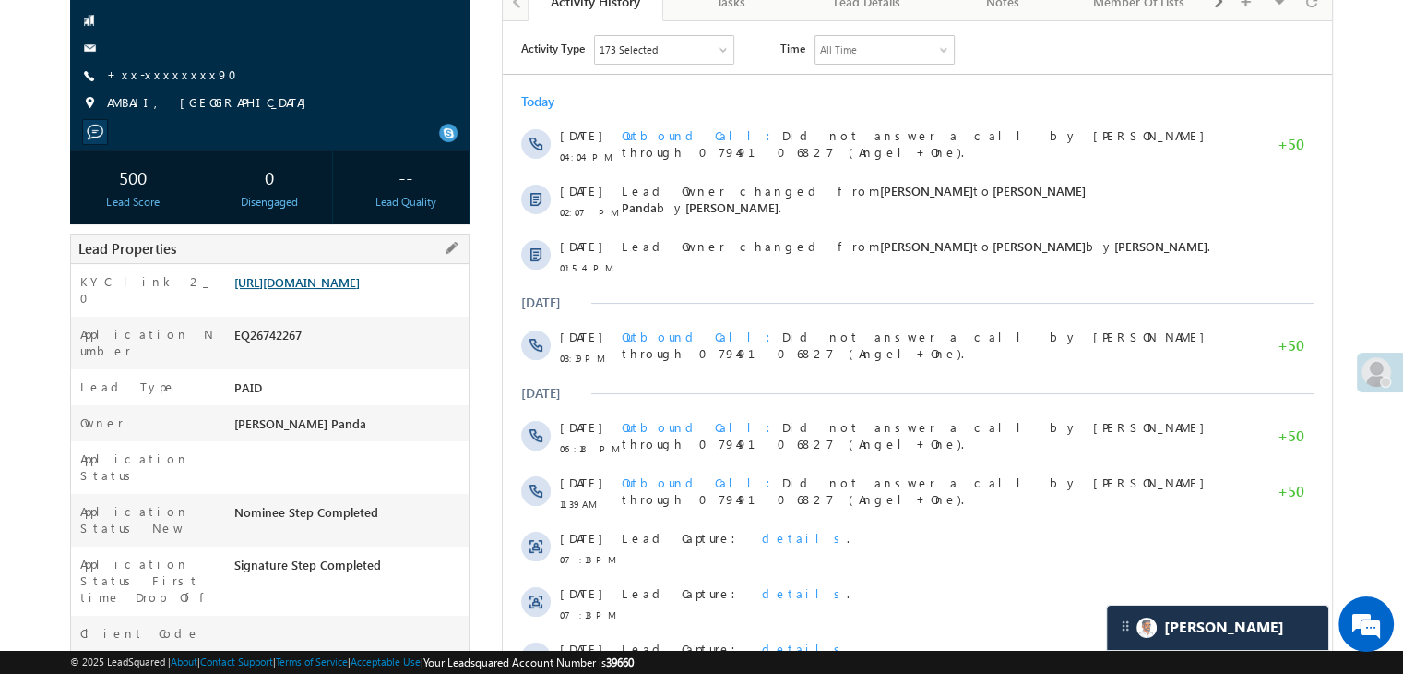
click at [360, 290] on link "[URL][DOMAIN_NAME]" at bounding box center [296, 282] width 125 height 16
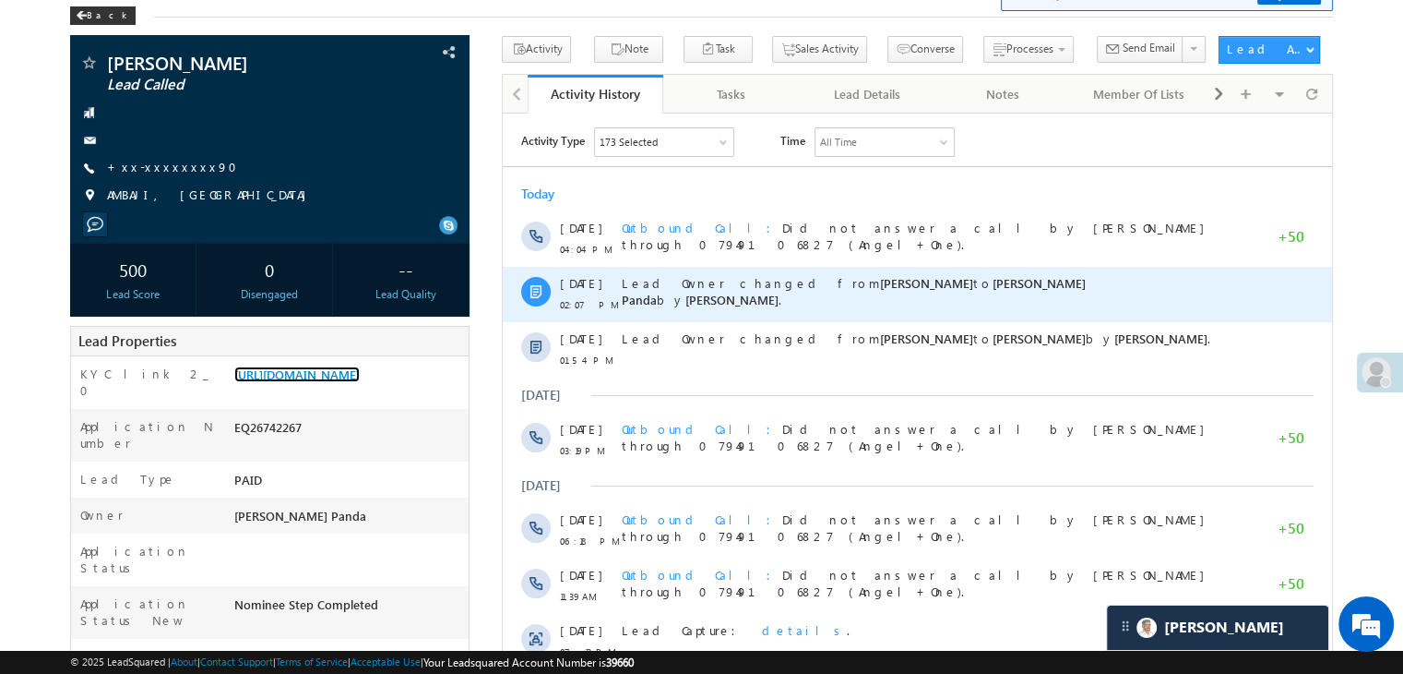
scroll to position [0, 0]
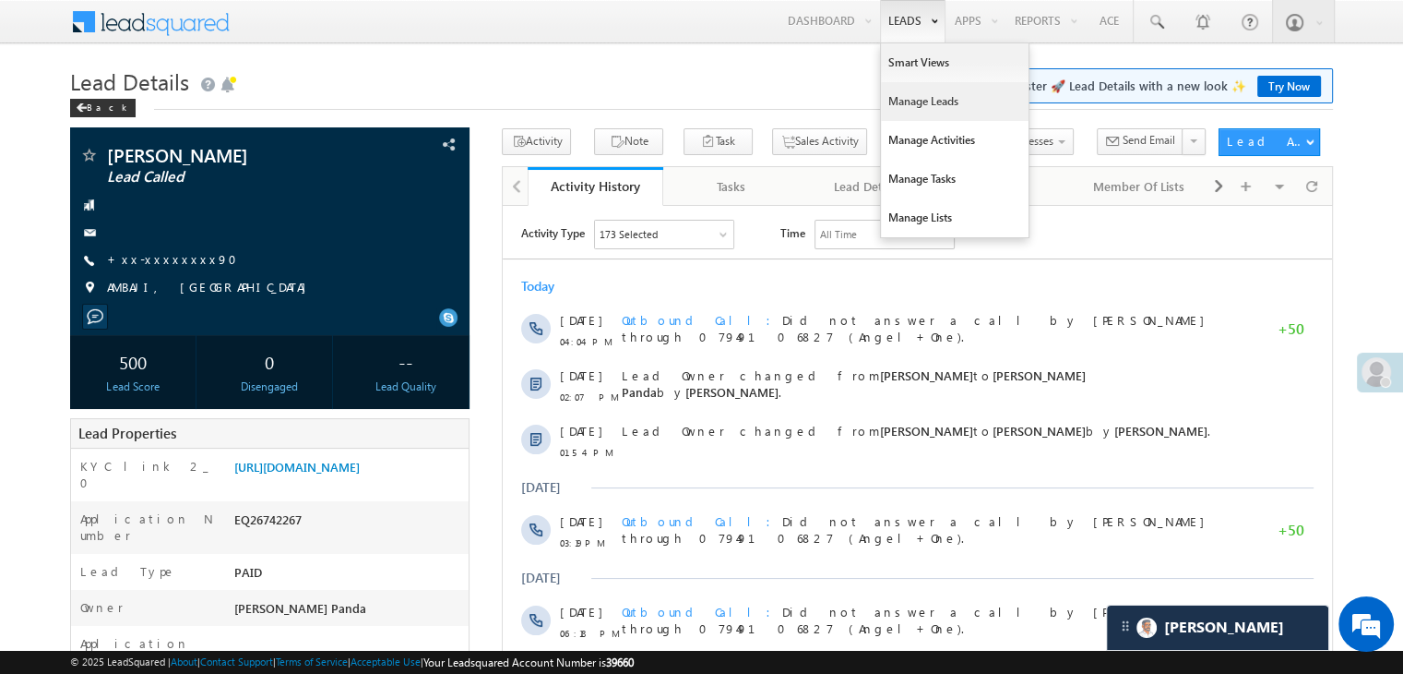
click at [911, 101] on link "Manage Leads" at bounding box center [955, 101] width 148 height 39
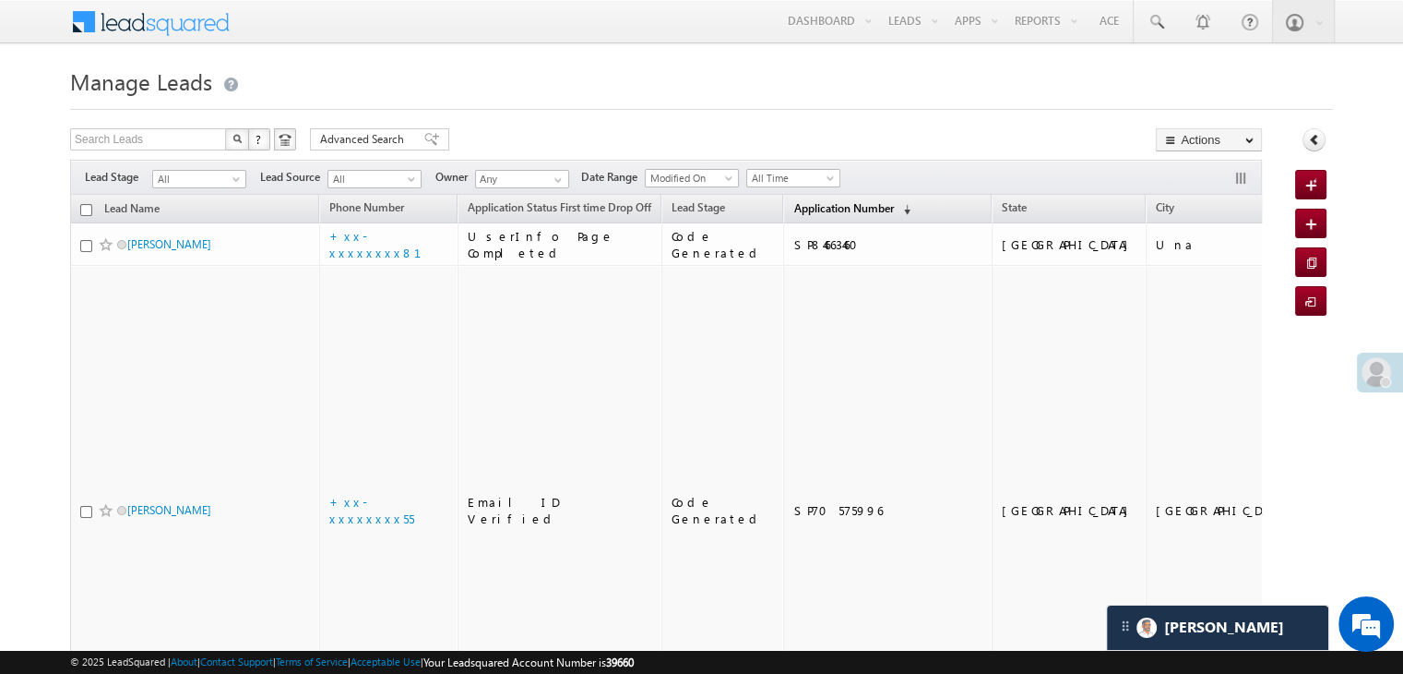
click at [800, 210] on span "Application Number" at bounding box center [844, 208] width 100 height 14
click at [794, 219] on link "Application Number (sorted descending)" at bounding box center [852, 209] width 136 height 24
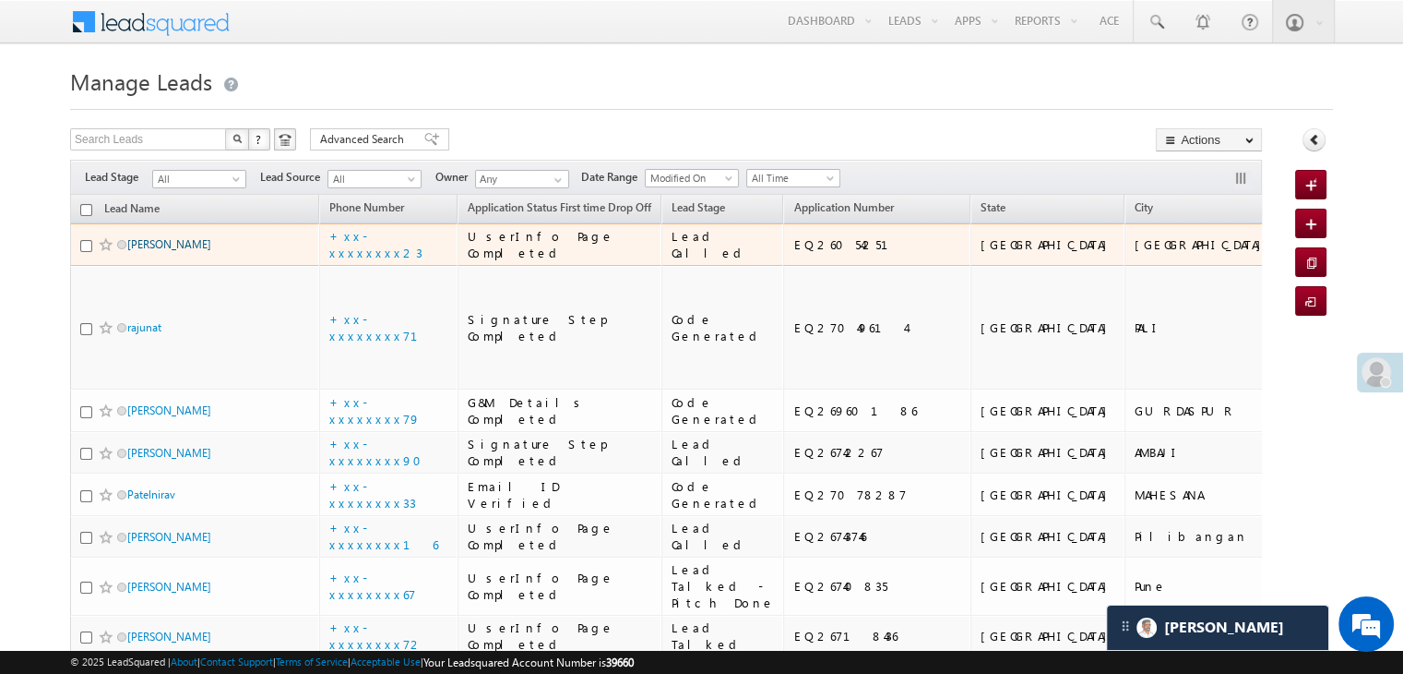
click at [163, 251] on link "[PERSON_NAME]" at bounding box center [169, 244] width 84 height 14
click at [155, 251] on link "[PERSON_NAME]" at bounding box center [169, 244] width 84 height 14
click at [159, 251] on link "[PERSON_NAME]" at bounding box center [169, 244] width 84 height 14
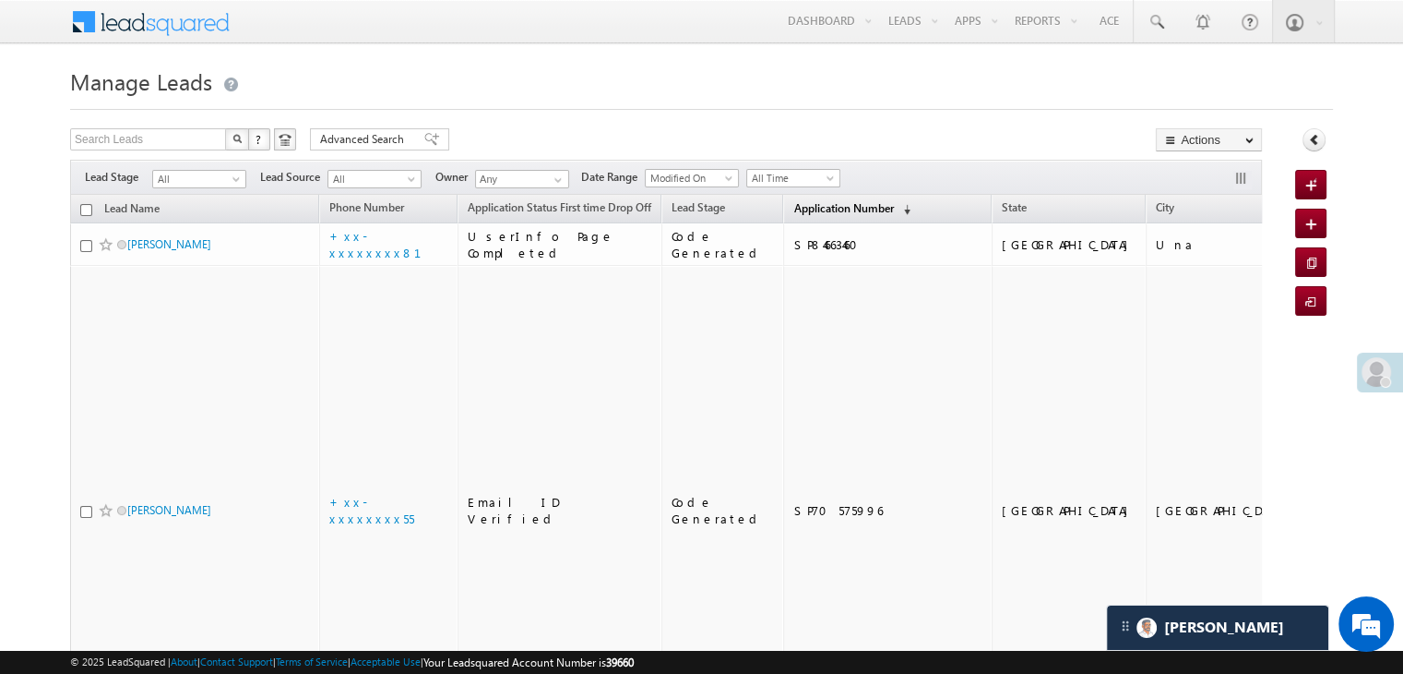
click at [804, 209] on span "Application Number" at bounding box center [844, 208] width 100 height 14
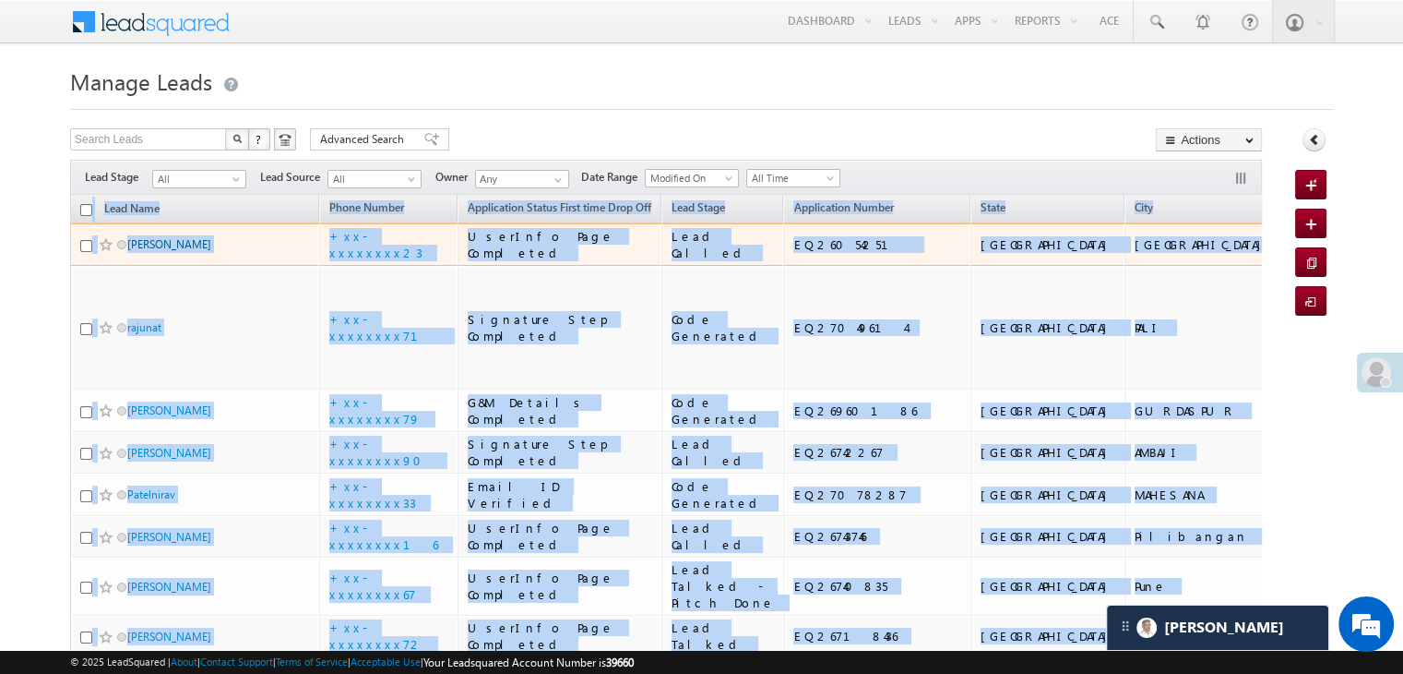
click at [151, 251] on link "[PERSON_NAME]" at bounding box center [169, 244] width 84 height 14
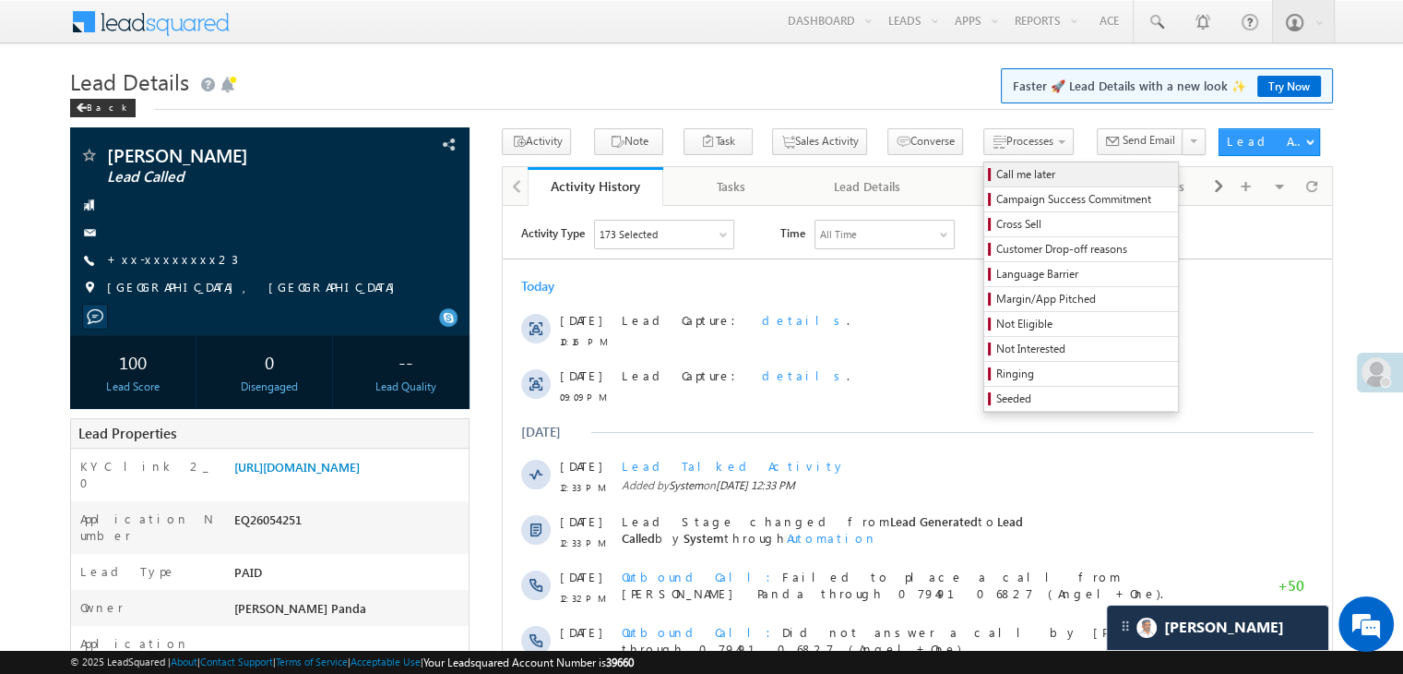
click at [997, 171] on span "Call me later" at bounding box center [1084, 174] width 175 height 17
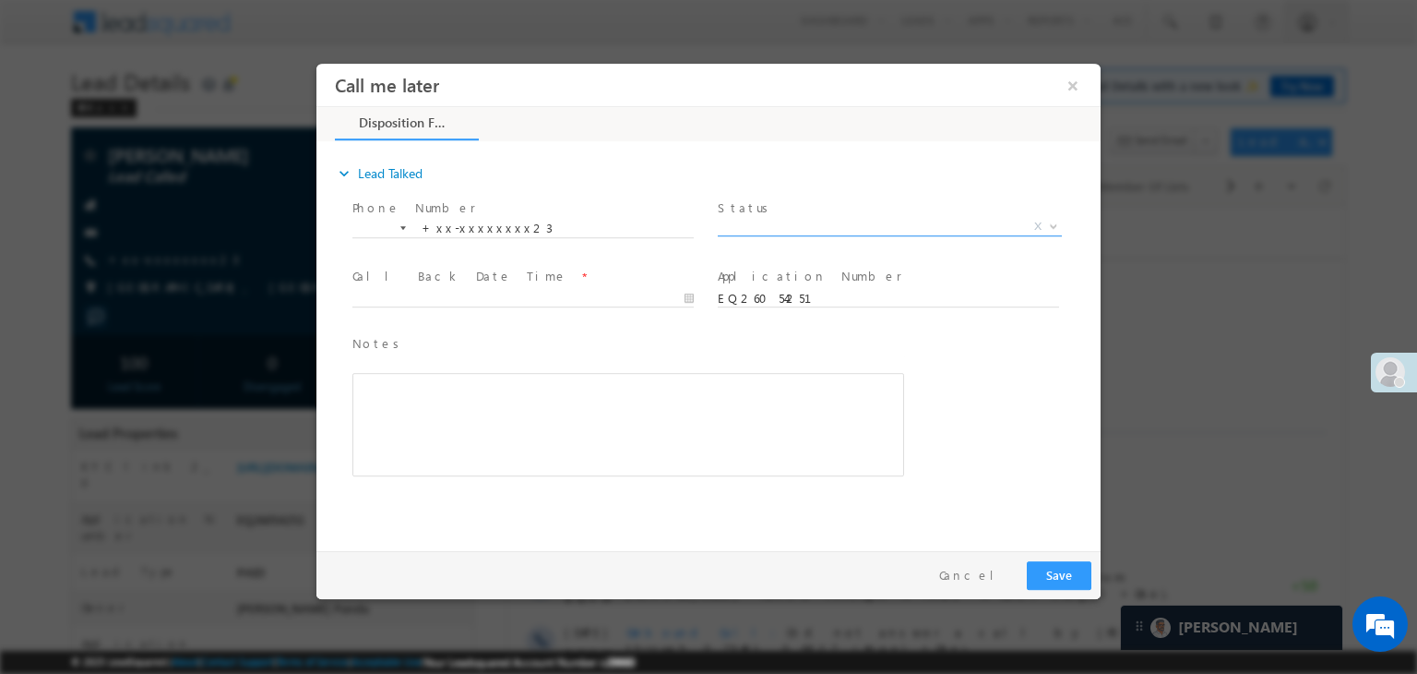
click at [827, 230] on span "X" at bounding box center [890, 227] width 344 height 18
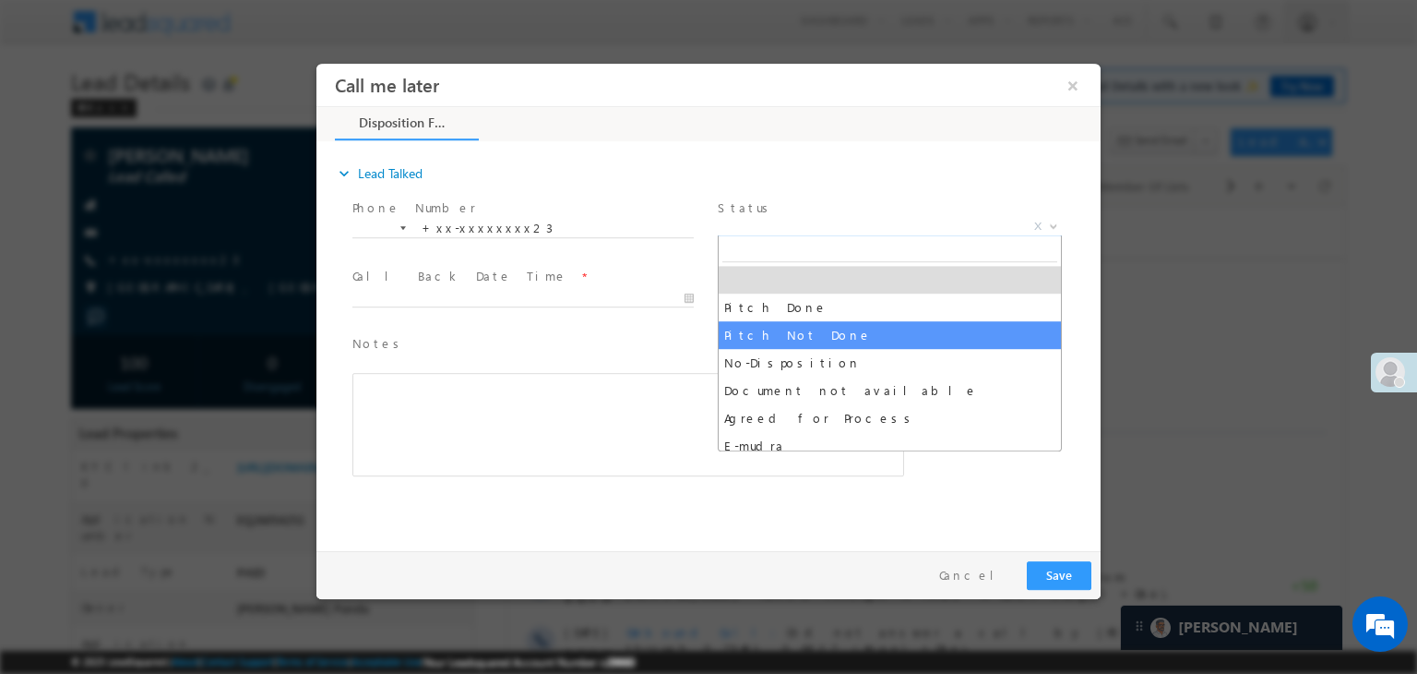
select select "Pitch Not Done"
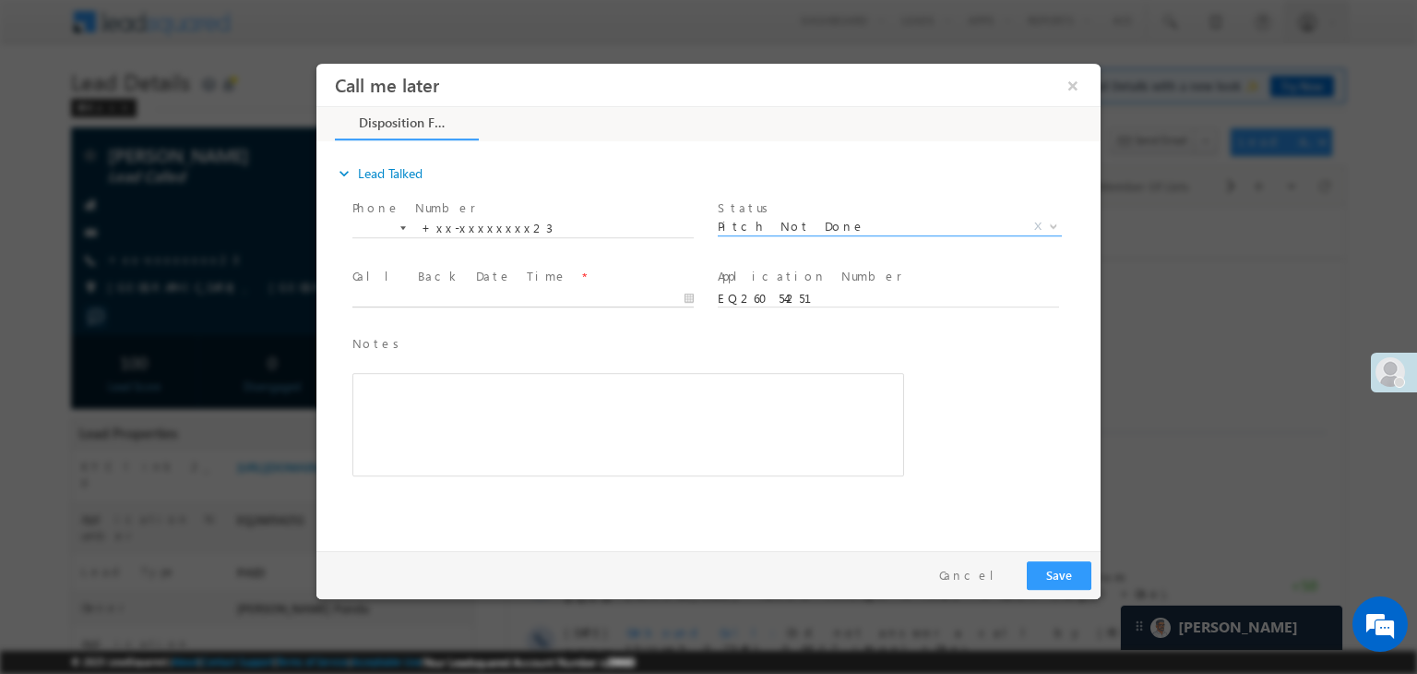
type input "[DATE] 10:18 PM"
click at [650, 300] on input "[DATE] 10:18 PM" at bounding box center [522, 299] width 341 height 18
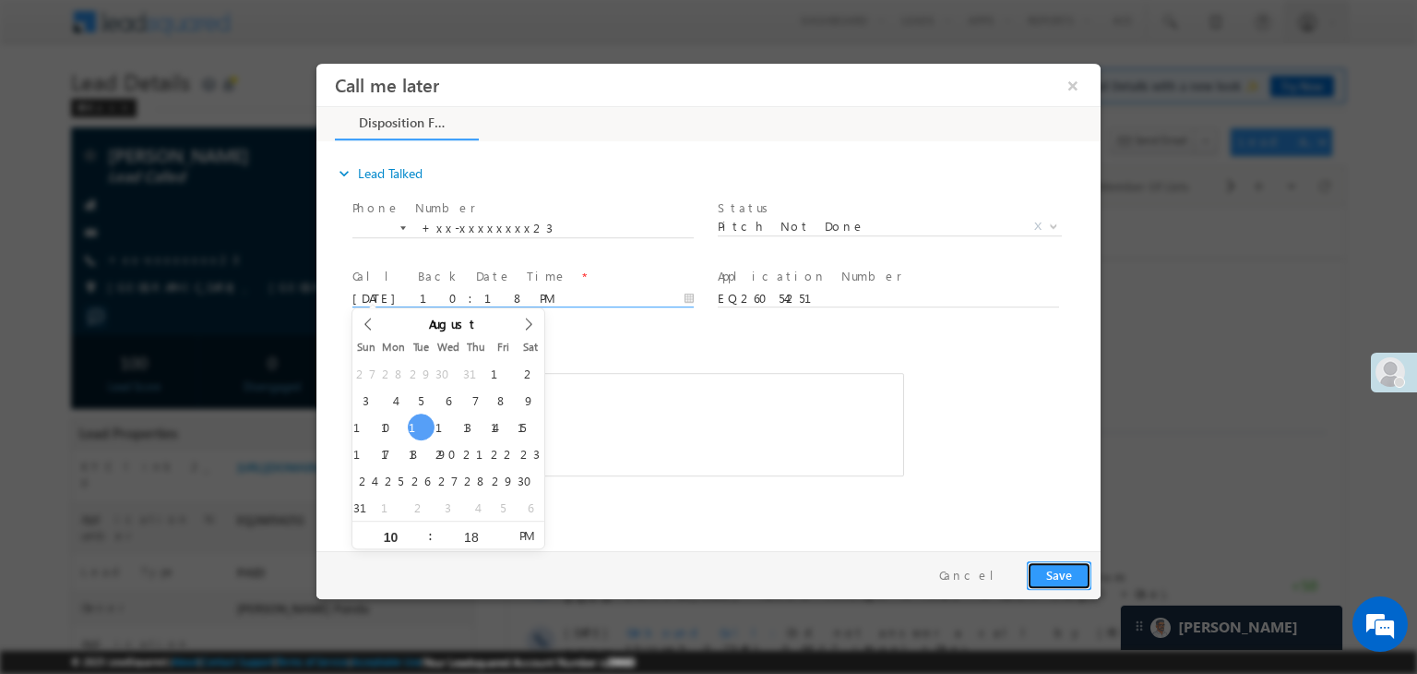
click at [1052, 579] on button "Save" at bounding box center [1059, 575] width 65 height 29
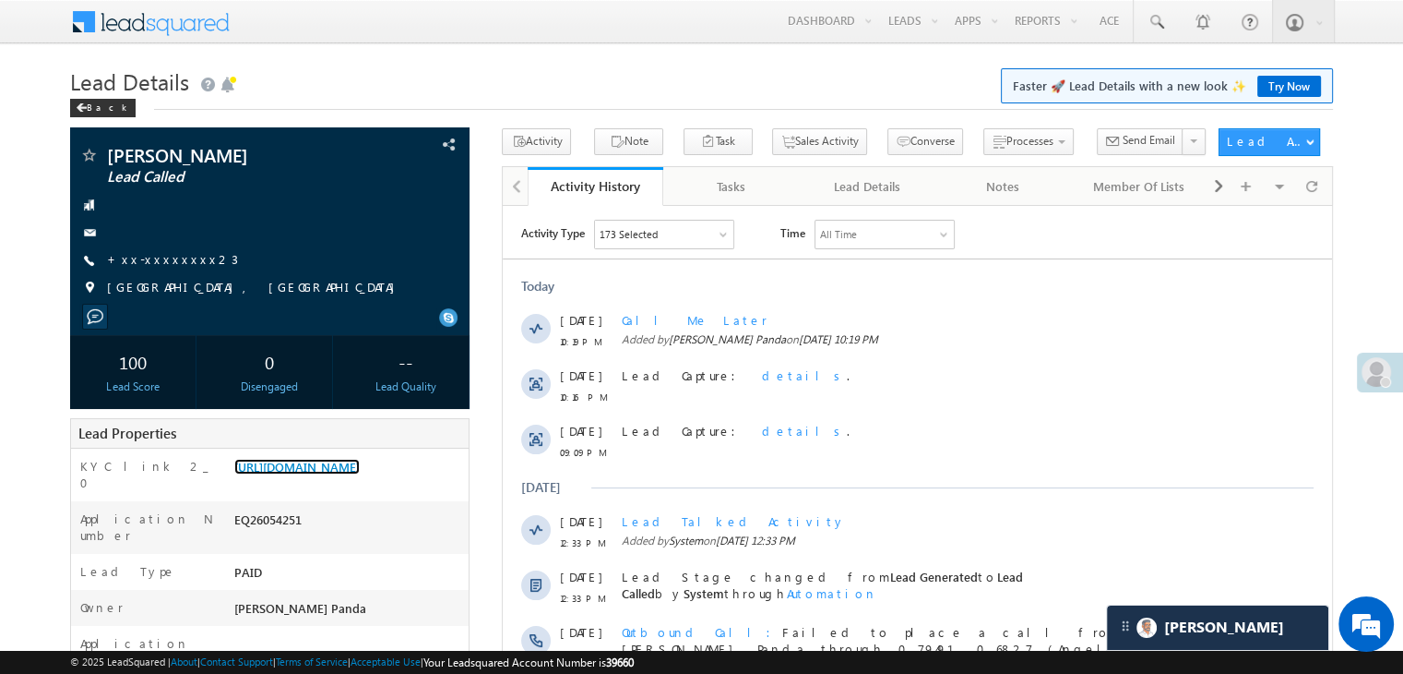
click at [351, 474] on link "[URL][DOMAIN_NAME]" at bounding box center [296, 467] width 125 height 16
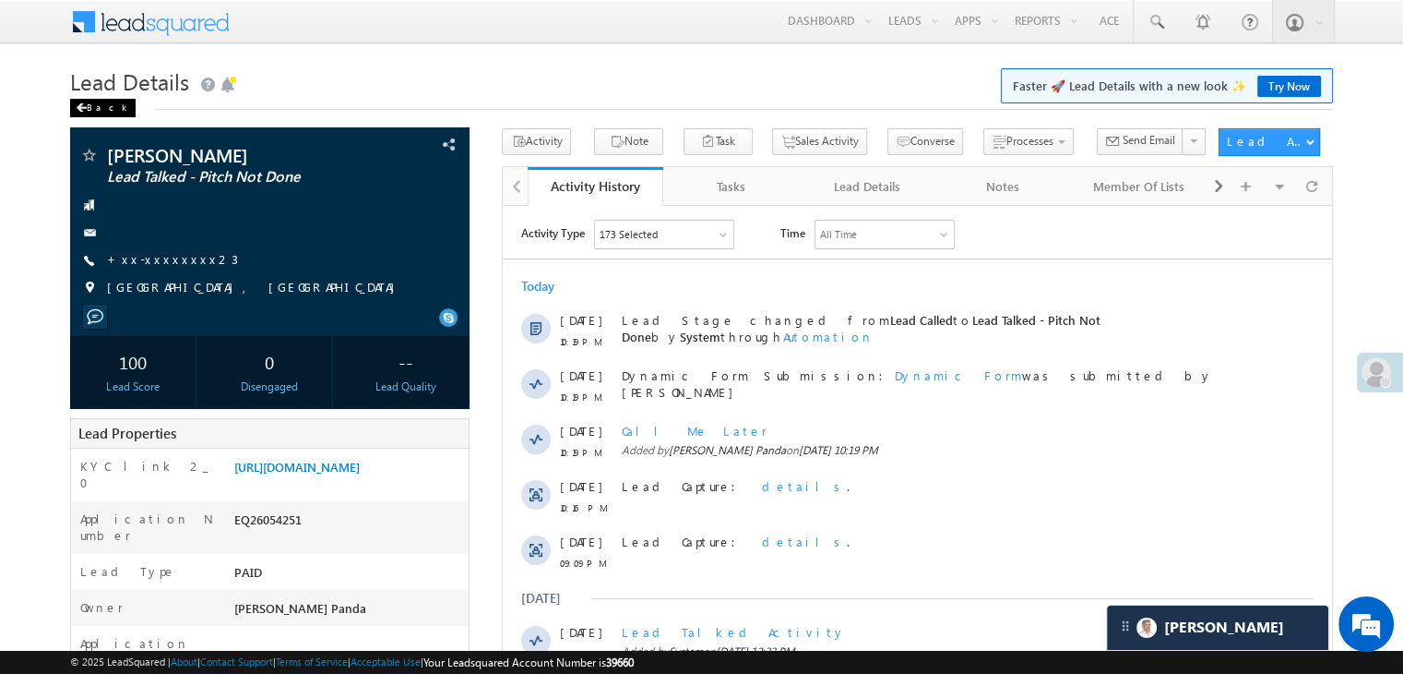
click at [87, 107] on div "Back" at bounding box center [103, 108] width 66 height 18
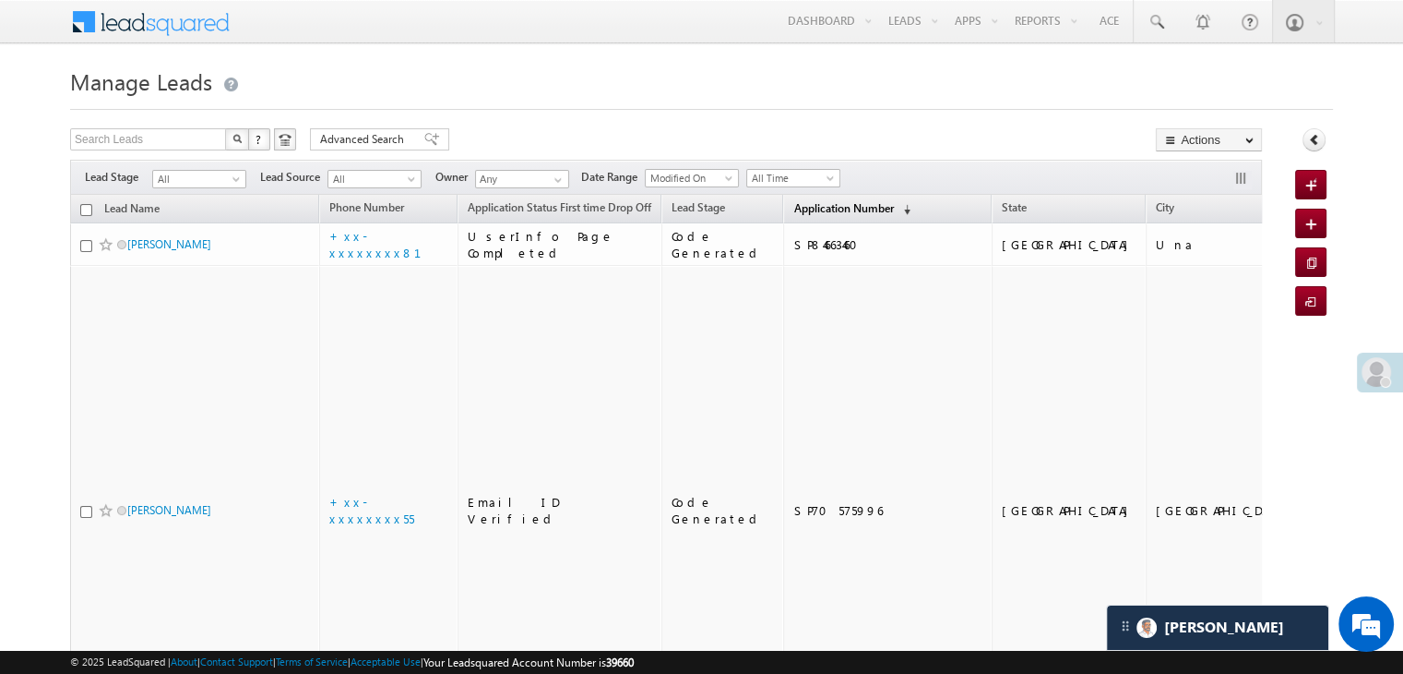
click at [804, 205] on span "Application Number" at bounding box center [844, 208] width 100 height 14
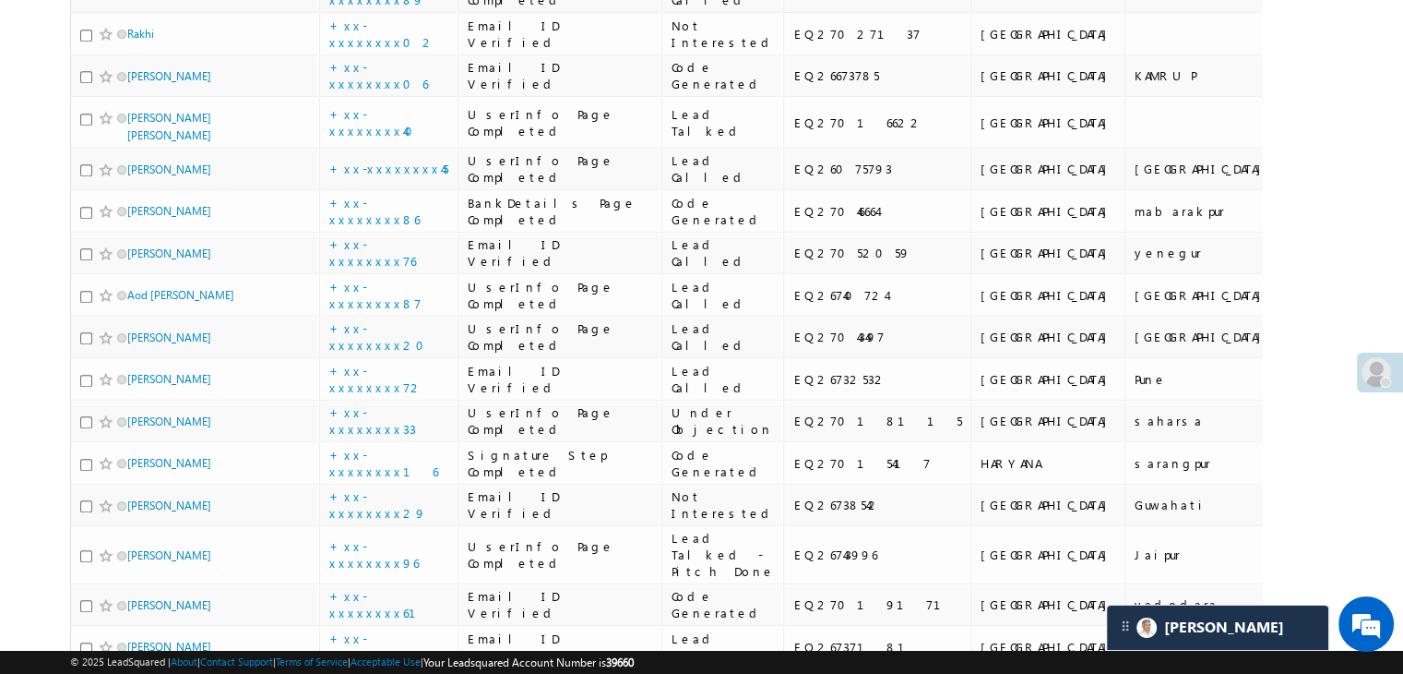
scroll to position [1107, 0]
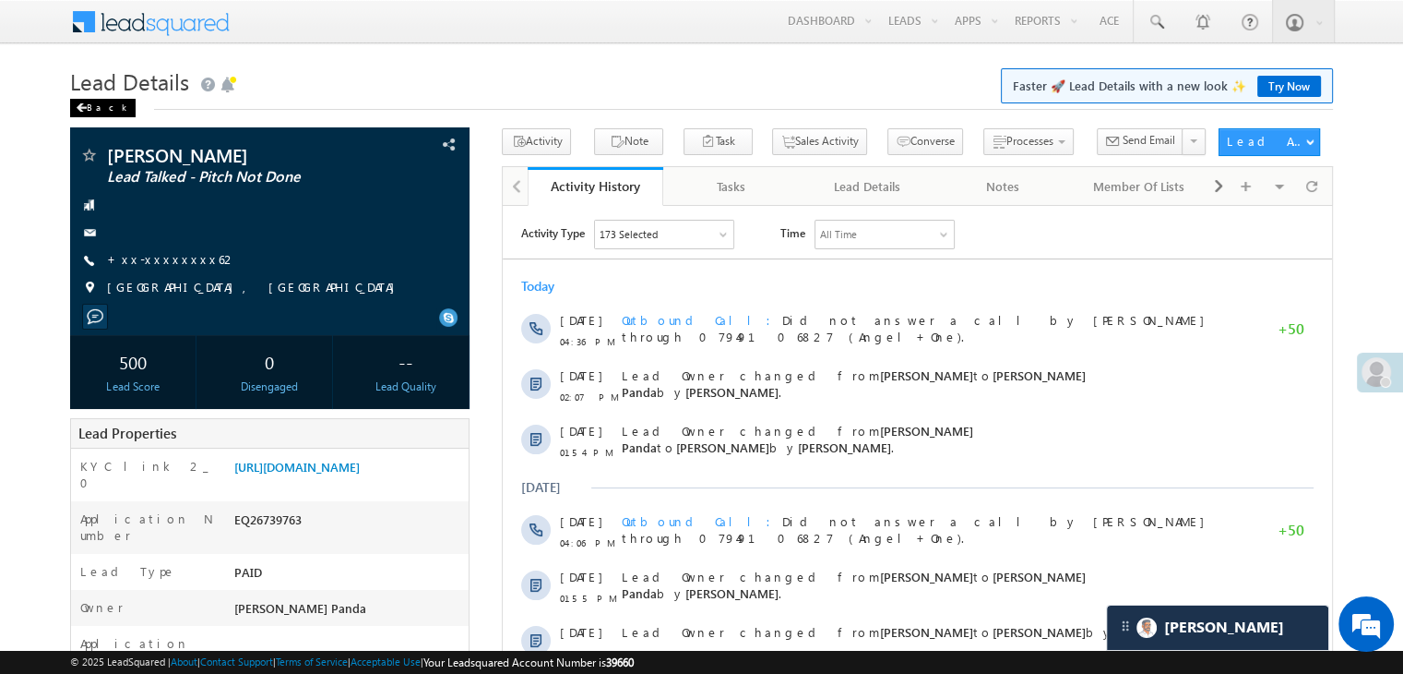
click at [96, 111] on div "Back" at bounding box center [103, 108] width 66 height 18
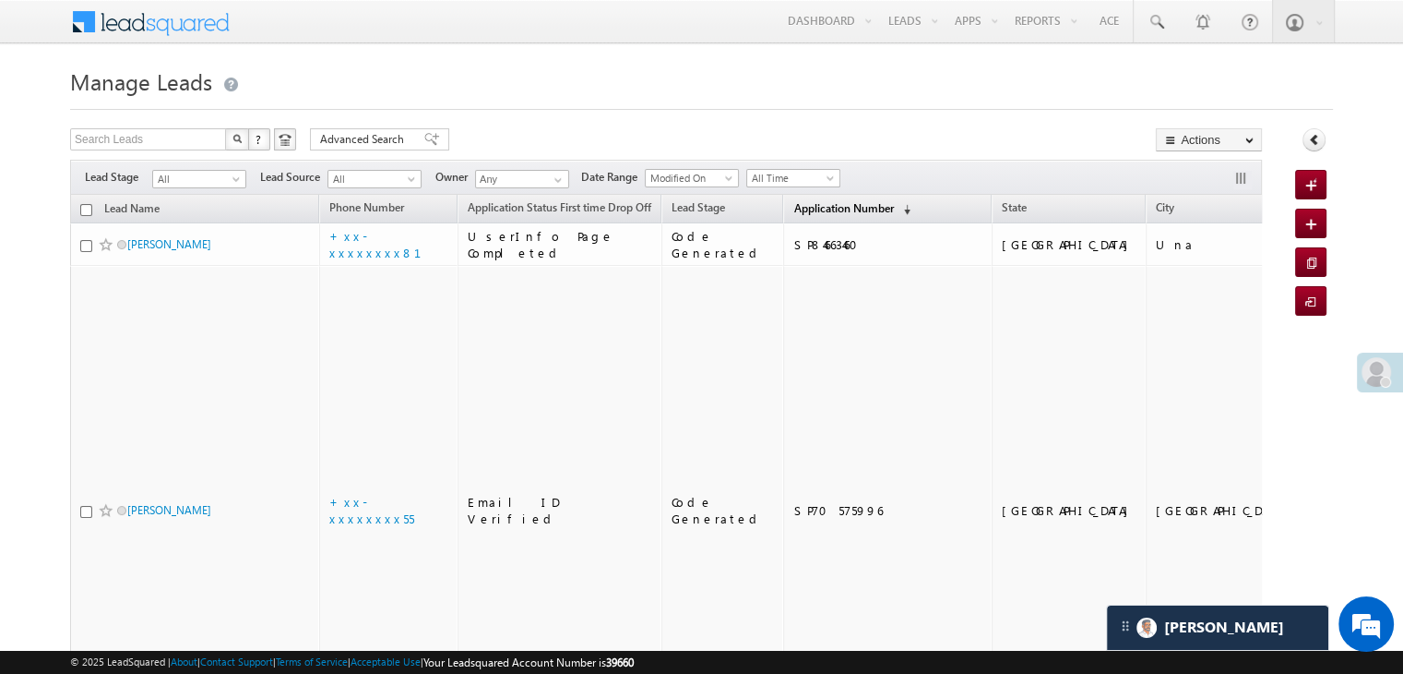
click at [805, 208] on span "Application Number" at bounding box center [844, 208] width 100 height 14
